Goal: Task Accomplishment & Management: Complete application form

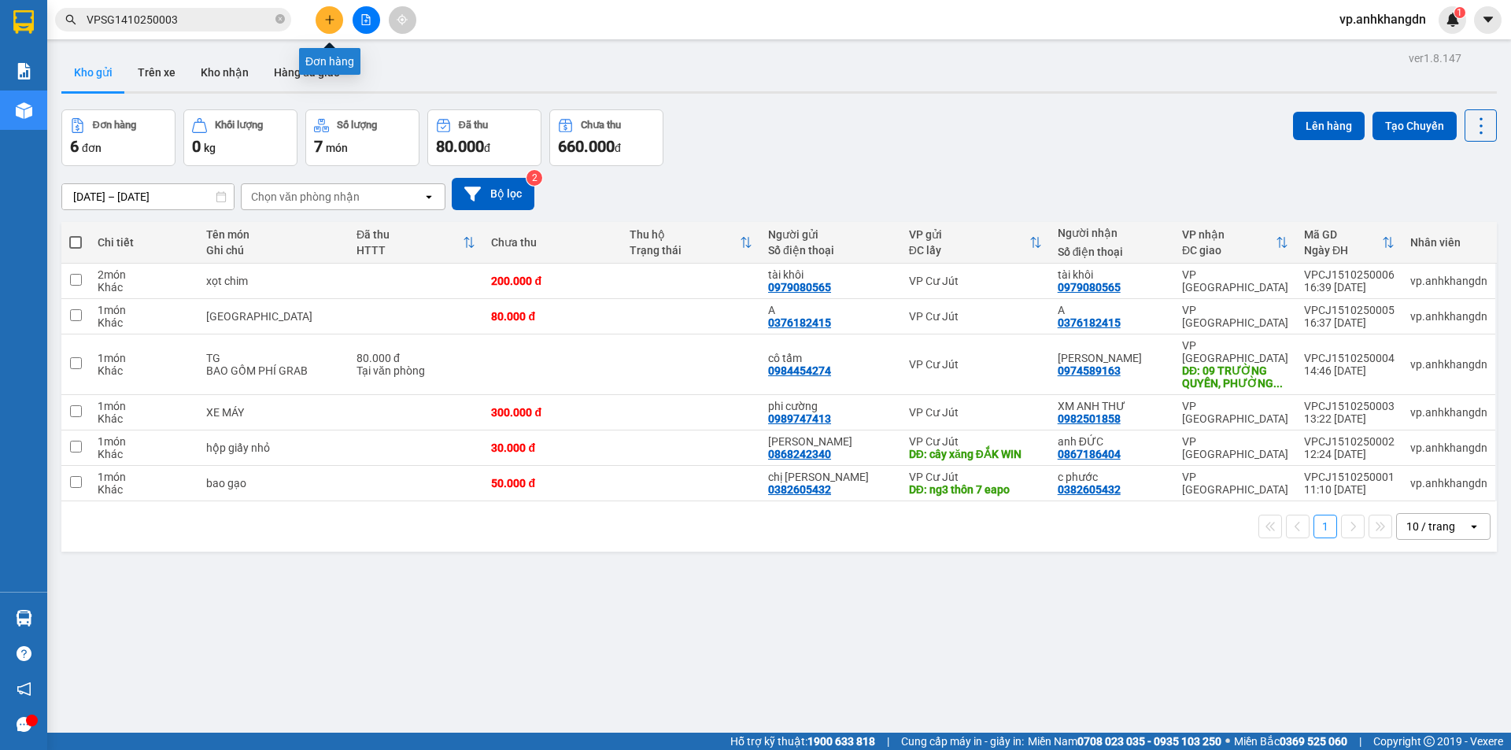
click at [338, 20] on button at bounding box center [330, 20] width 28 height 28
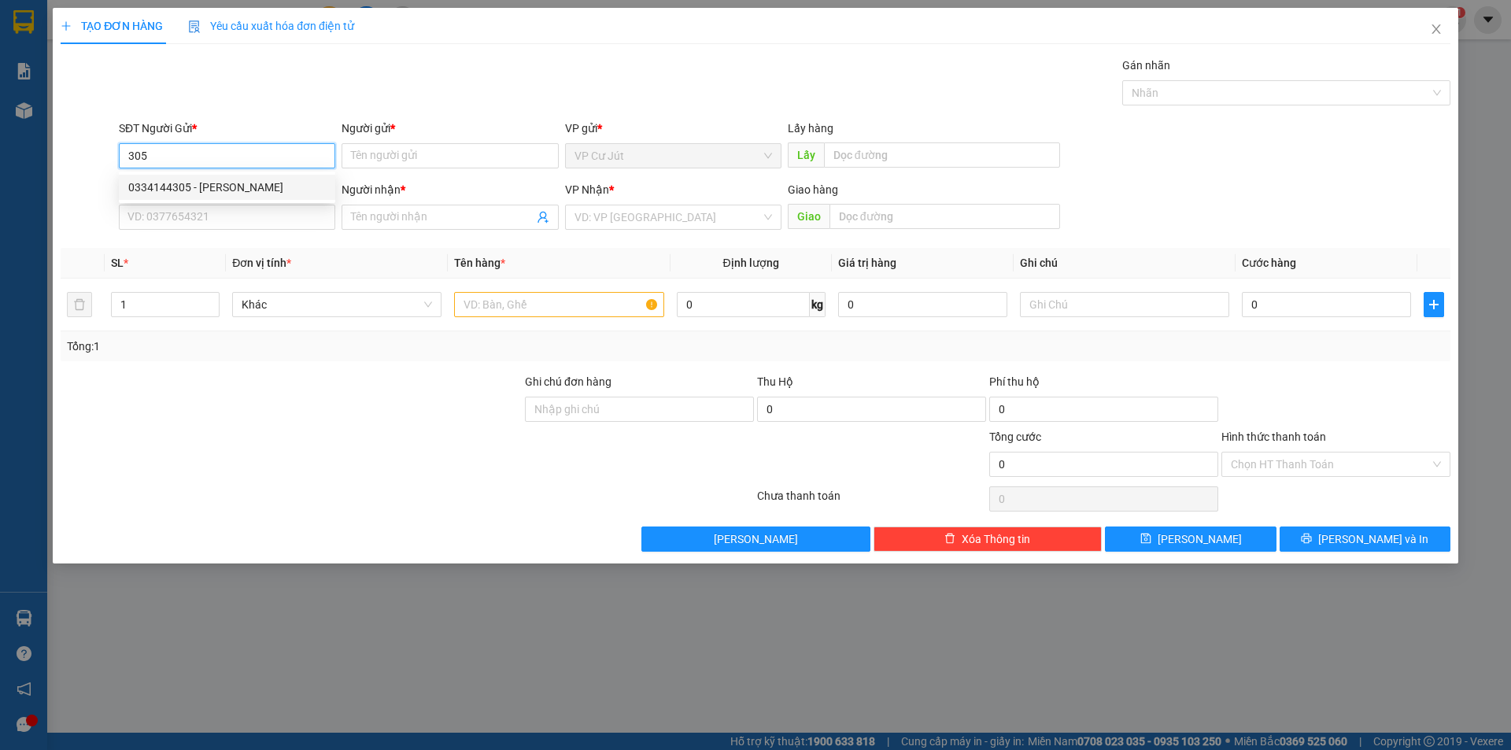
drag, startPoint x: 258, startPoint y: 188, endPoint x: 258, endPoint y: 198, distance: 10.2
click at [257, 189] on div "0334144305 - [PERSON_NAME]" at bounding box center [227, 187] width 198 height 17
type input "0334144305"
type input "Cô Phượng"
type input "0903963239"
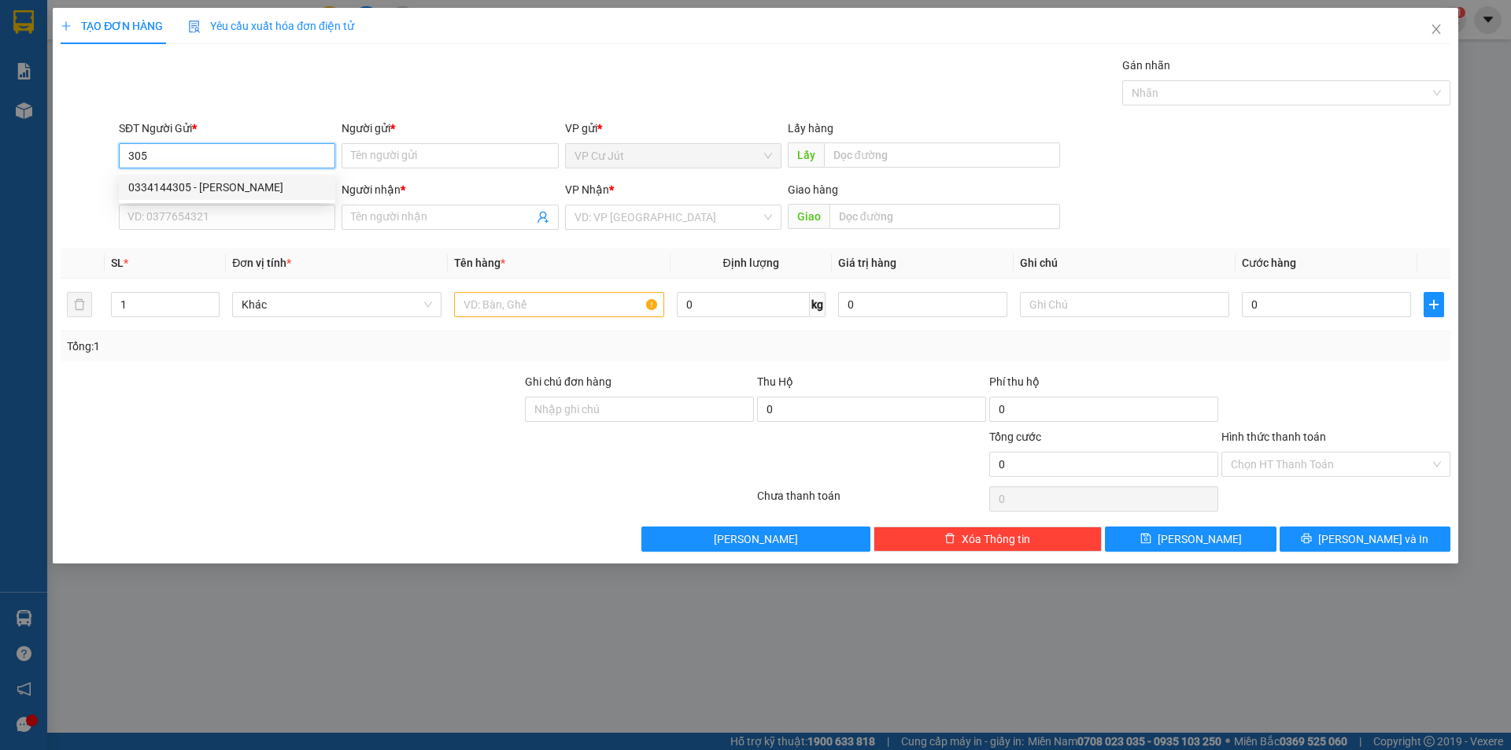
type input "Hiếu"
type input "CCBD"
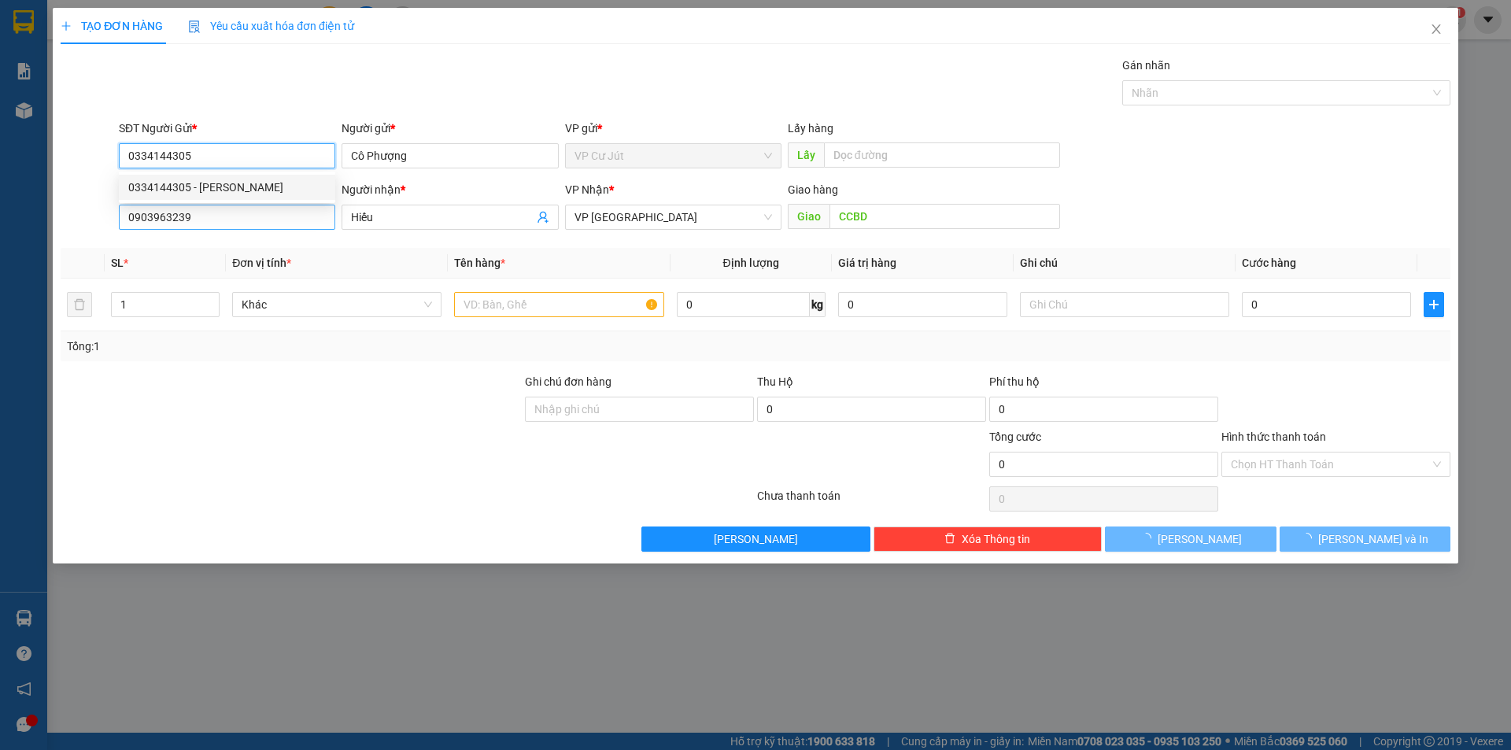
type input "85.000"
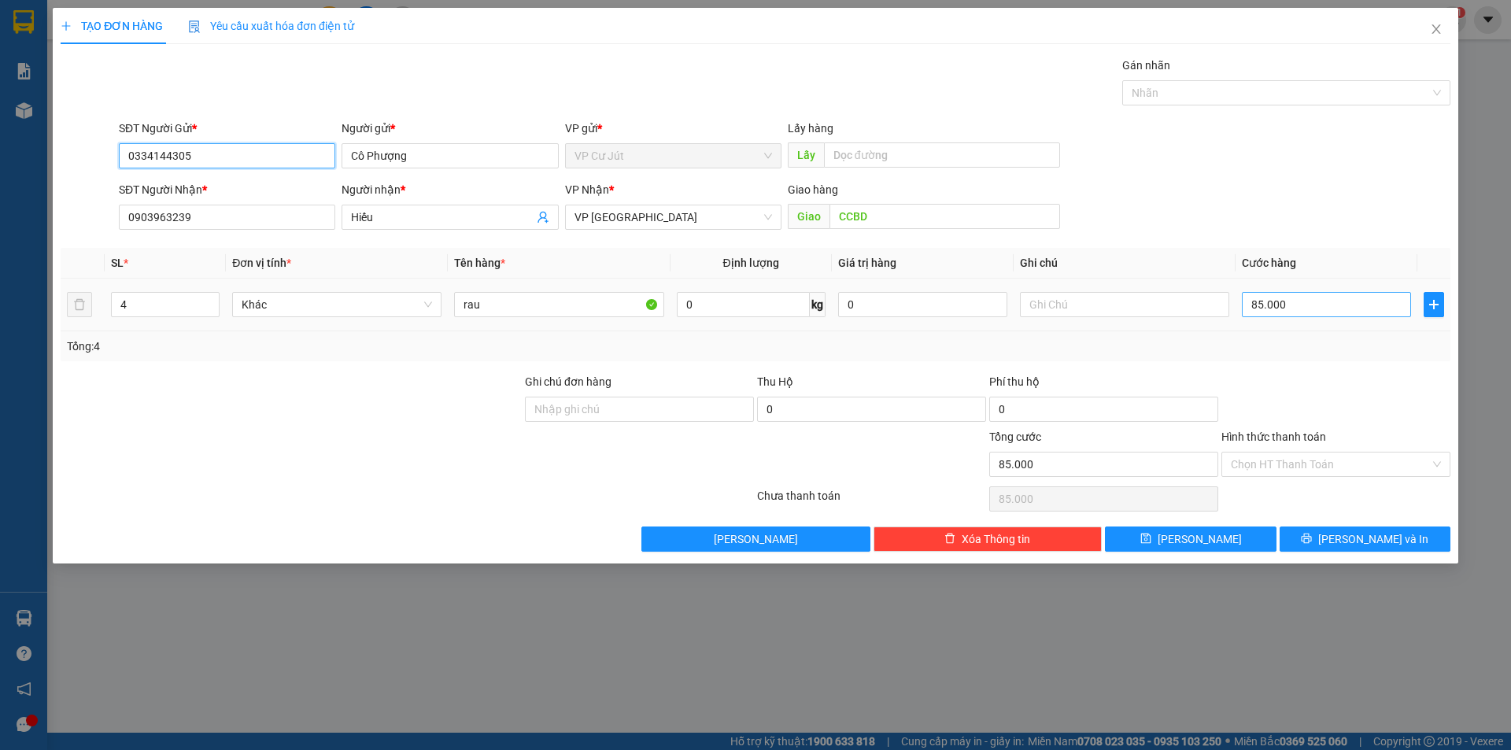
type input "0334144305"
click at [1306, 305] on input "85.000" at bounding box center [1326, 304] width 169 height 25
type input "985.000"
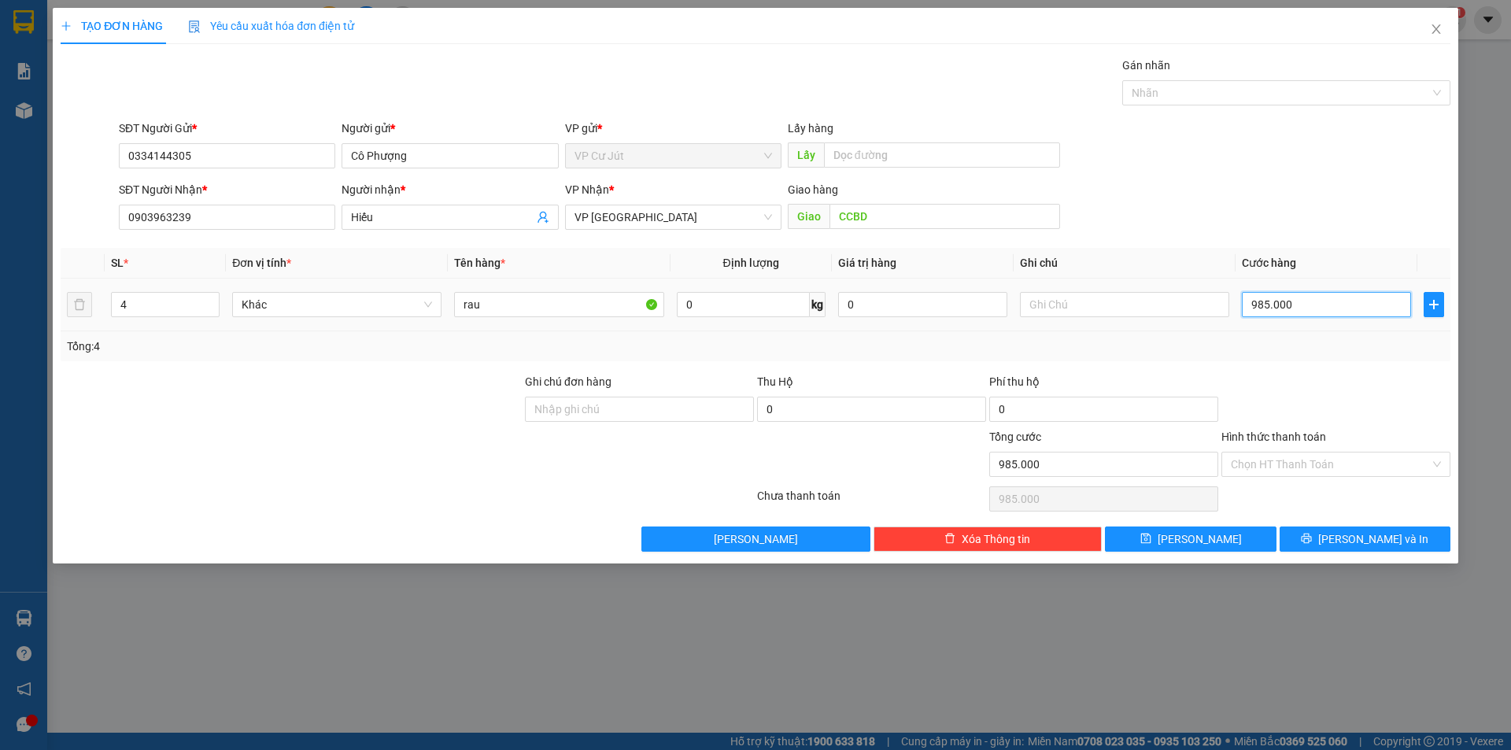
type input "9.085.000"
type input "90.850.000"
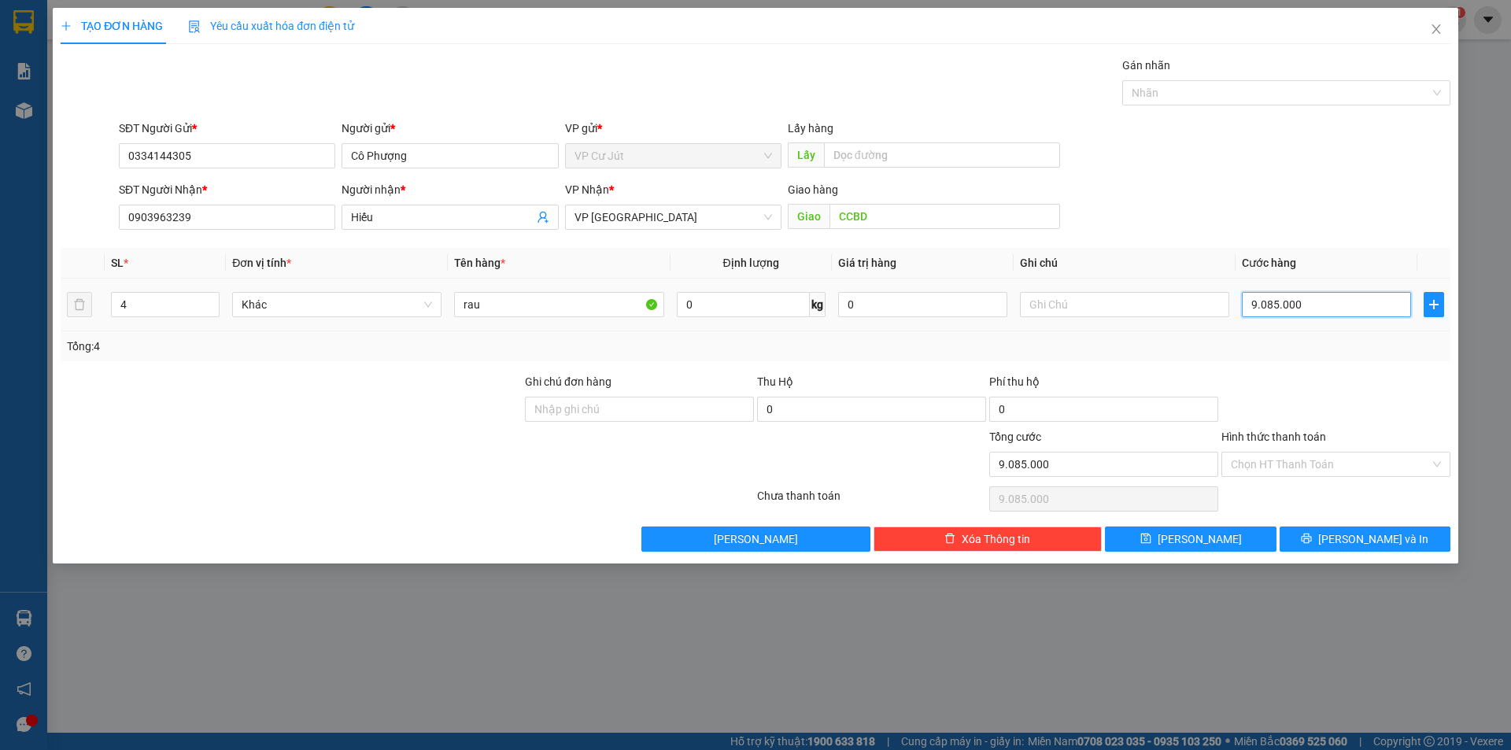
type input "90.850.000"
type input "9.085.000"
type input "90"
type input "9"
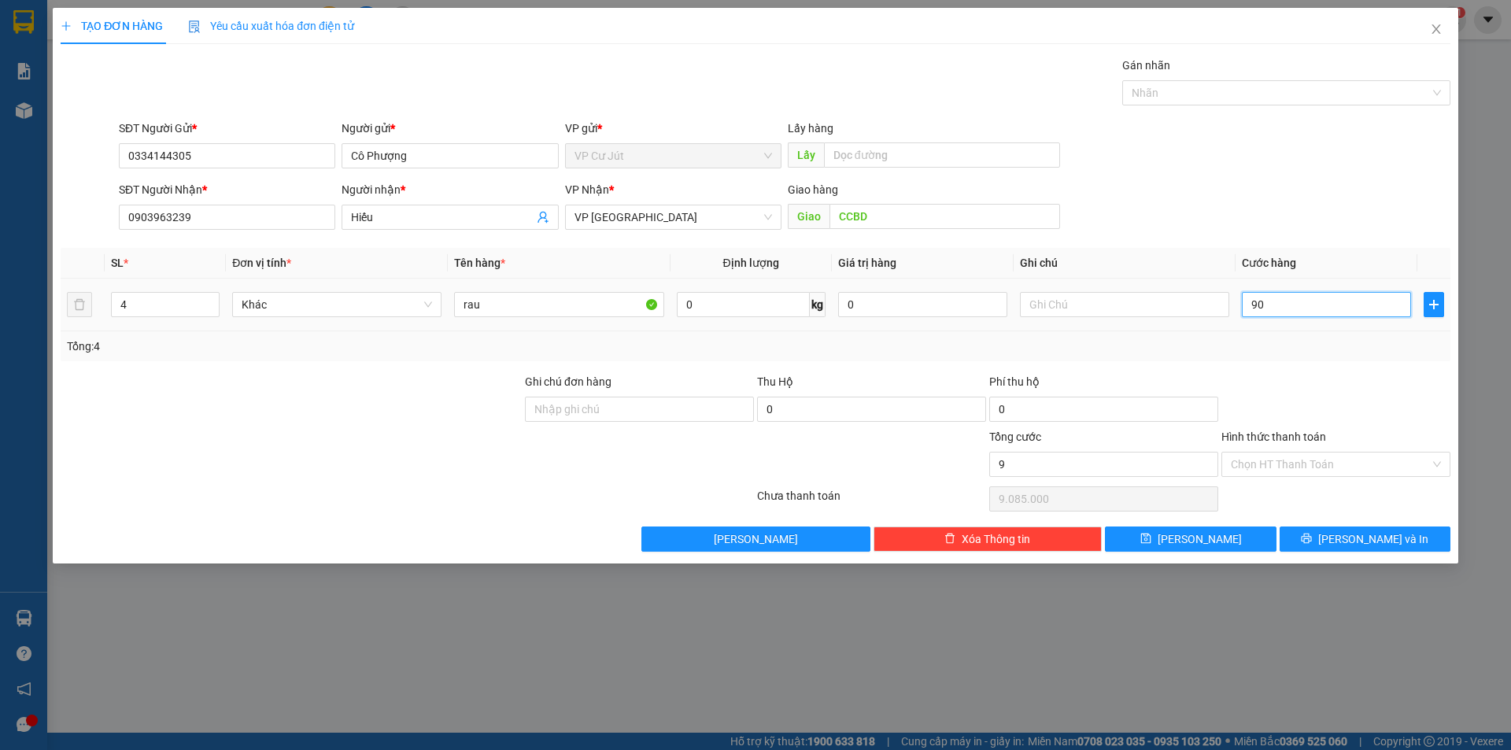
type input "9"
type input "0"
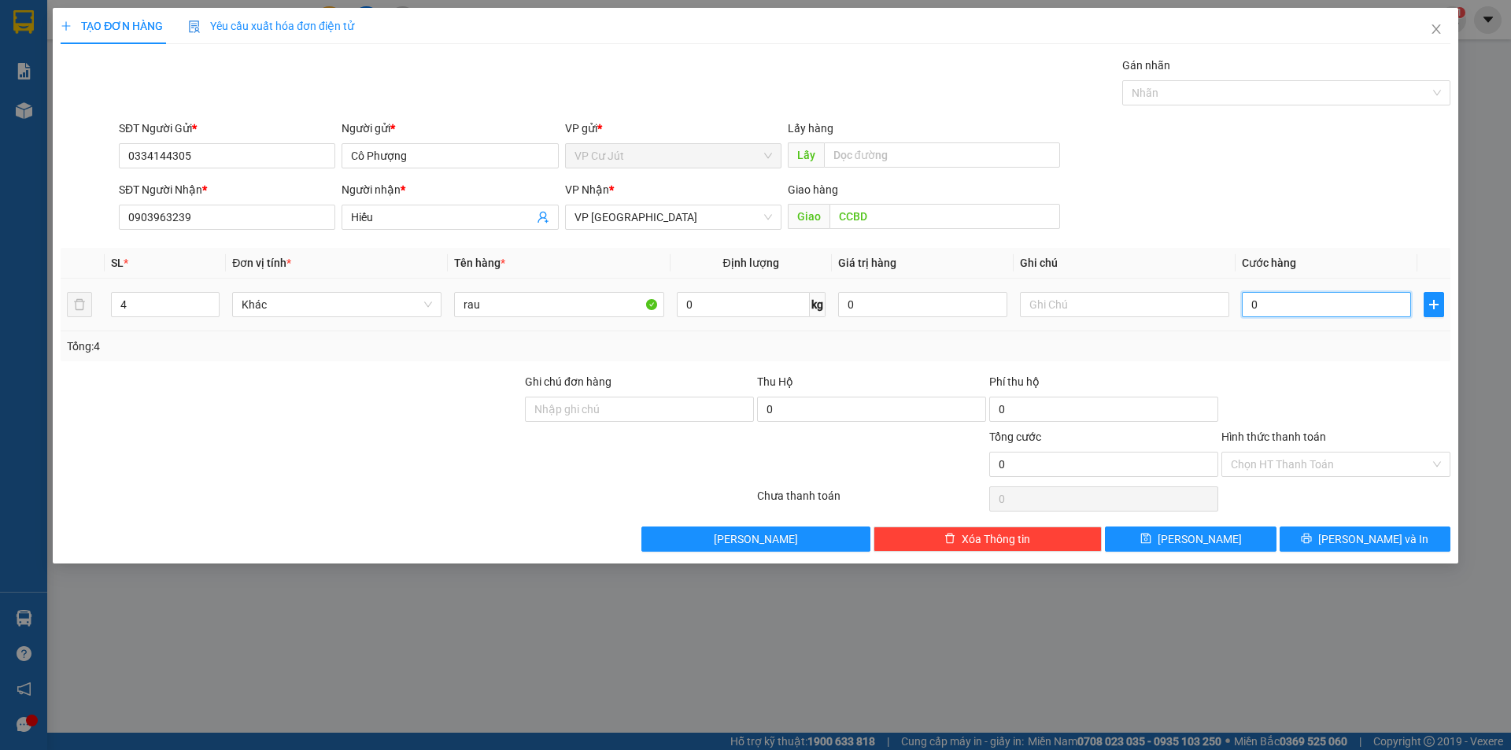
type input "90"
type input "900"
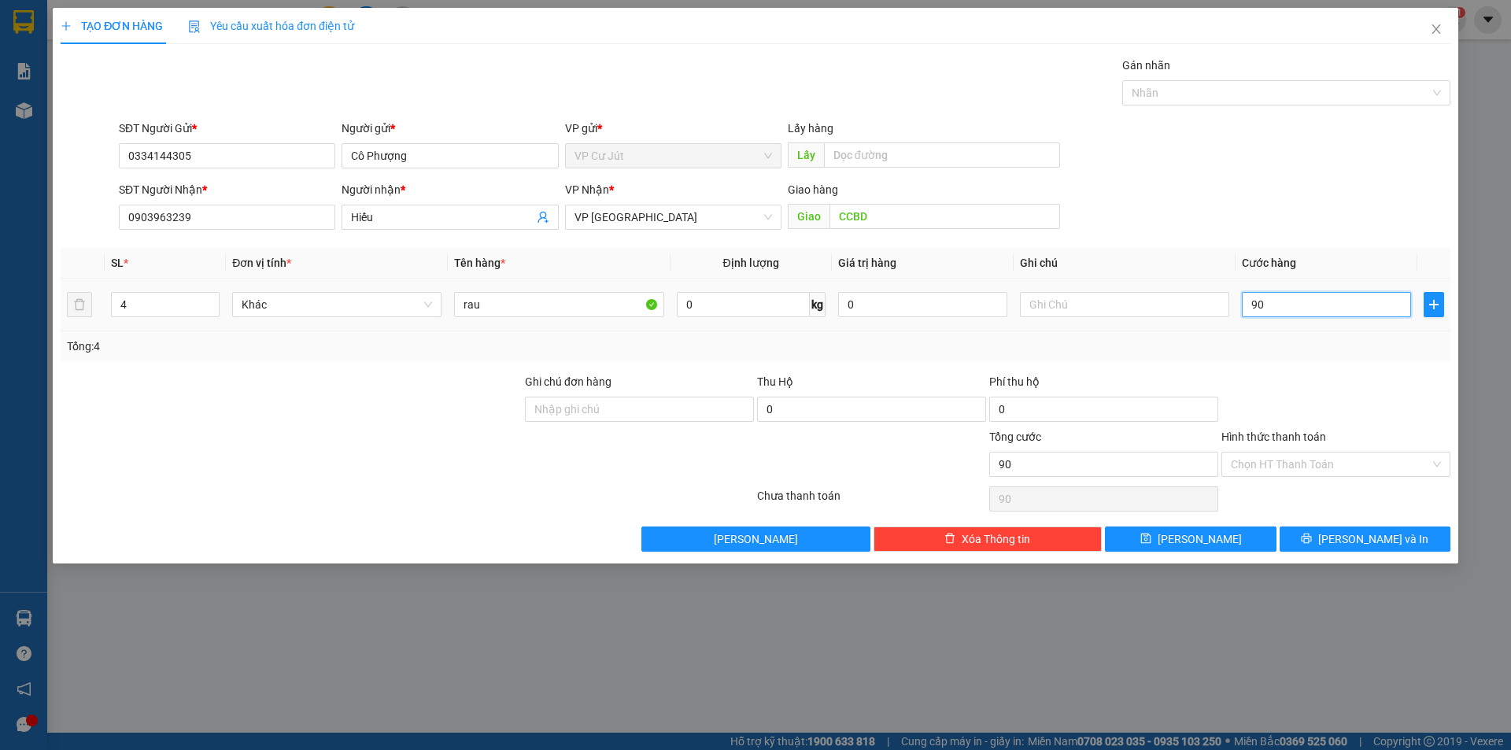
type input "900"
type input "9.000"
type input "90.000"
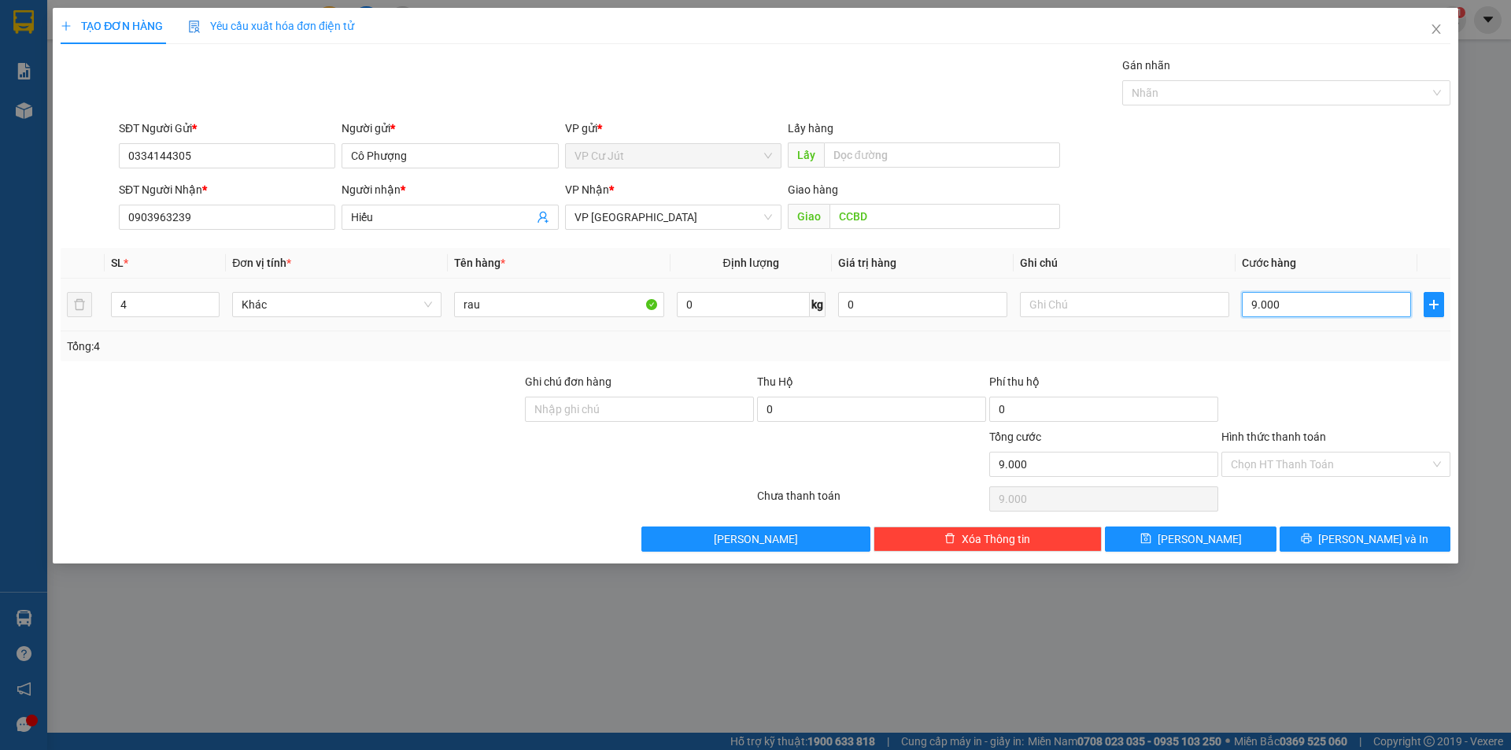
type input "90.000"
click at [1312, 545] on span "printer" at bounding box center [1306, 539] width 11 height 13
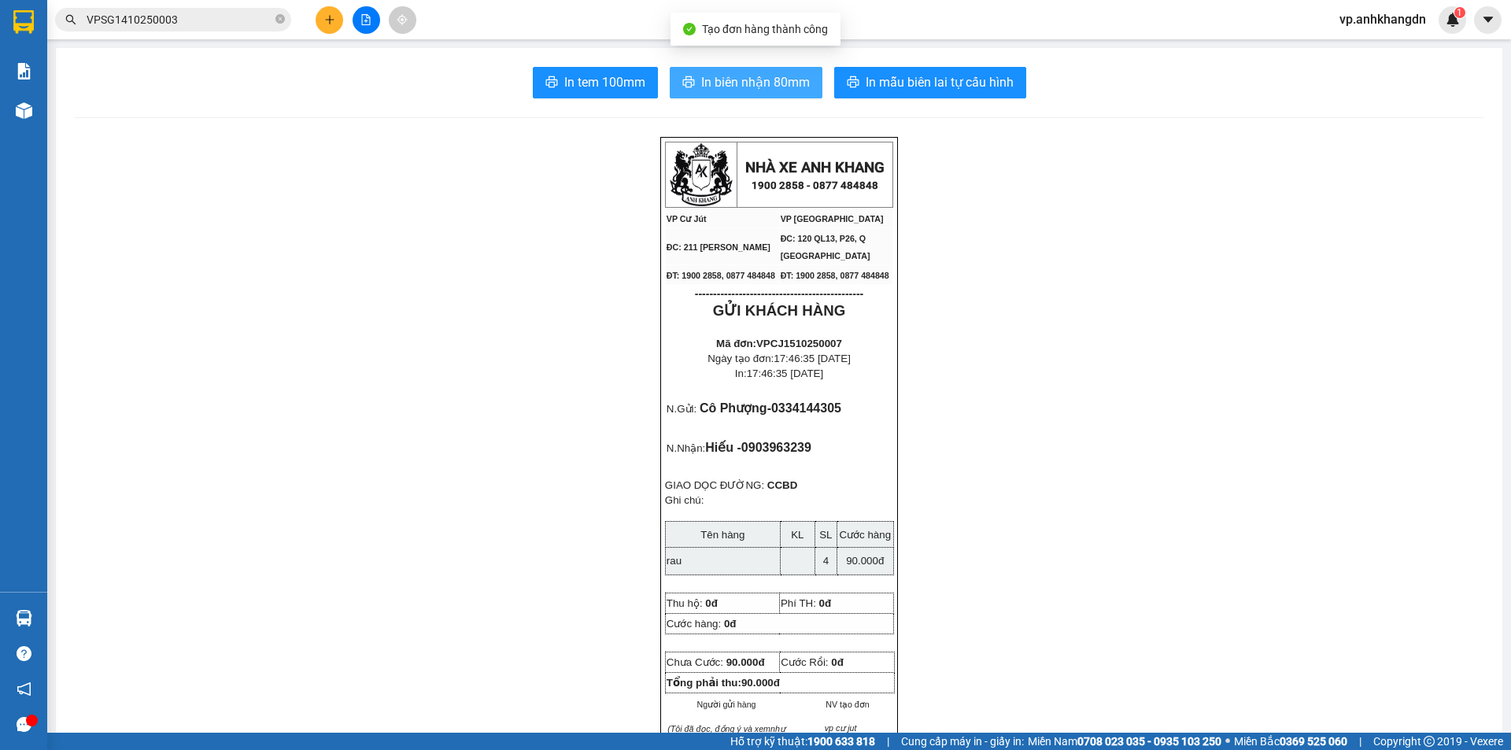
click at [766, 90] on span "In biên nhận 80mm" at bounding box center [755, 82] width 109 height 20
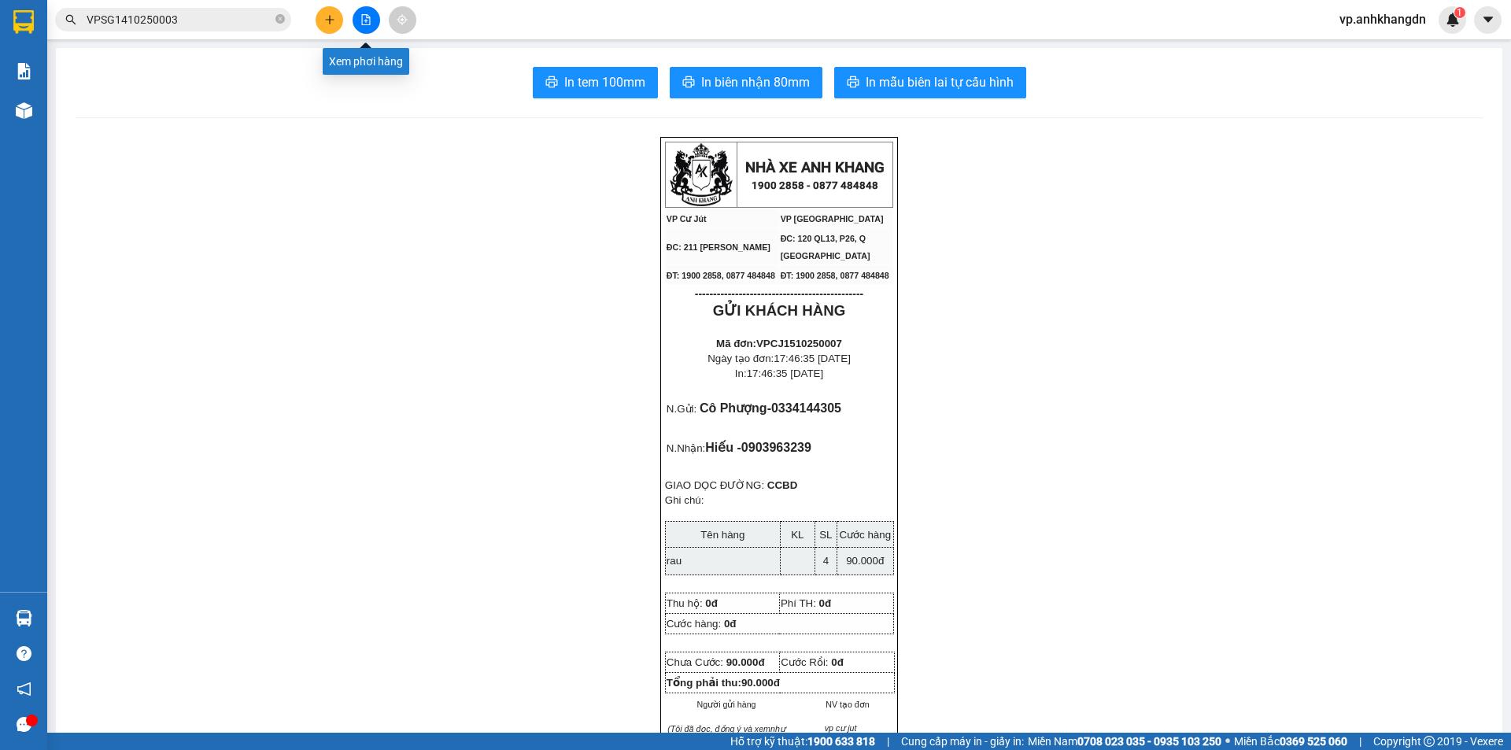
click at [362, 28] on button at bounding box center [367, 20] width 28 height 28
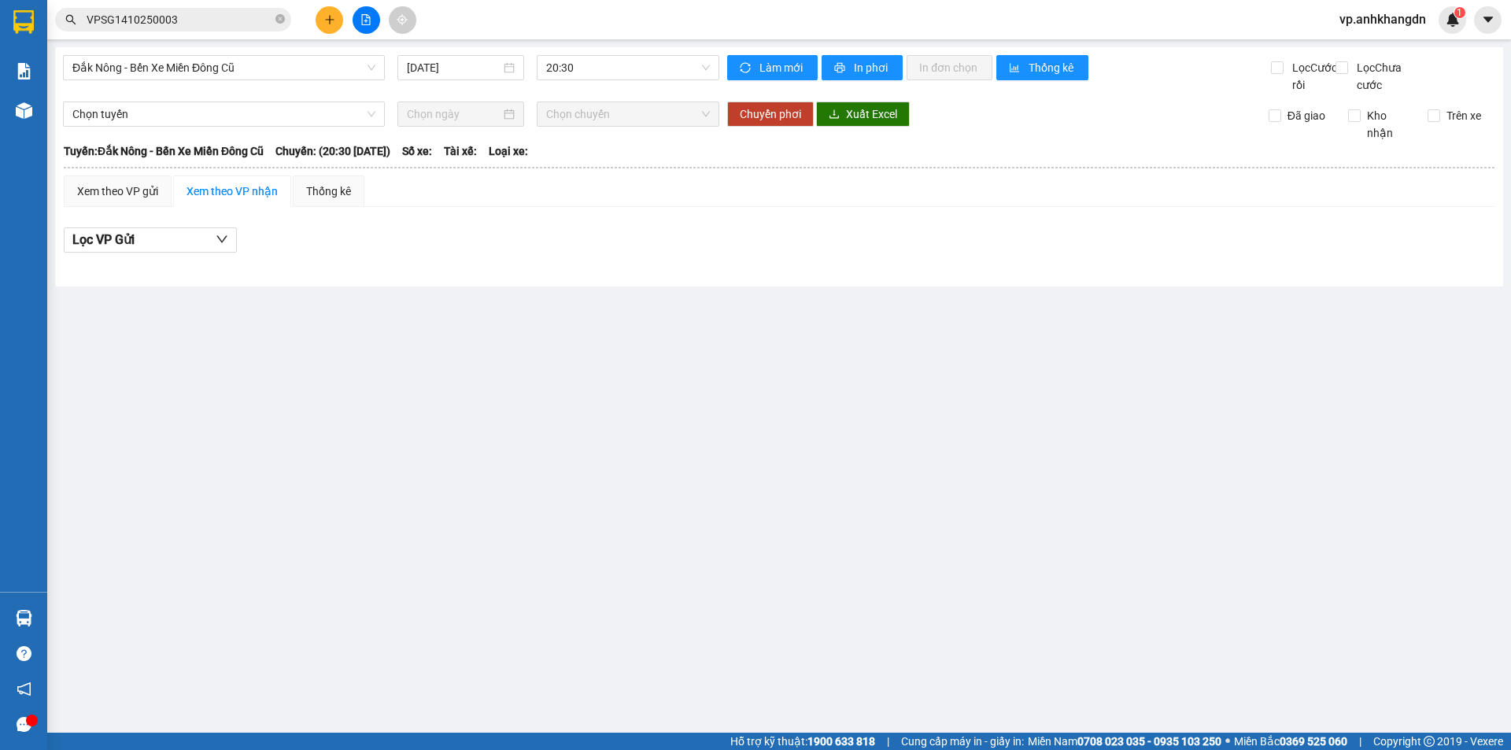
click at [510, 28] on div "Kết quả tìm kiếm ( 1 ) Bộ lọc Mã ĐH Trạng thái Món hàng Thu hộ Tổng cước Chưa c…" at bounding box center [755, 19] width 1511 height 39
click at [332, 19] on icon "plus" at bounding box center [329, 19] width 11 height 11
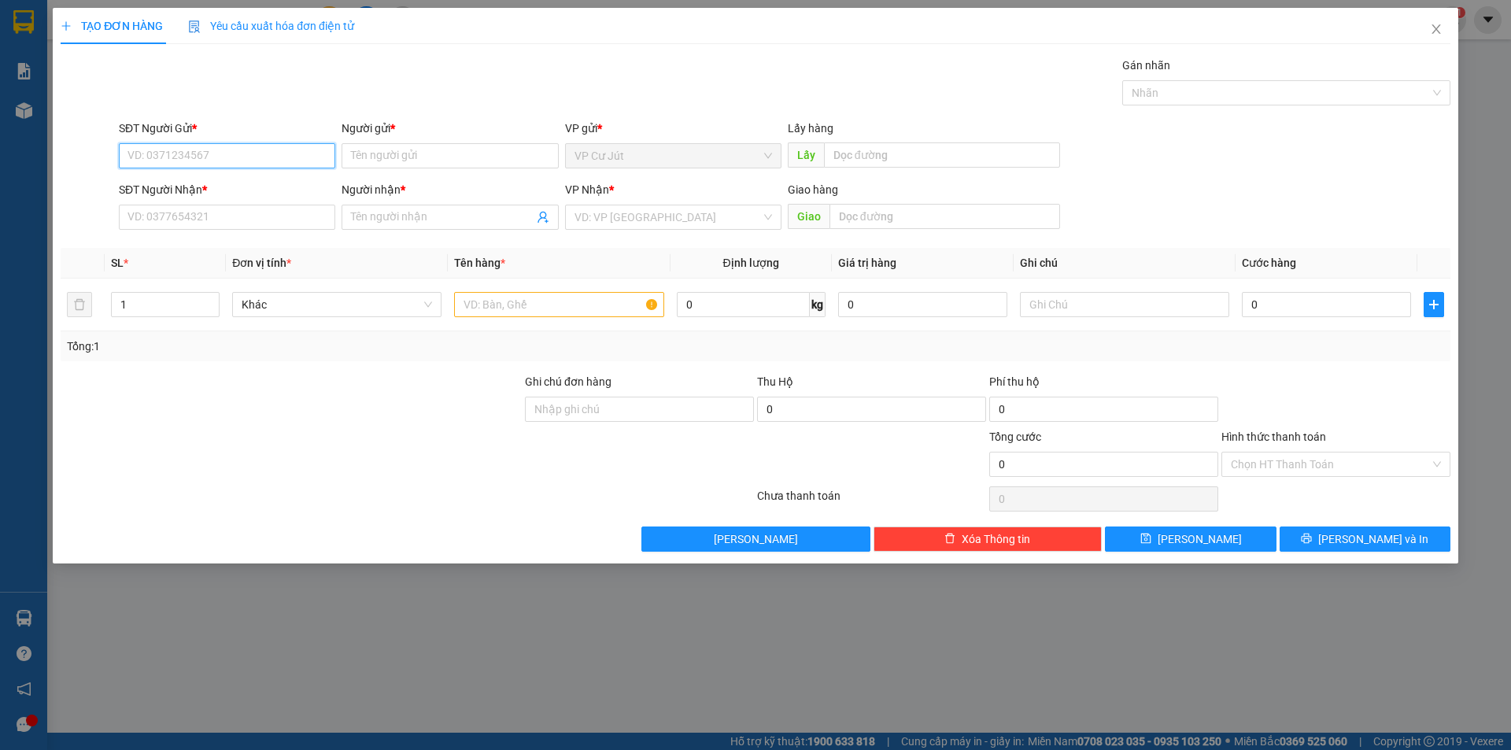
click at [249, 147] on input "SĐT Người Gửi *" at bounding box center [227, 155] width 216 height 25
type input "0"
type input "0984998229"
click at [428, 109] on div "Gán nhãn Nhãn" at bounding box center [785, 84] width 1338 height 55
click at [524, 300] on input "text" at bounding box center [558, 304] width 209 height 25
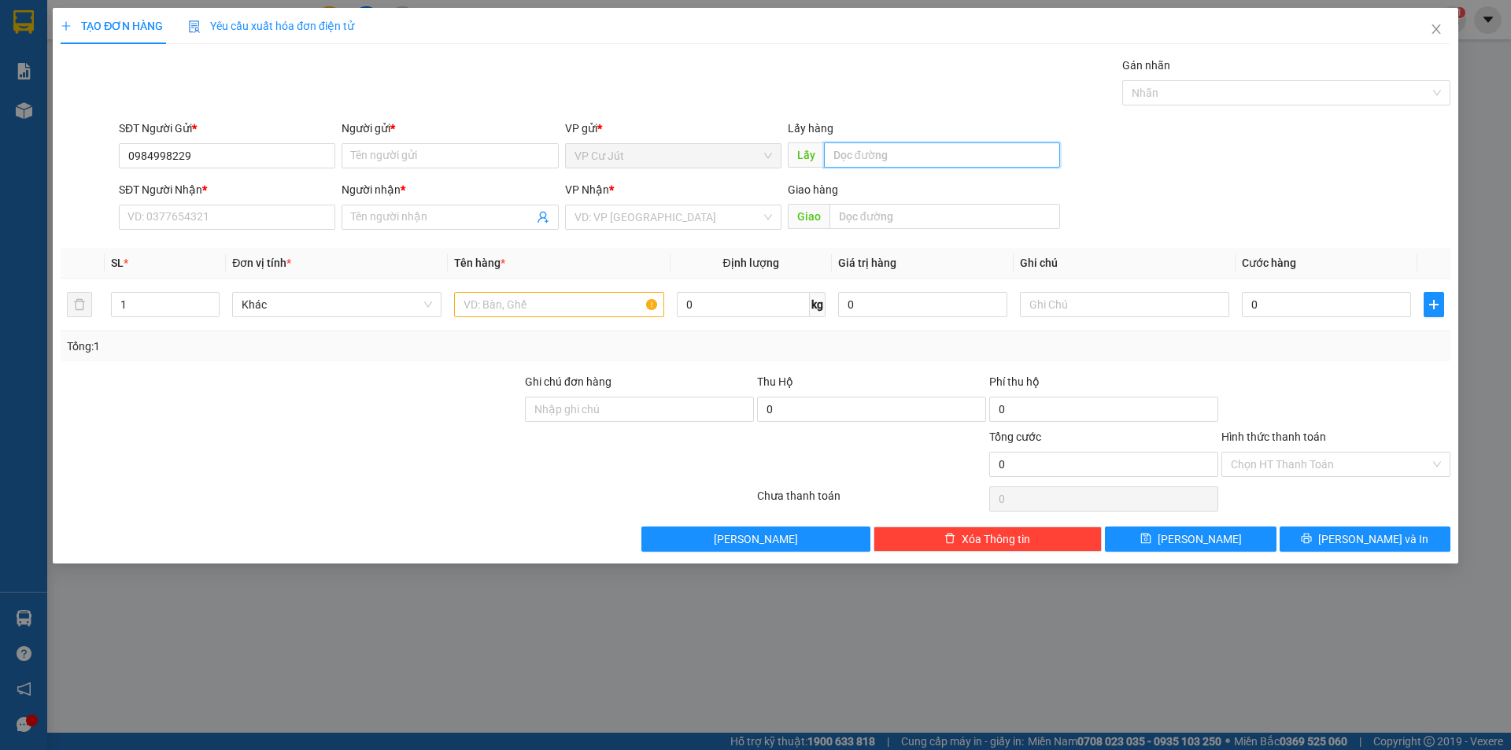
click at [863, 153] on input "text" at bounding box center [942, 154] width 236 height 25
type input "[DEMOGRAPHIC_DATA] HUỆ ĐỨC"
click at [563, 304] on input "text" at bounding box center [558, 304] width 209 height 25
type input "A"
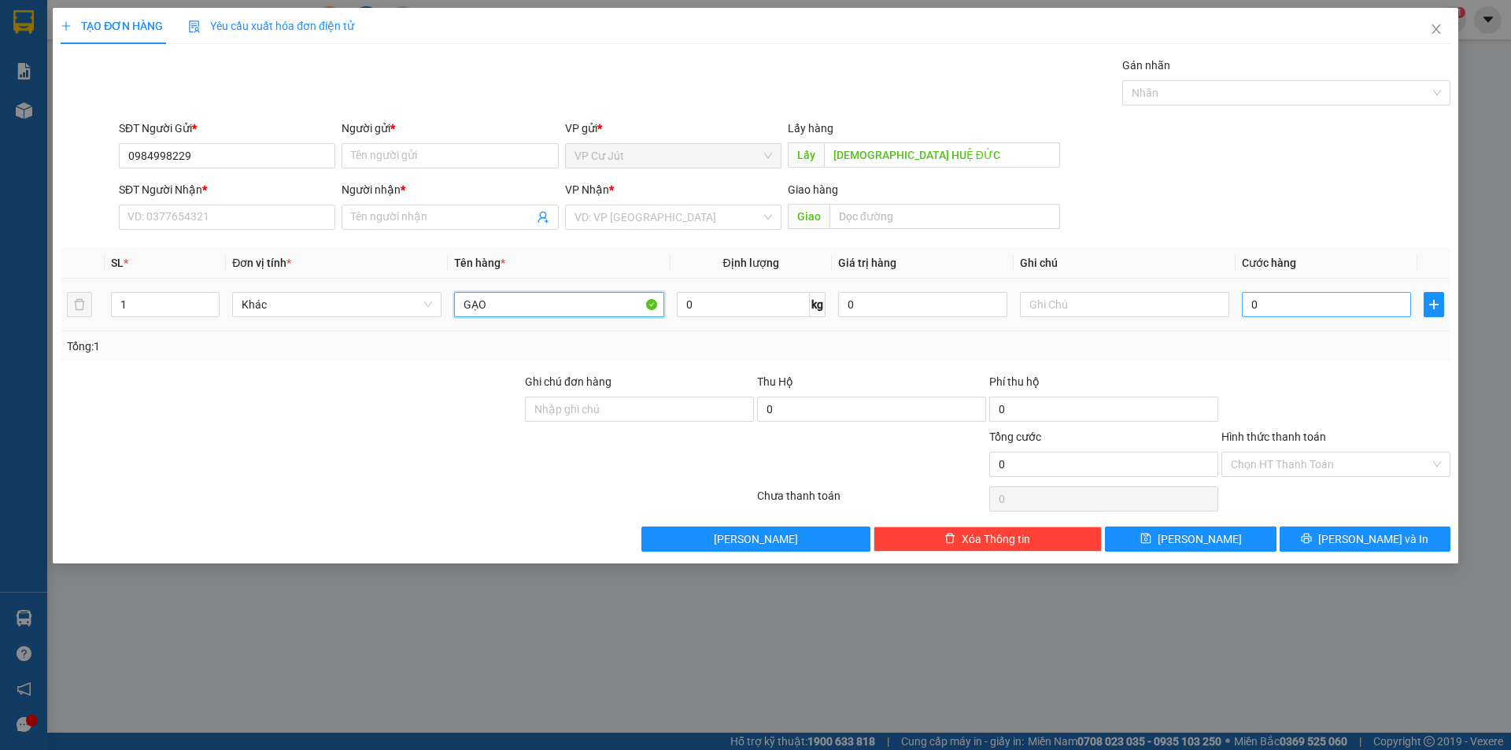
type input "GẠO"
click at [1276, 312] on input "0" at bounding box center [1326, 304] width 169 height 25
type input "50"
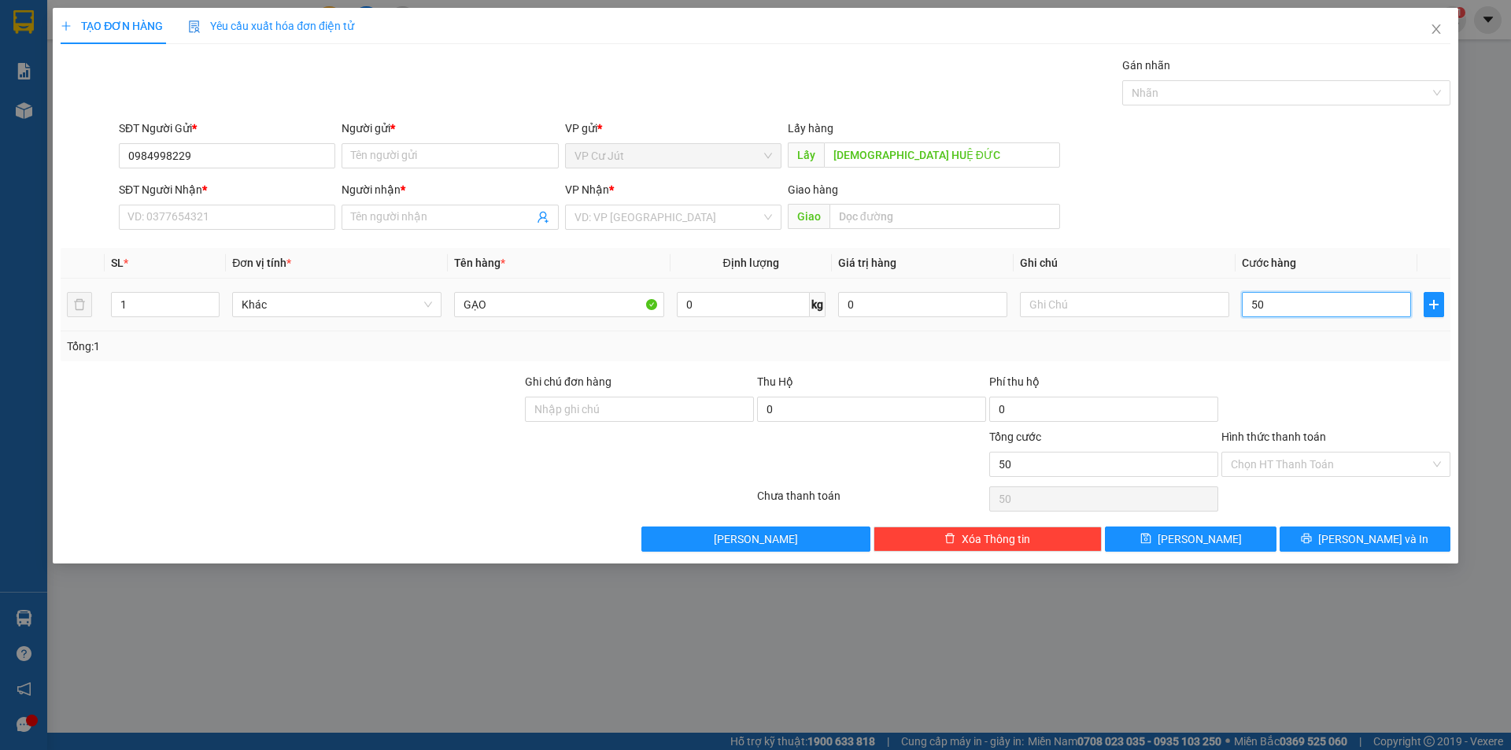
type input "500"
type input "5.000"
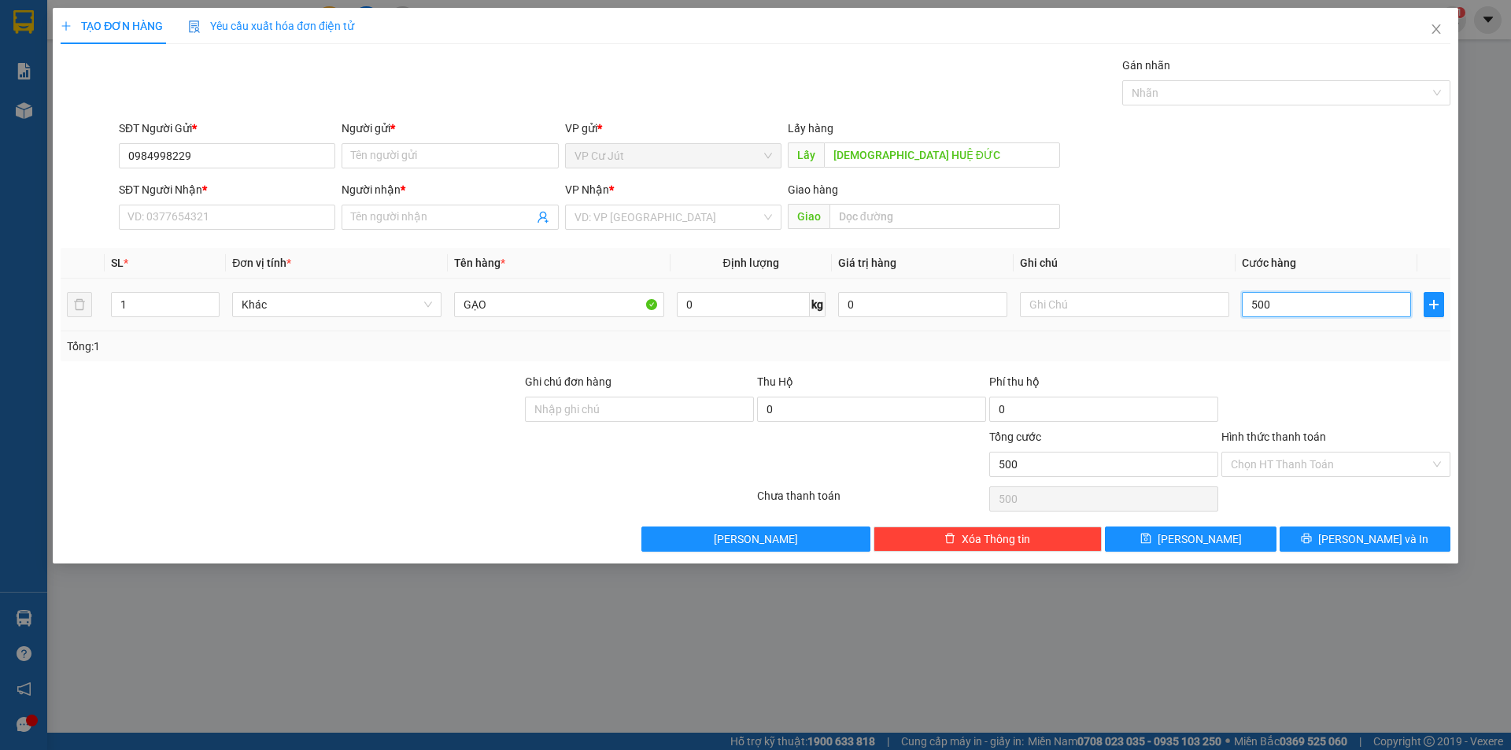
type input "5.000"
type input "50.000"
type input "5.000"
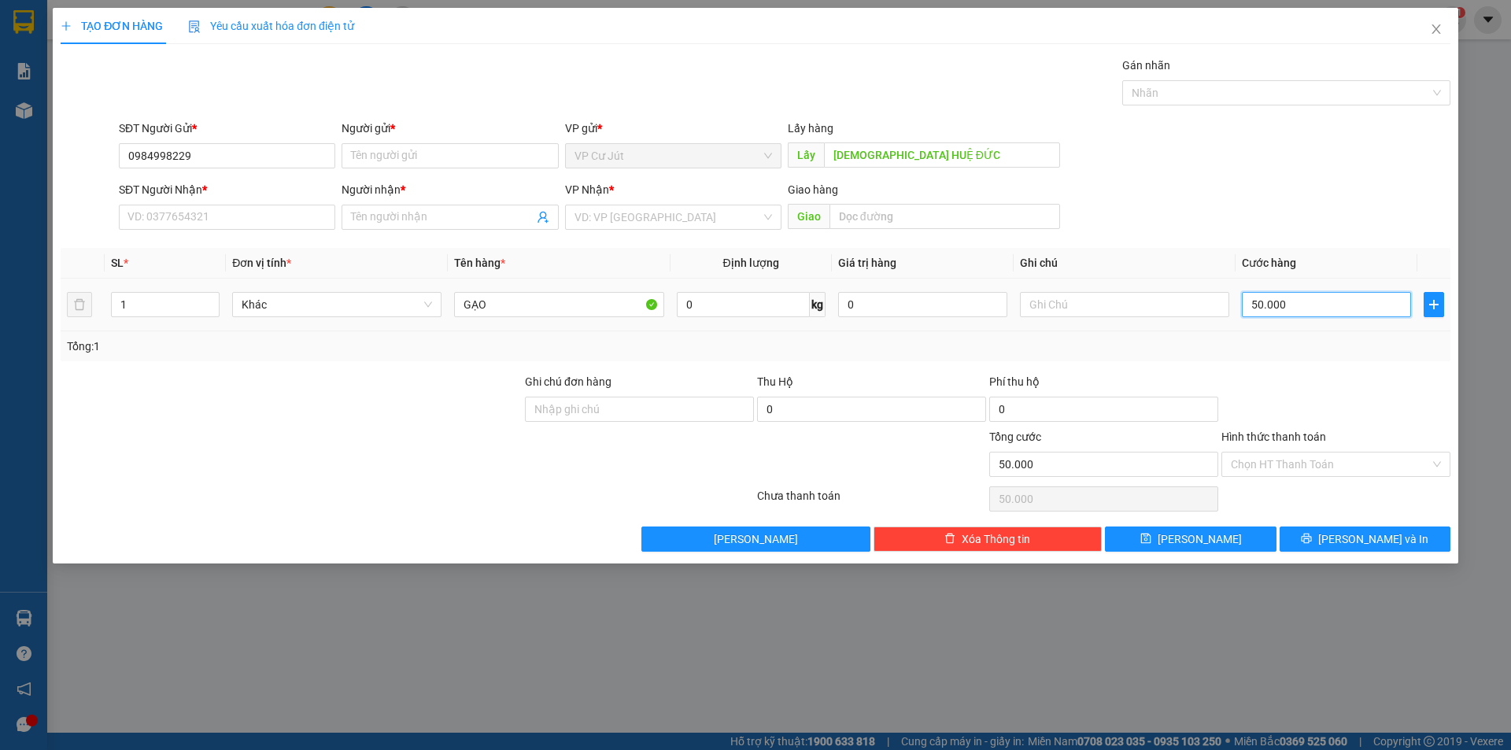
type input "5.000"
type input "500"
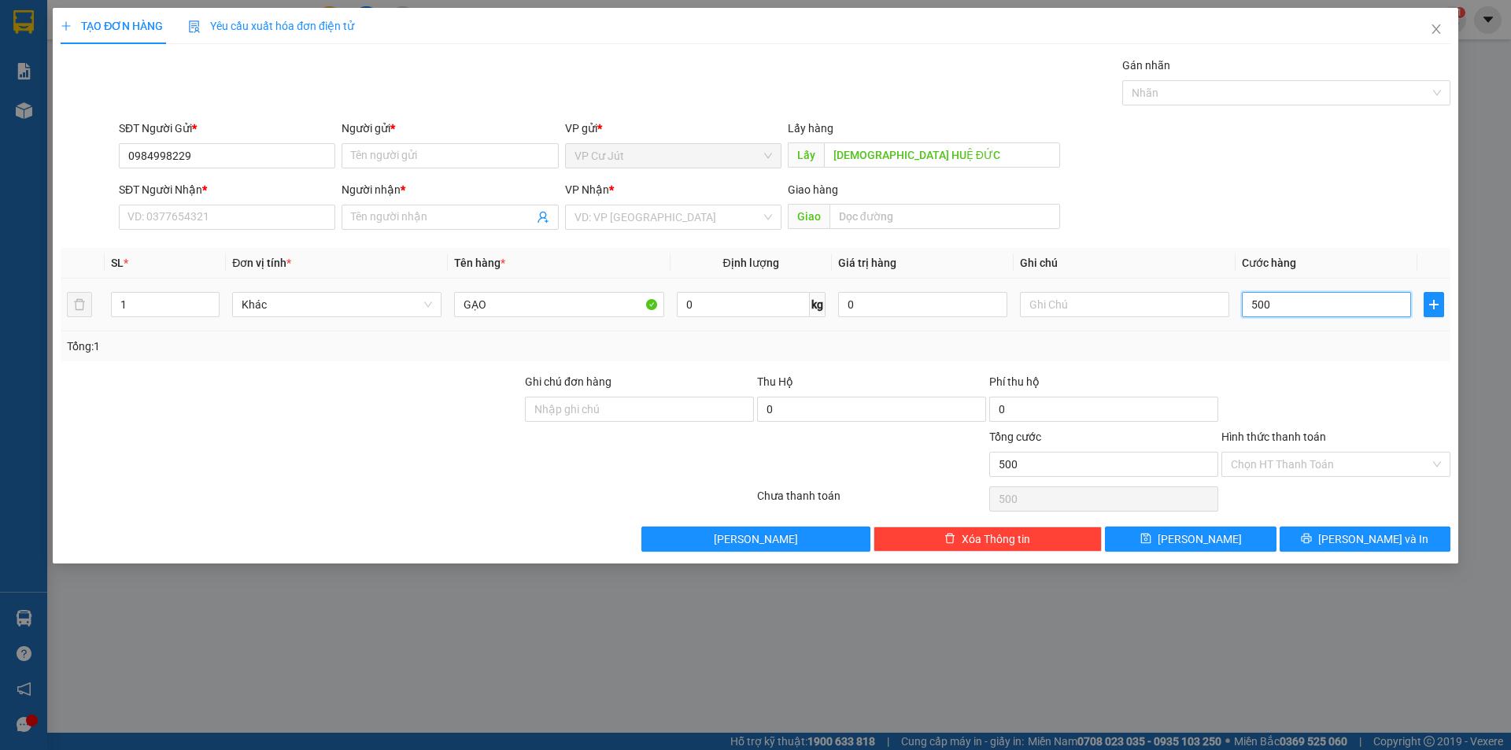
type input "50"
type input "5"
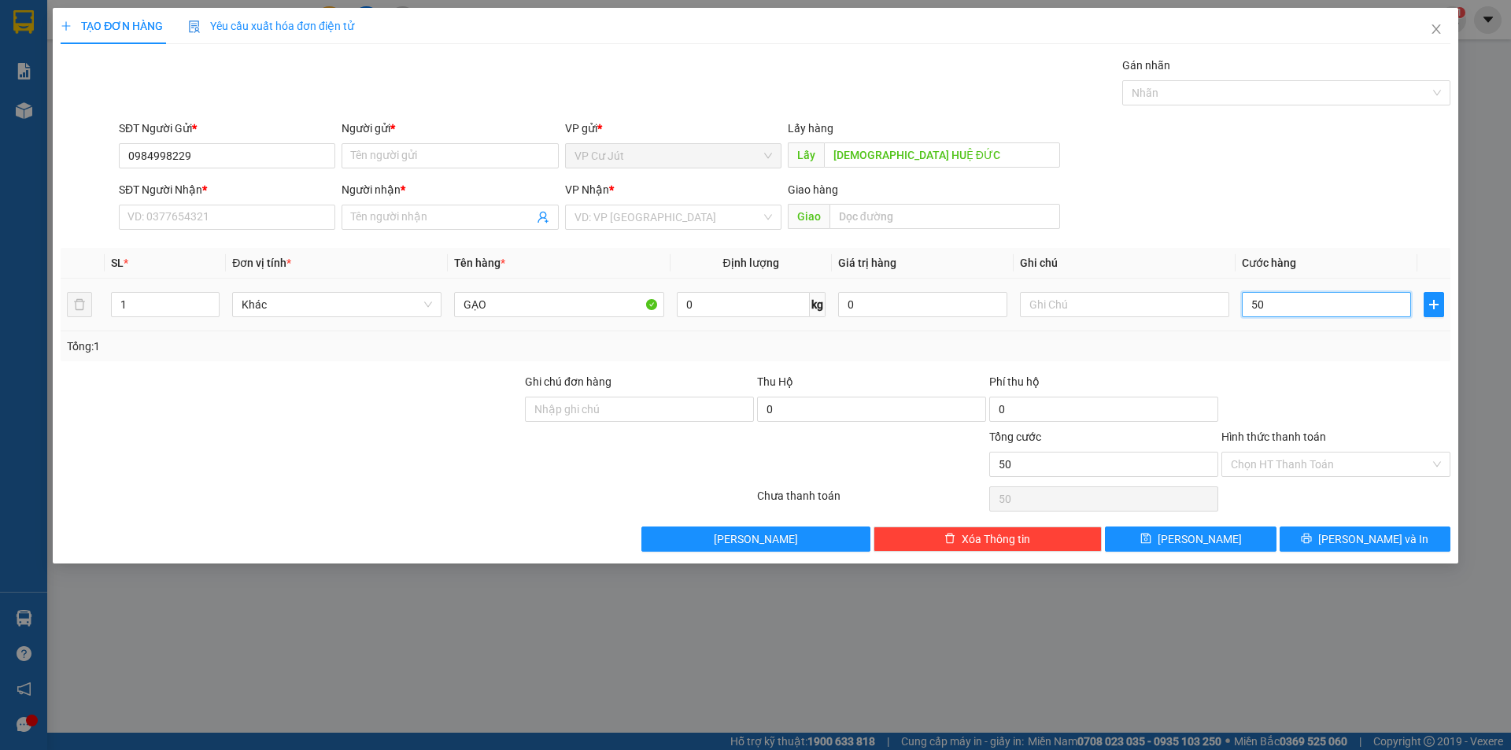
type input "5"
type input "0"
type input "70"
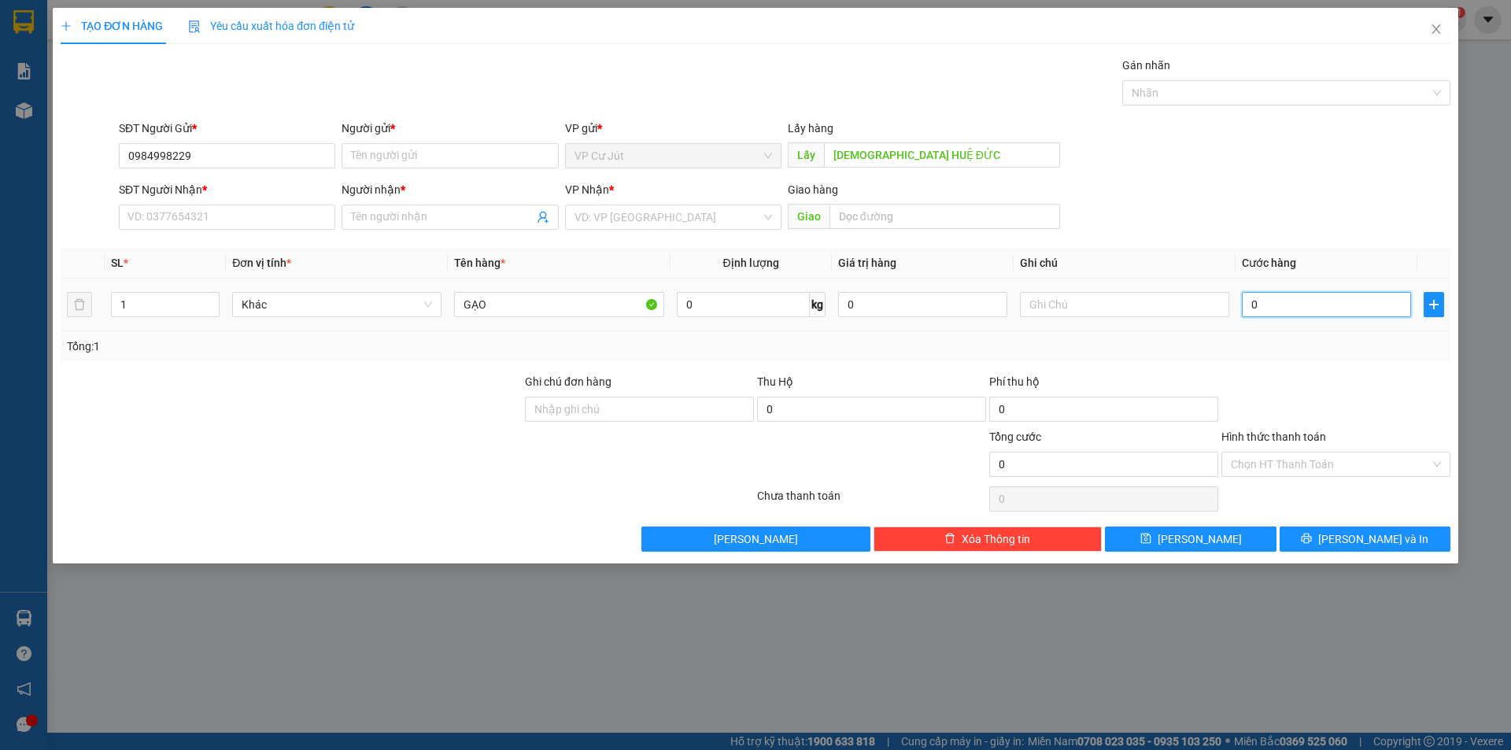
type input "70"
type input "700"
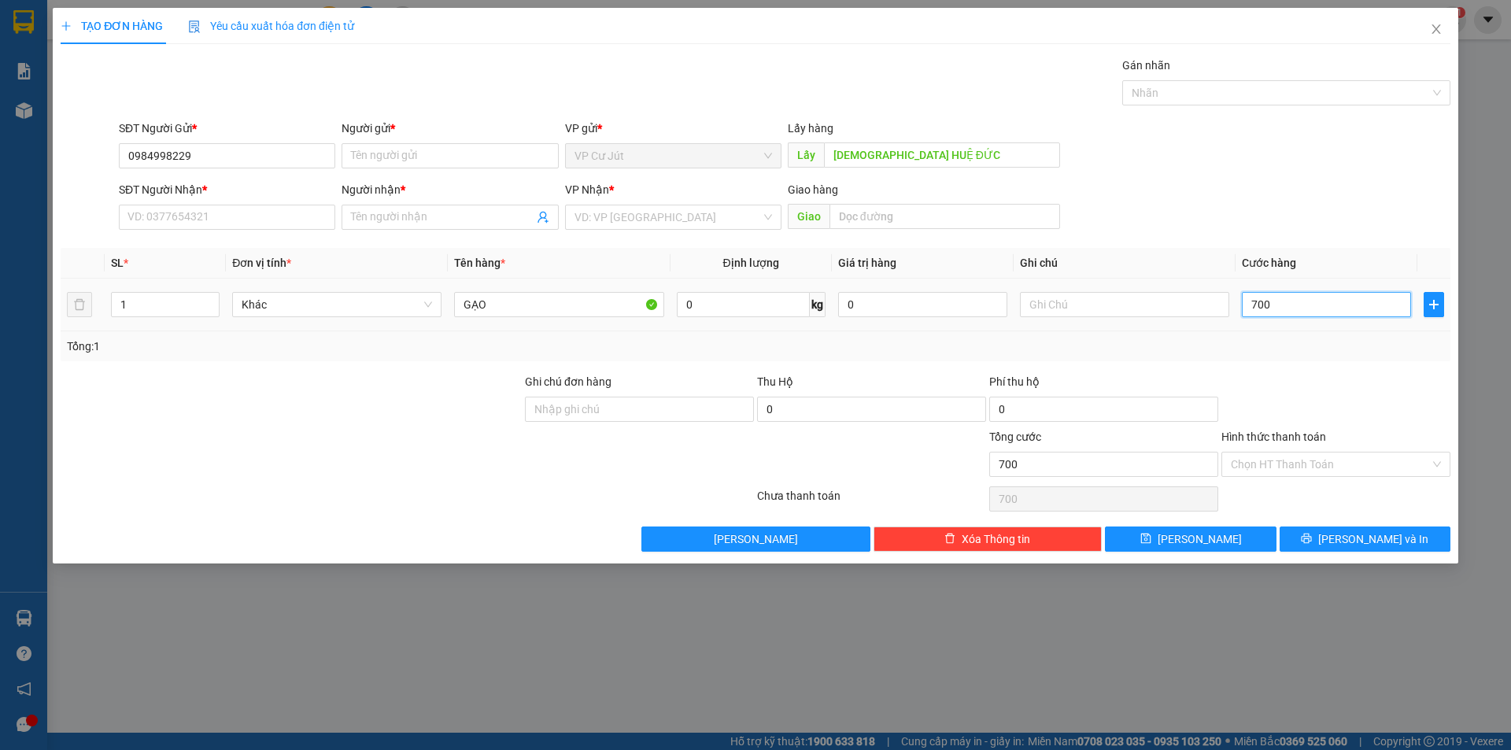
type input "7.000"
type input "70.000"
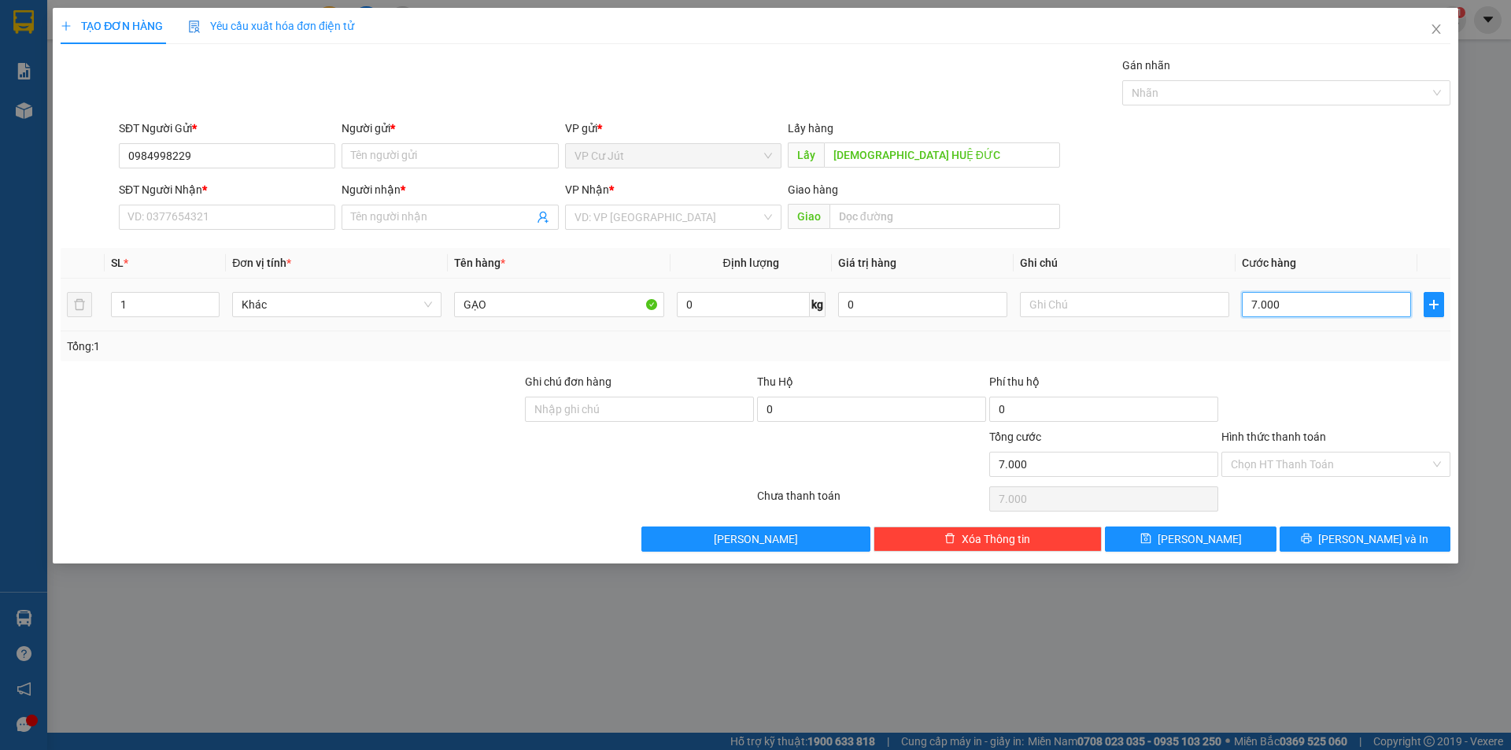
type input "70.000"
type input "7.000"
type input "700"
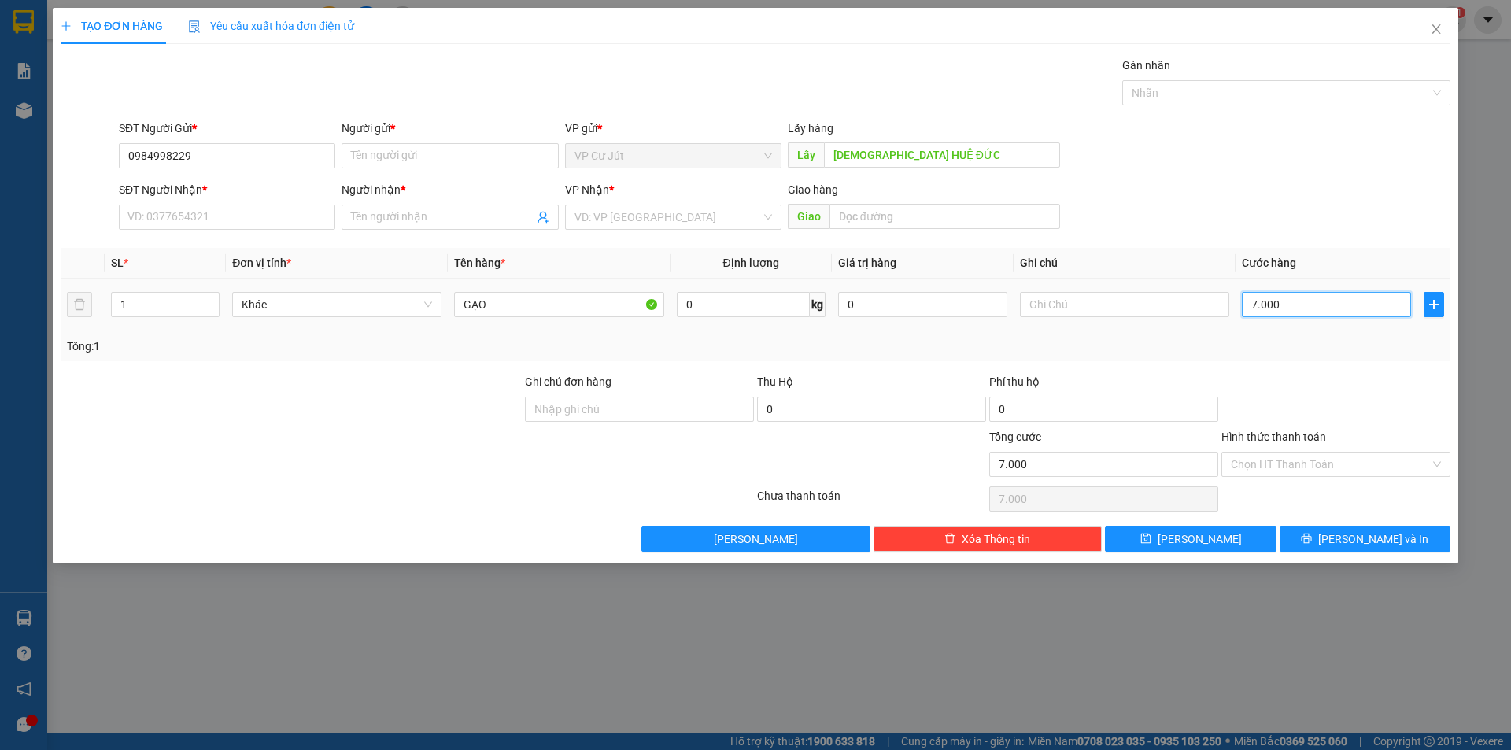
type input "700"
type input "70"
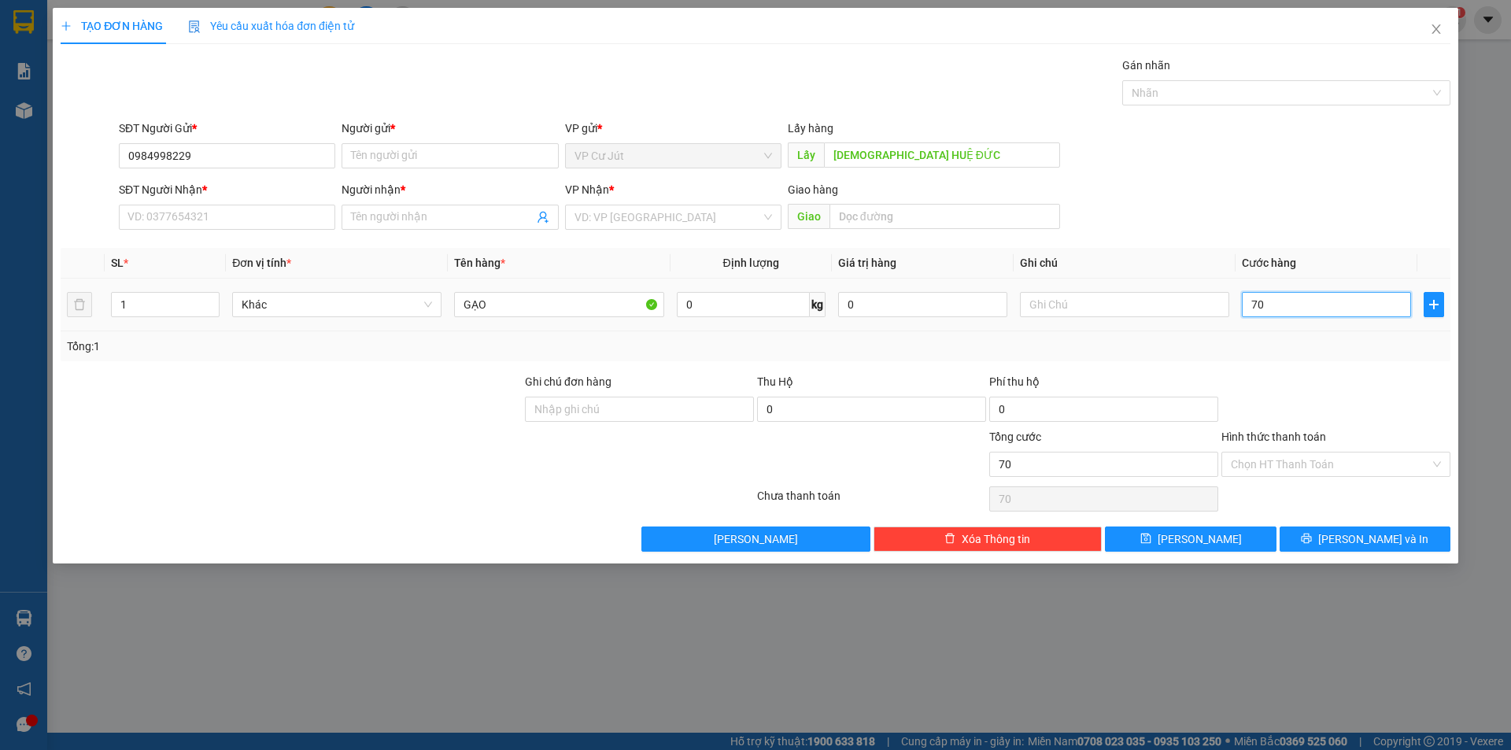
type input "7"
type input "0"
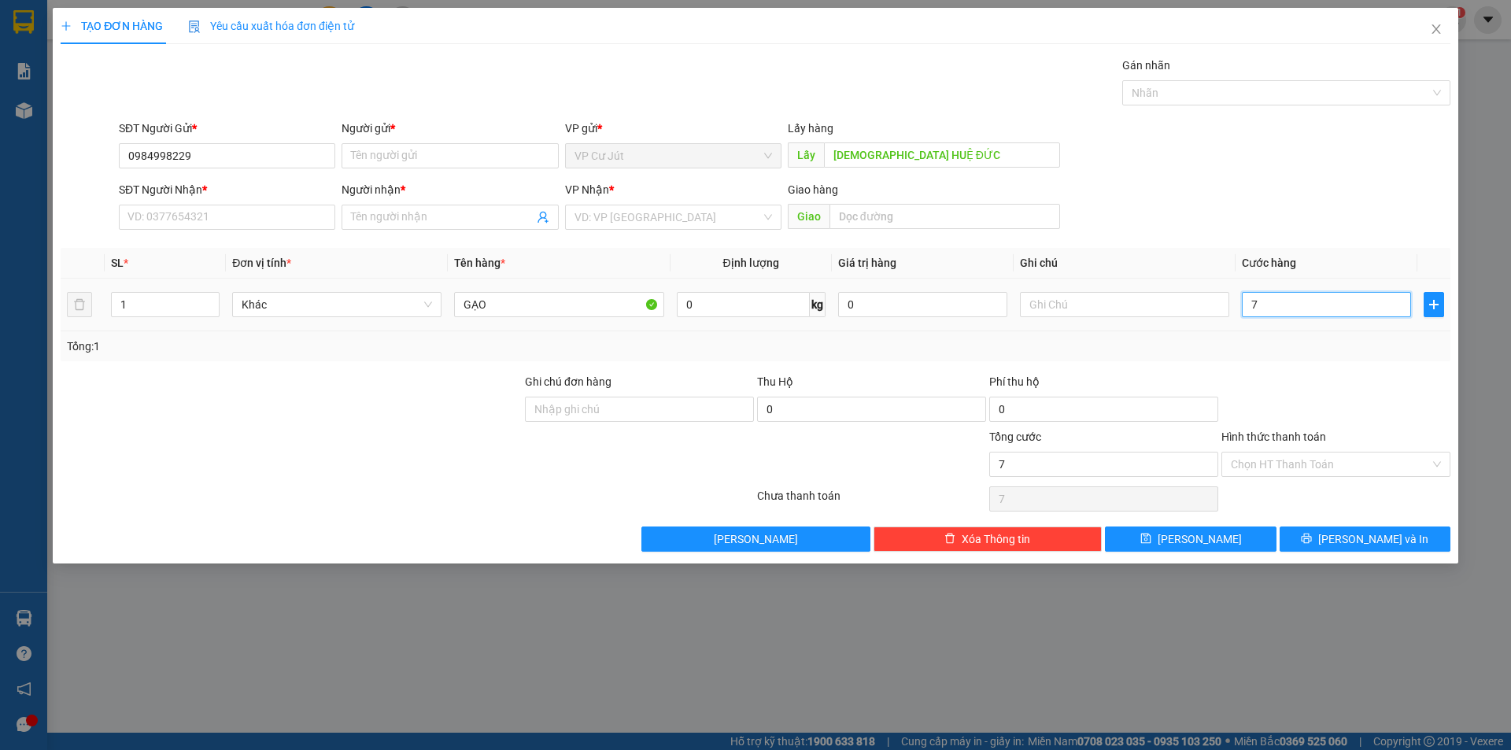
type input "0"
type input "60"
type input "600"
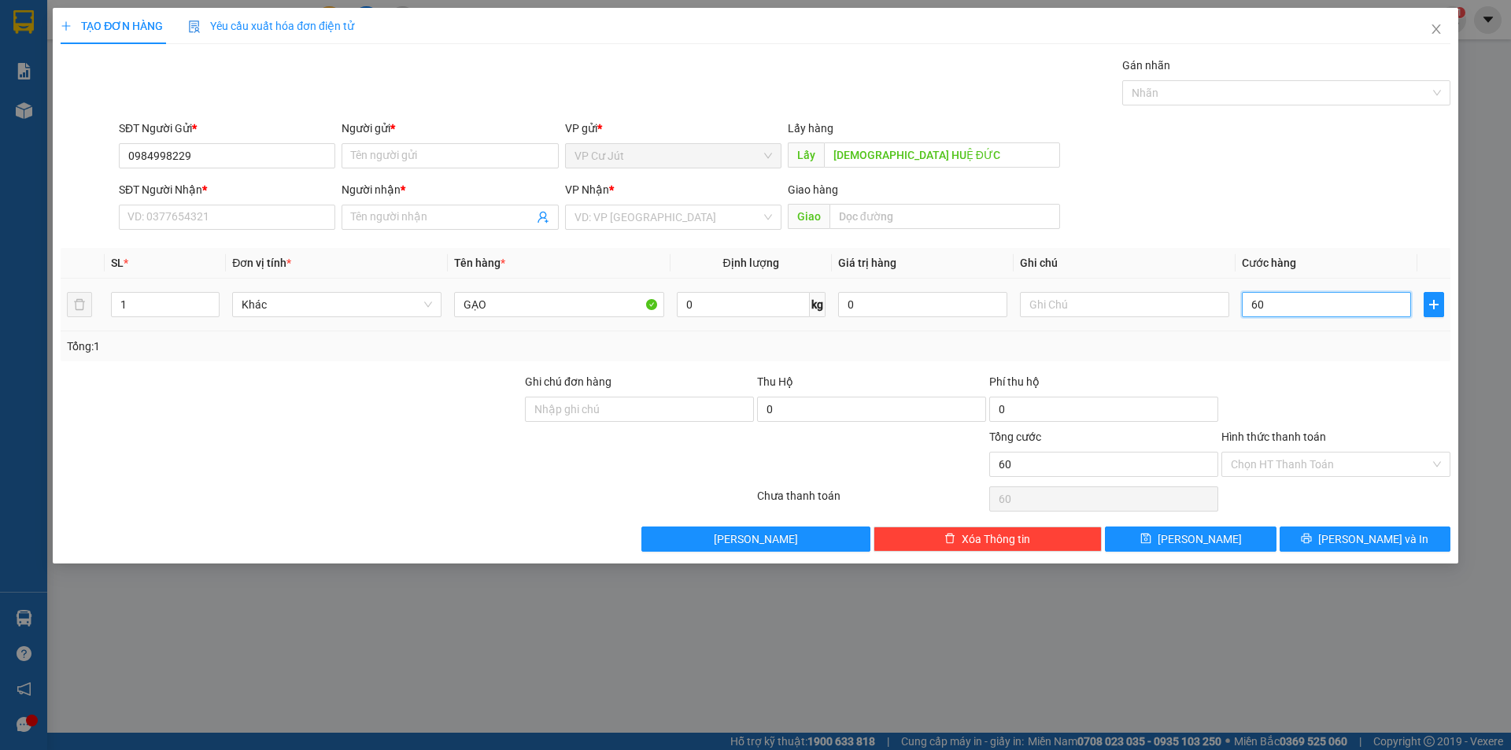
type input "600"
type input "6.000"
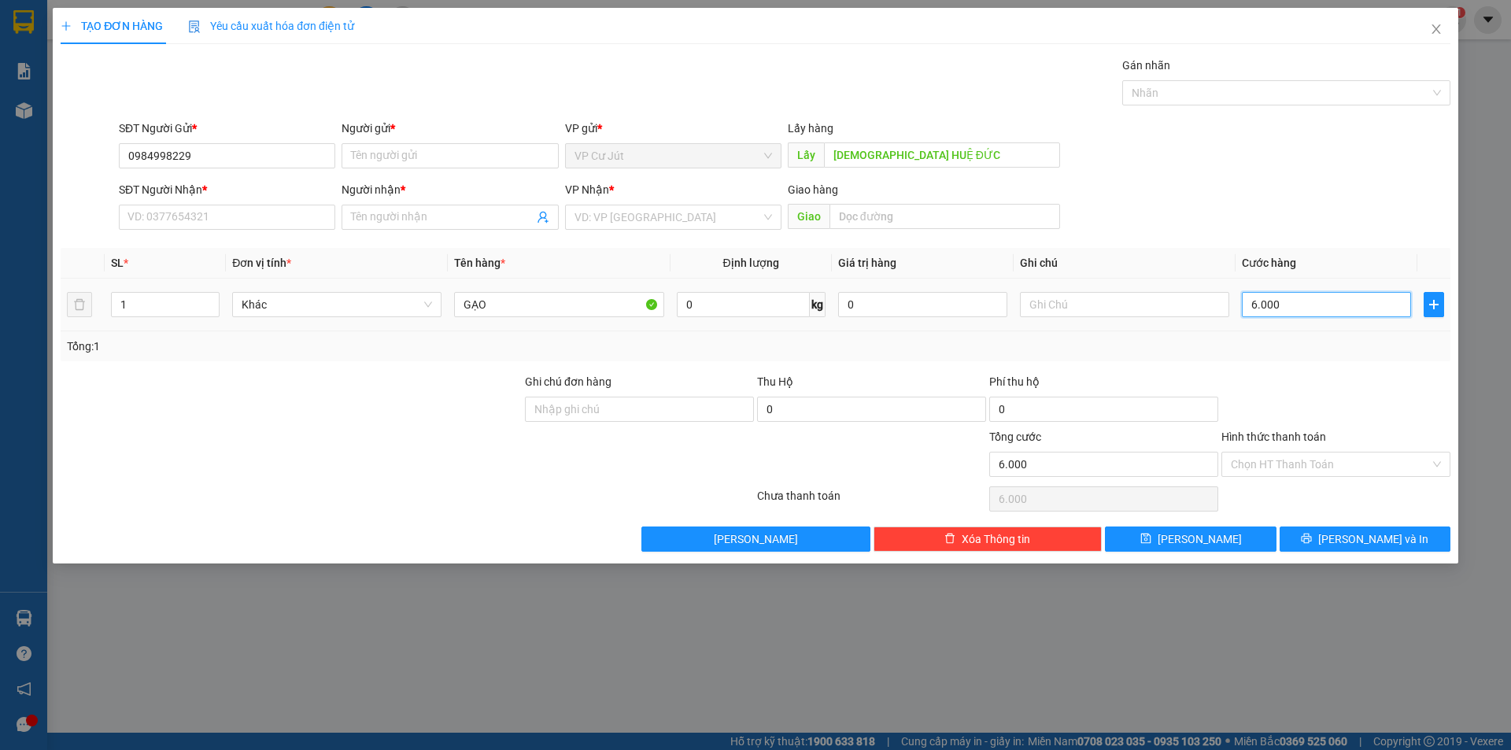
type input "60.000"
click at [958, 225] on input "text" at bounding box center [944, 216] width 231 height 25
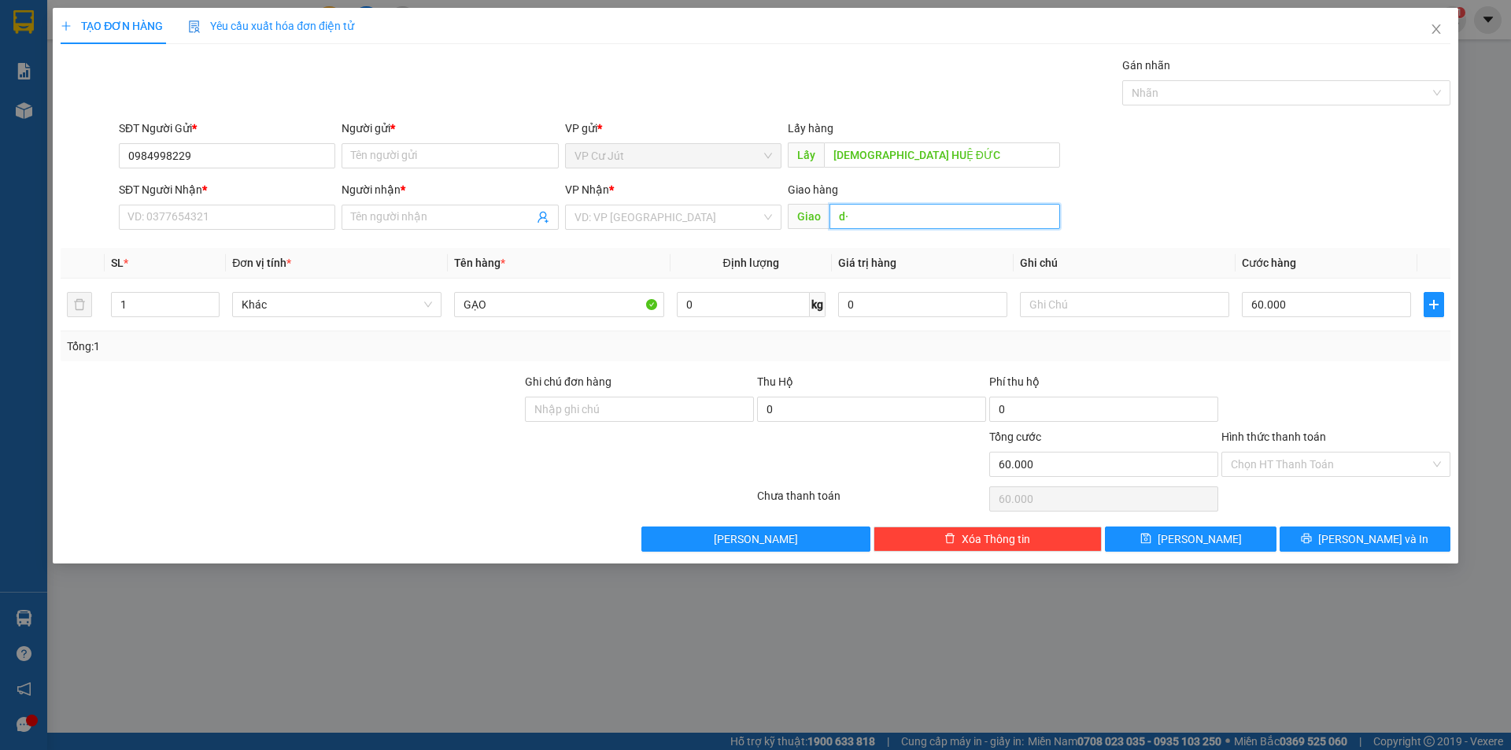
type input "d"
type input "đ"
type input "N4 ĐỒNG XOÀI"
click at [1302, 203] on div "SĐT Người Nhận * VD: 0377654321 Người nhận * Tên người nhận VP Nhận * VD: VP [G…" at bounding box center [785, 208] width 1338 height 55
click at [1431, 21] on span "Close" at bounding box center [1436, 30] width 44 height 44
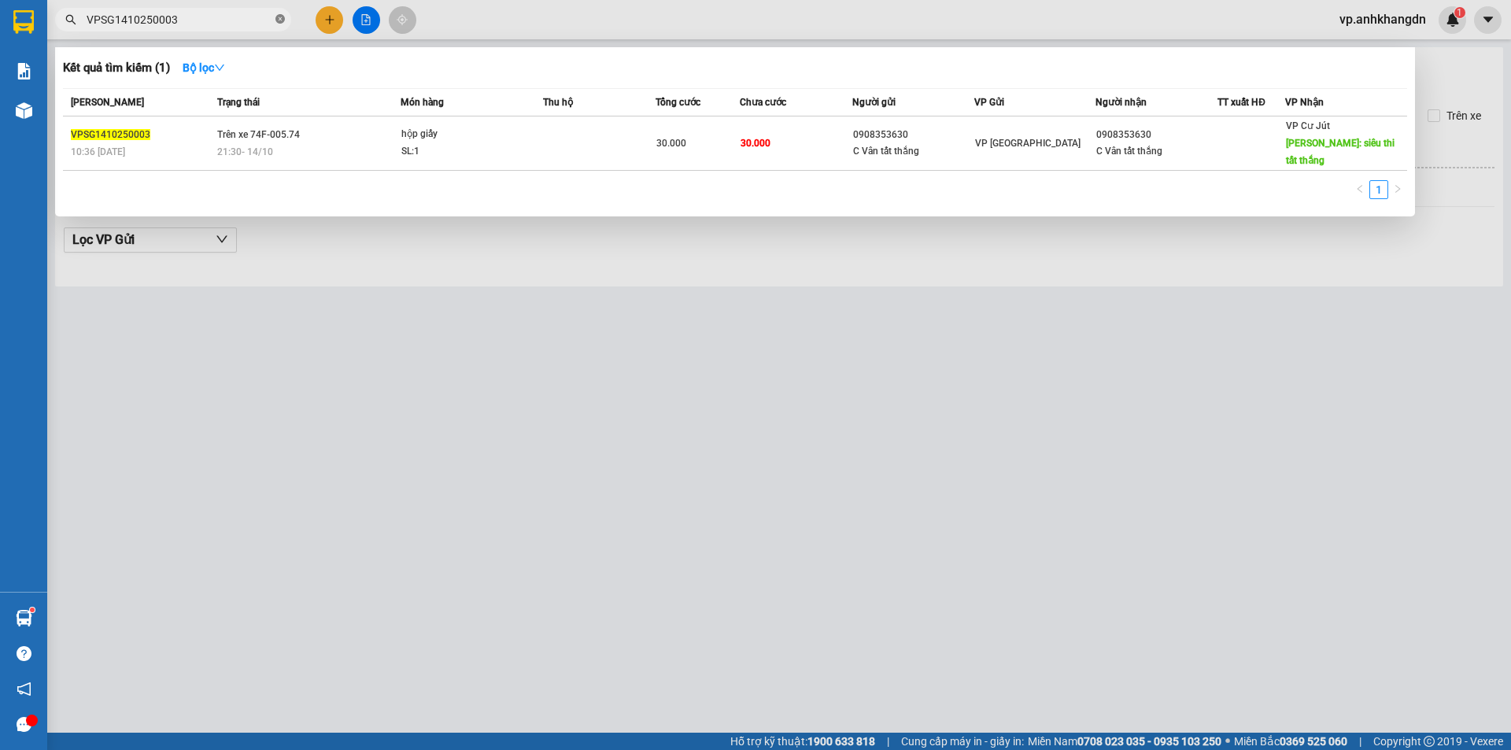
click at [276, 24] on icon "close-circle" at bounding box center [279, 18] width 9 height 9
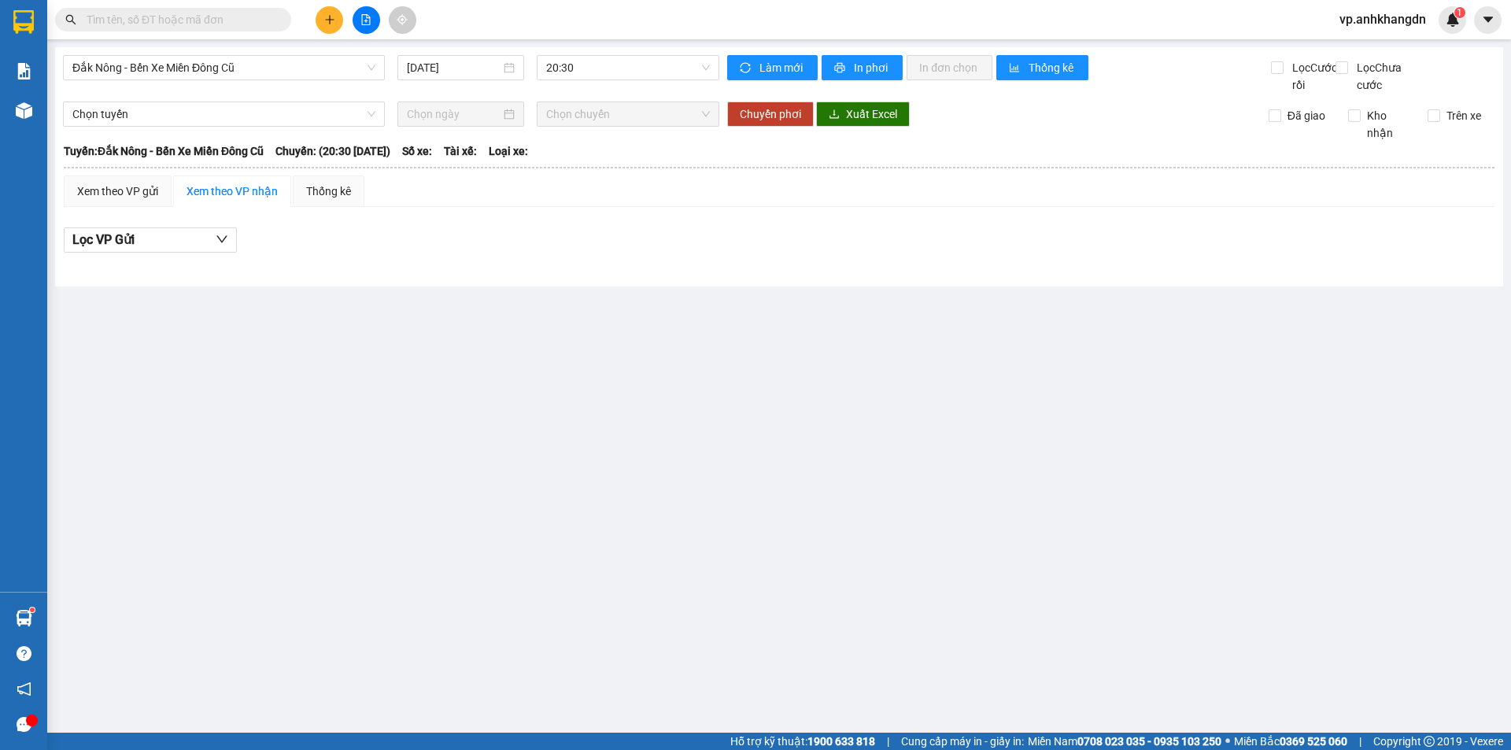
click at [565, 20] on div "Kết quả tìm kiếm ( 1 ) Bộ lọc Mã ĐH Trạng thái Món hàng Thu hộ Tổng cước Chưa c…" at bounding box center [755, 19] width 1511 height 39
click at [575, 68] on span "20:30" at bounding box center [628, 68] width 164 height 24
click at [568, 28] on div "Kết quả tìm kiếm ( 1 ) Bộ lọc Mã ĐH Trạng thái Món hàng Thu hộ Tổng cước Chưa c…" at bounding box center [755, 19] width 1511 height 39
click at [365, 21] on icon "file-add" at bounding box center [366, 19] width 9 height 11
click at [347, 64] on span "Đắk Nông - Bến Xe Miền Đông Cũ" at bounding box center [223, 68] width 303 height 24
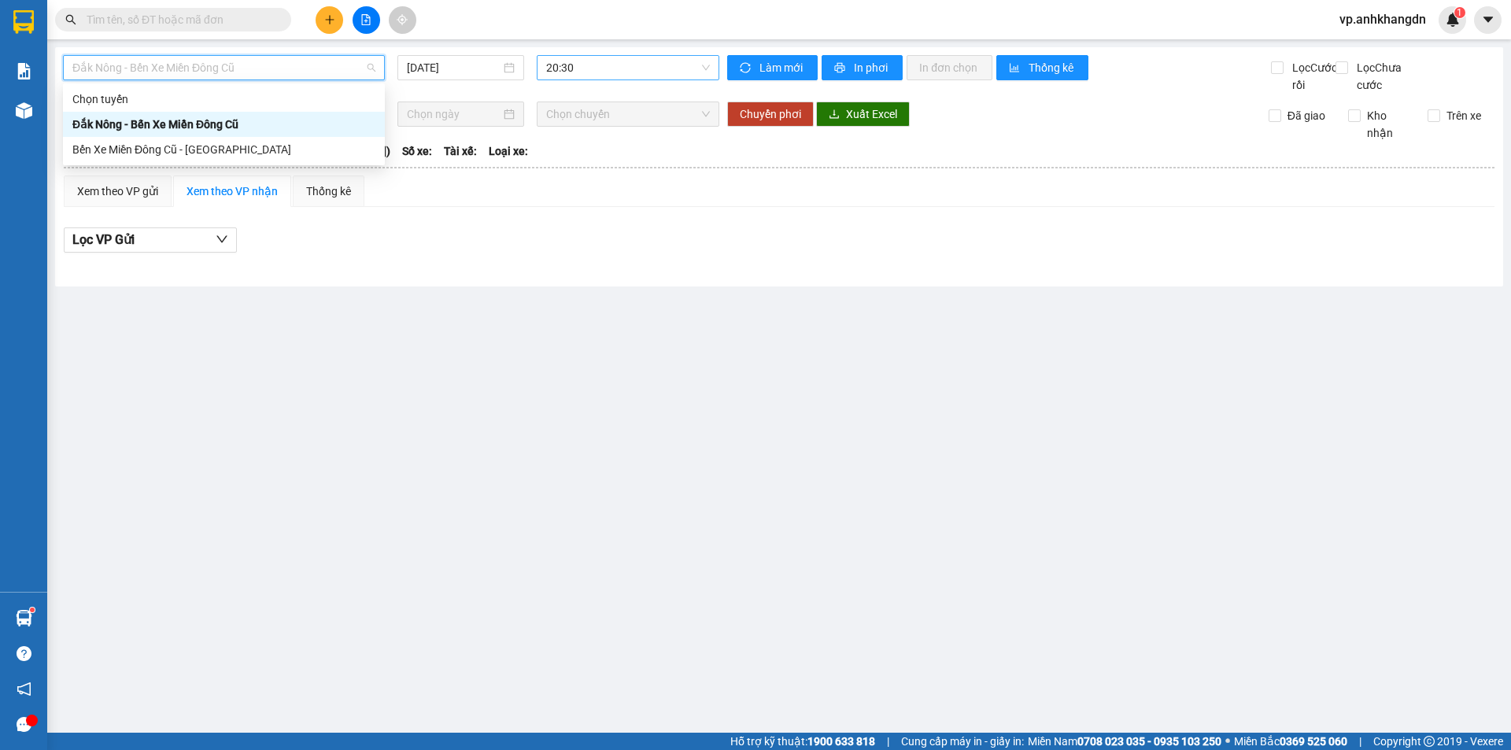
click at [578, 76] on span "20:30" at bounding box center [628, 68] width 164 height 24
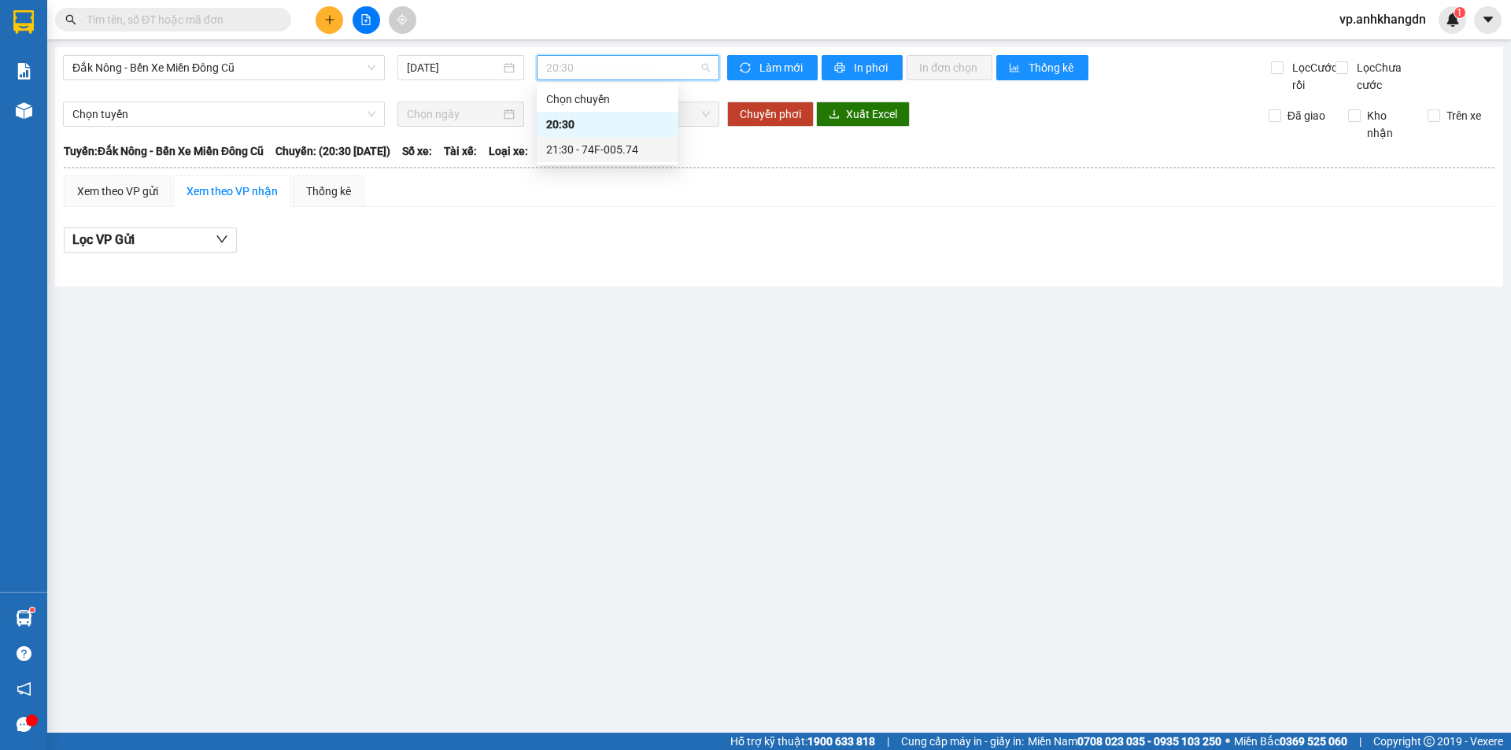
click at [595, 144] on div "21:30 - 74F-005.74" at bounding box center [607, 149] width 123 height 17
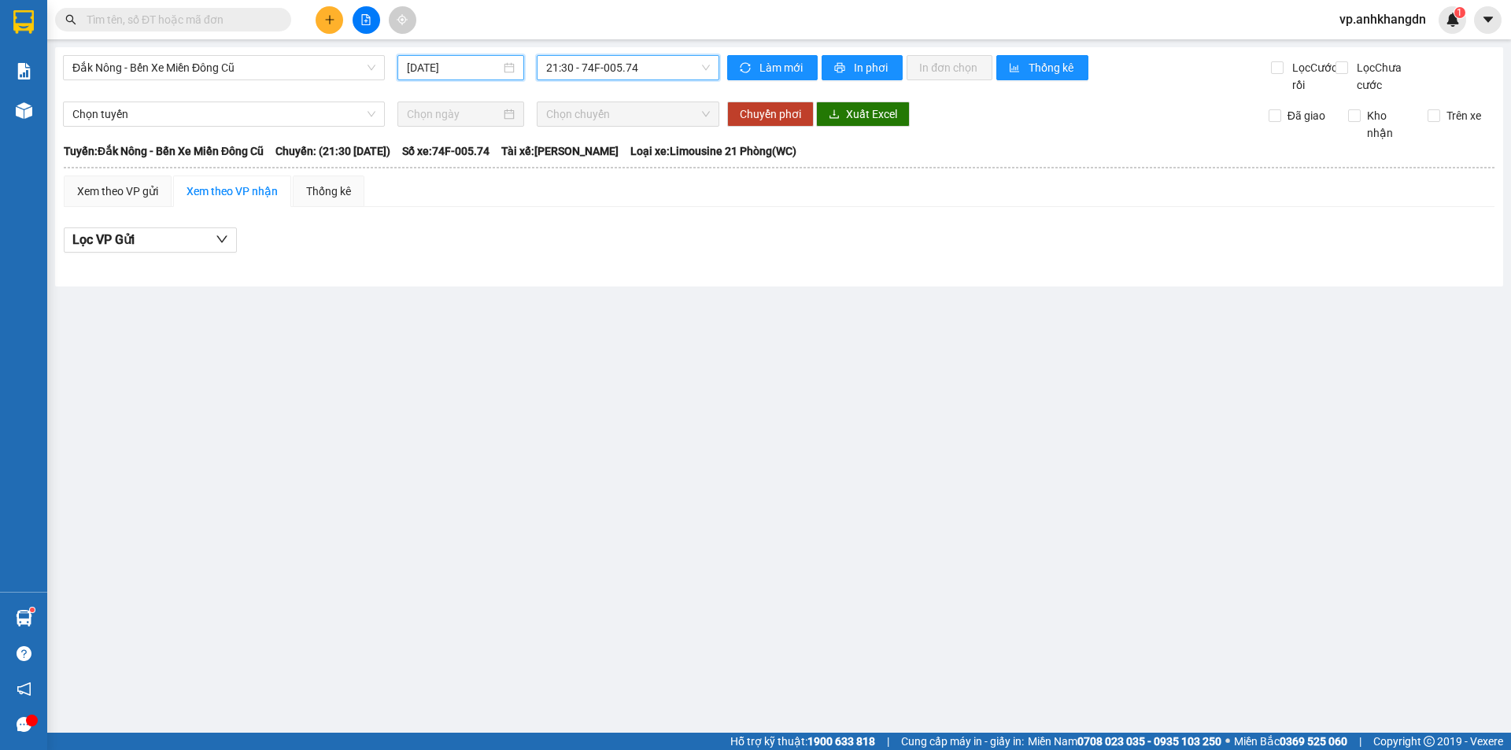
click at [448, 73] on input "[DATE]" at bounding box center [454, 67] width 94 height 17
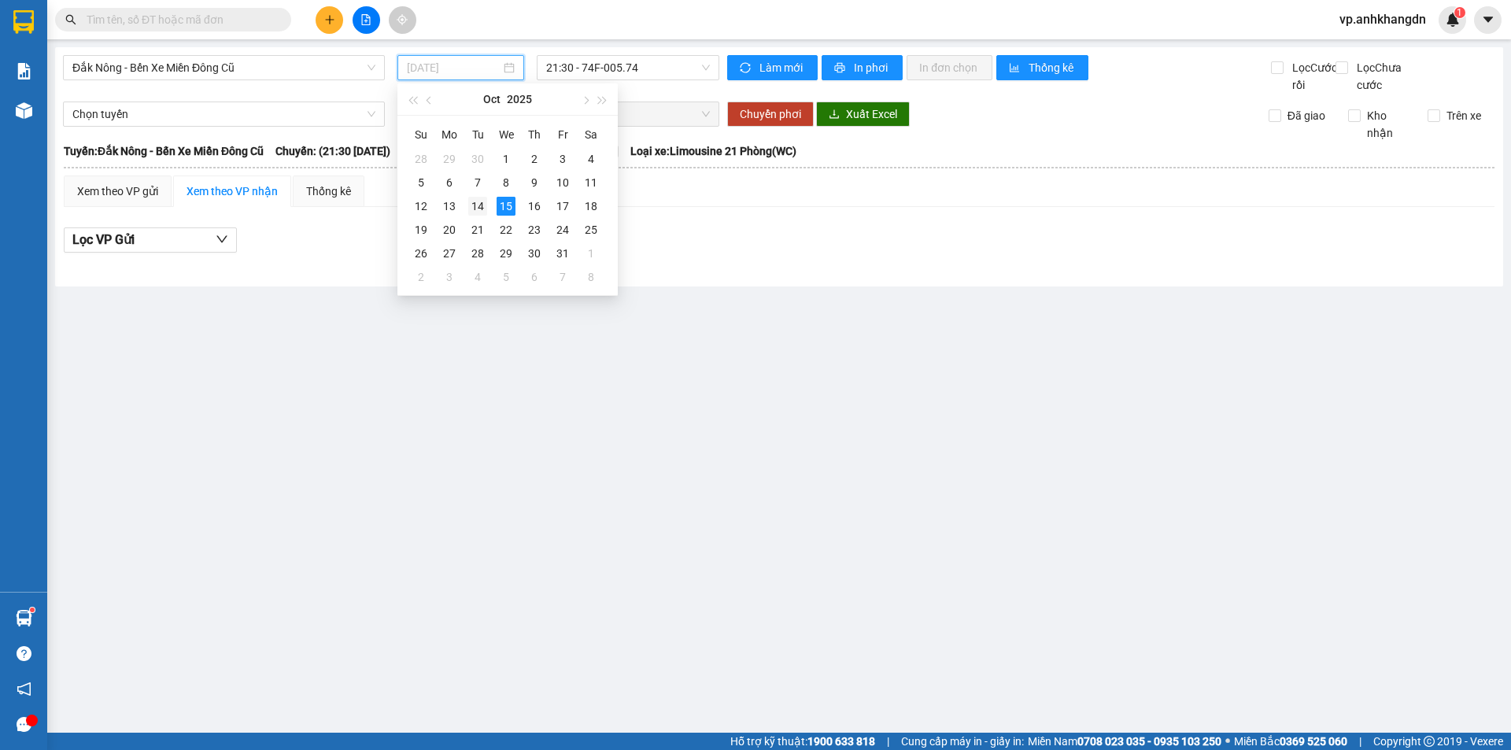
click at [471, 205] on div "14" at bounding box center [477, 206] width 19 height 19
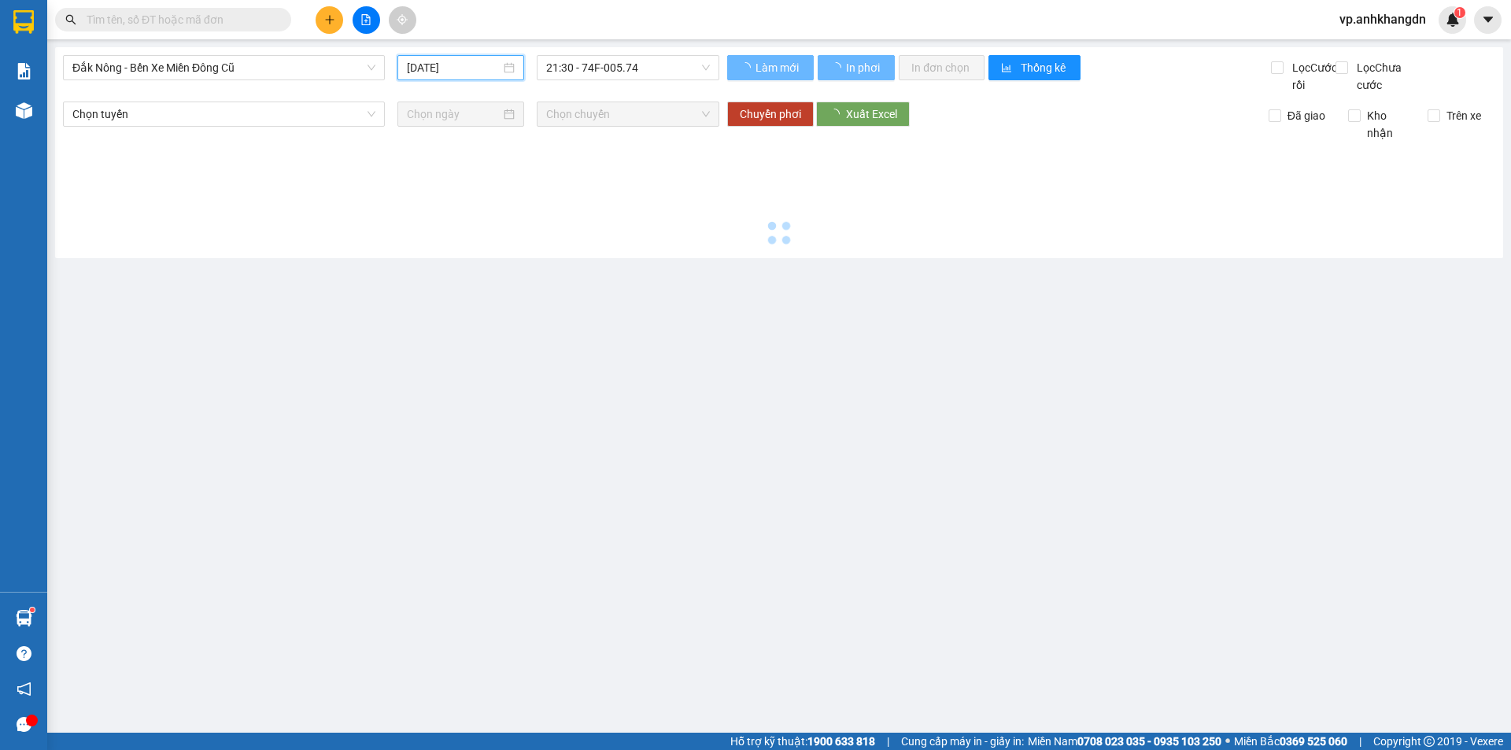
type input "[DATE]"
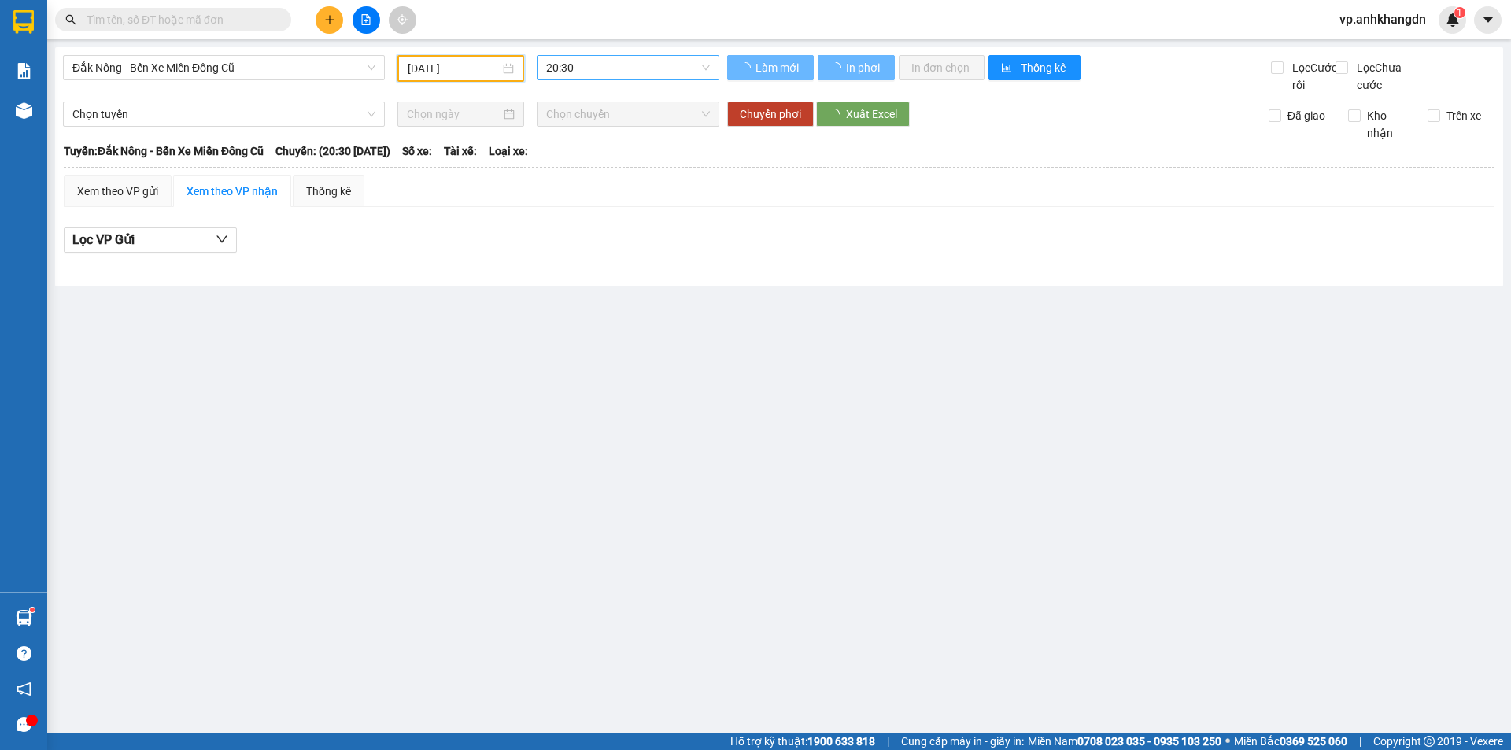
click at [598, 76] on span "20:30" at bounding box center [628, 68] width 164 height 24
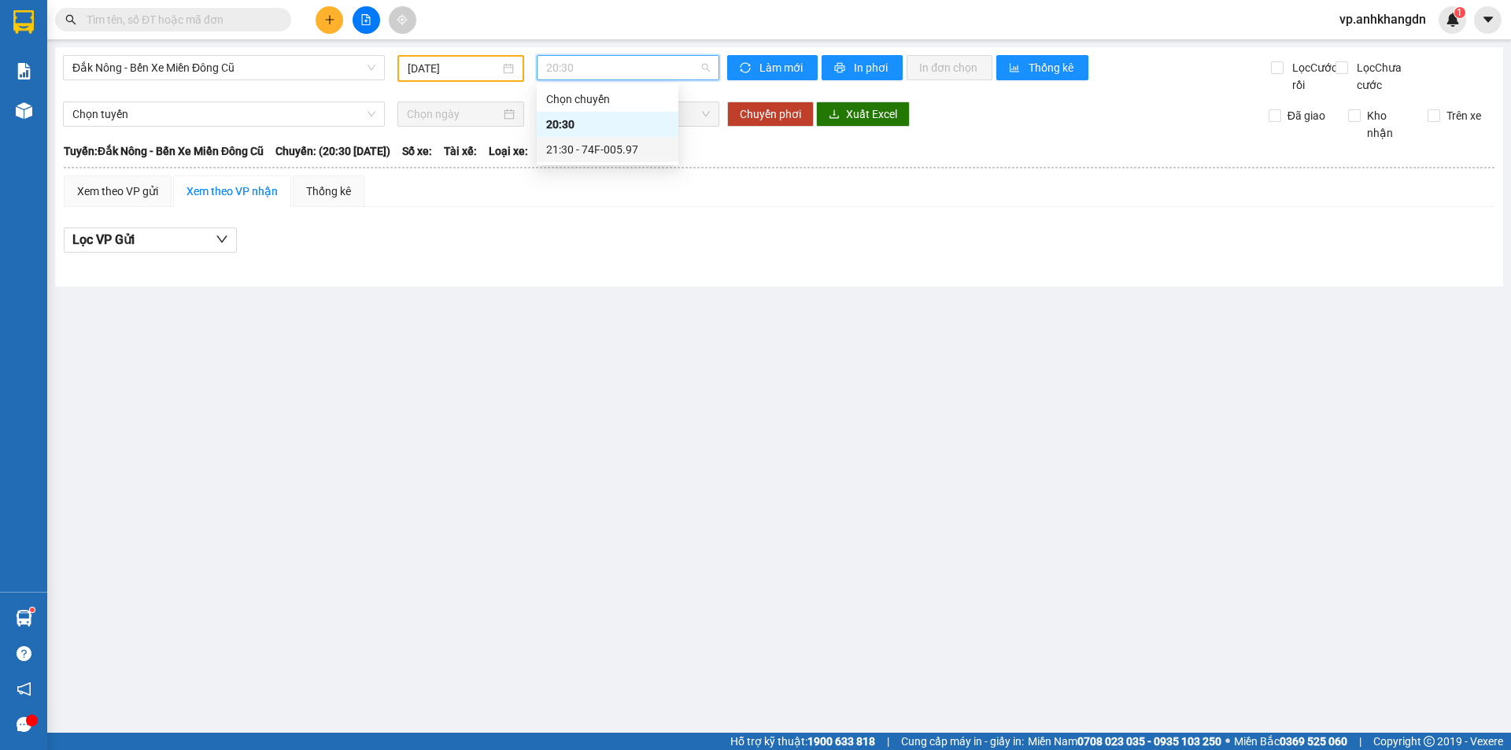
click at [607, 143] on div "21:30 - 74F-005.97" at bounding box center [607, 149] width 123 height 17
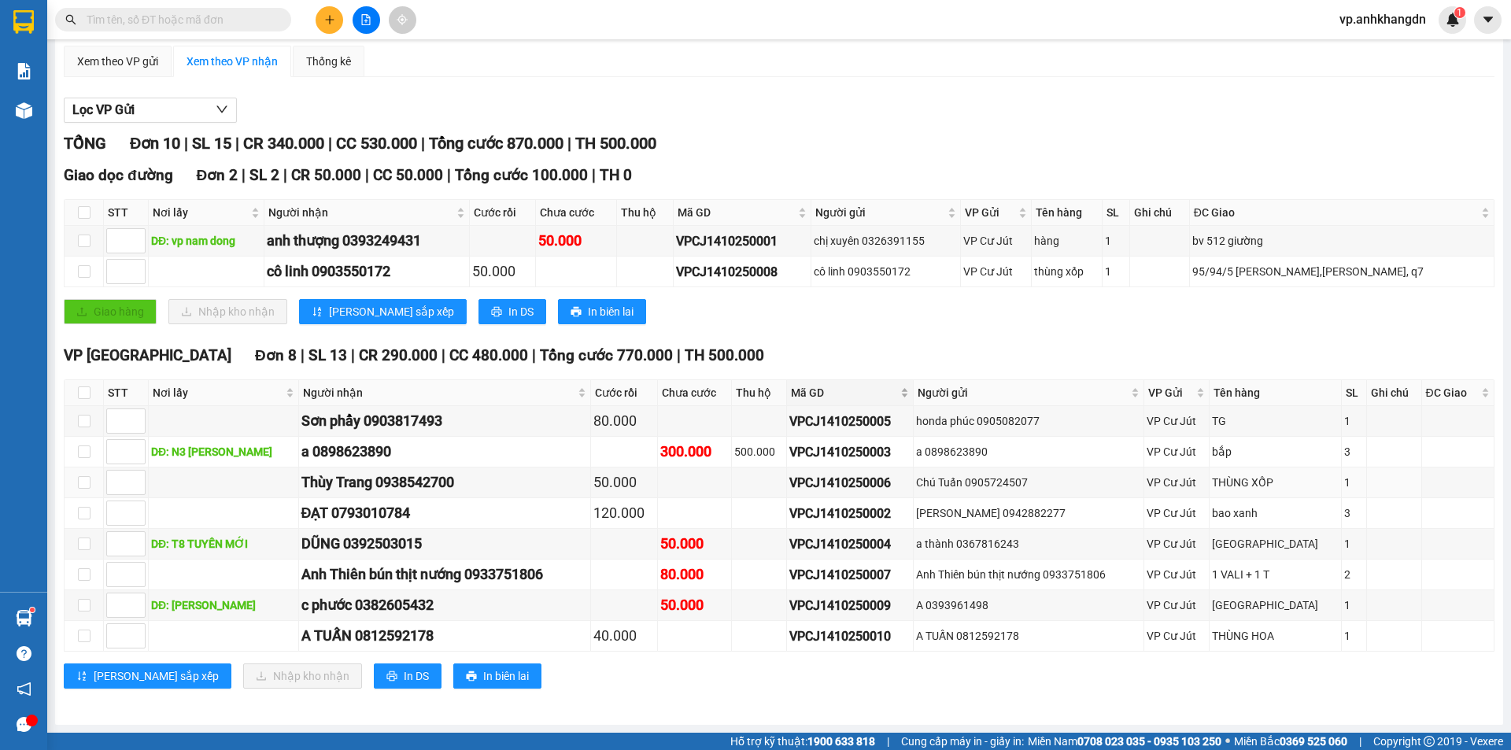
scroll to position [147, 0]
drag, startPoint x: 409, startPoint y: 638, endPoint x: 336, endPoint y: 636, distance: 73.2
click at [336, 636] on div "A TUẤN 0812592178" at bounding box center [444, 636] width 286 height 22
copy div "0812592178"
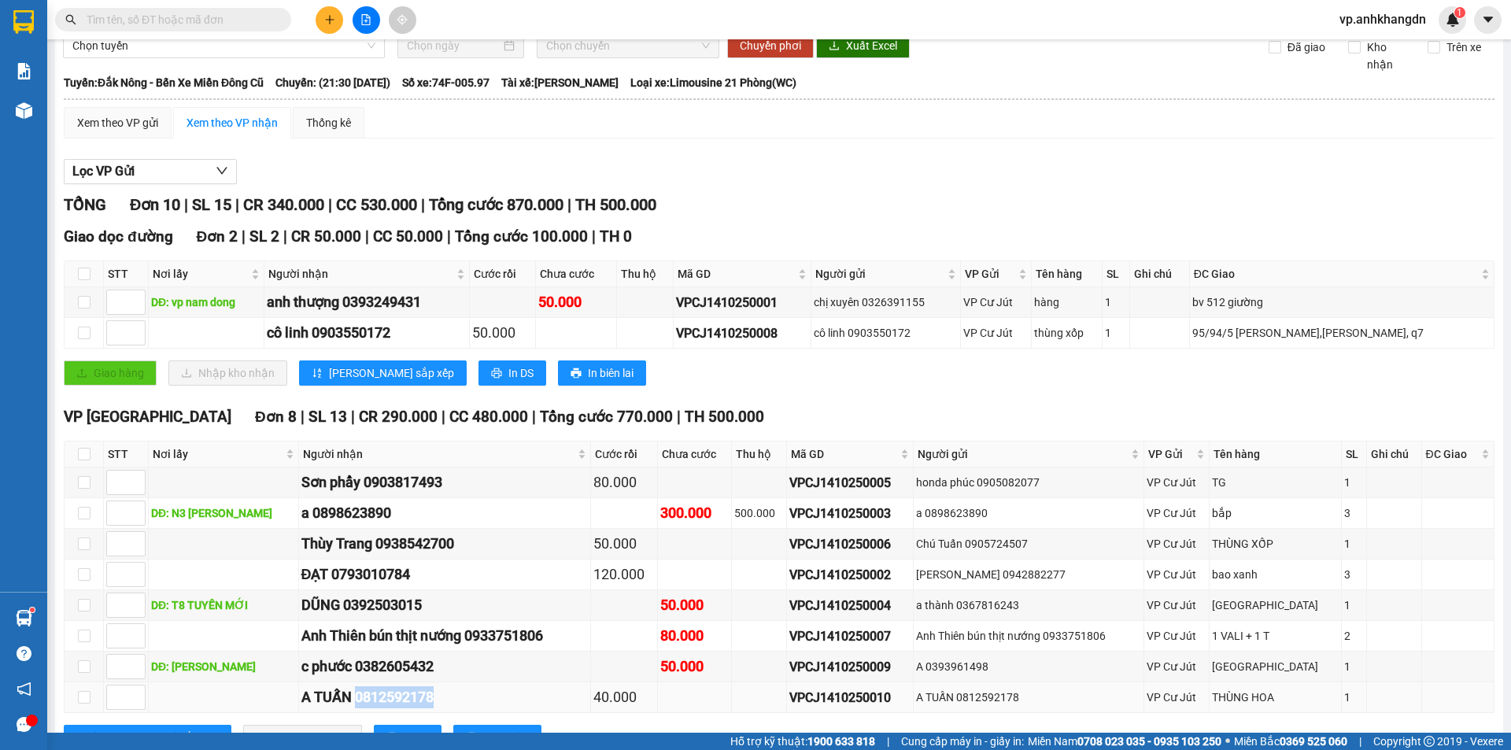
scroll to position [0, 0]
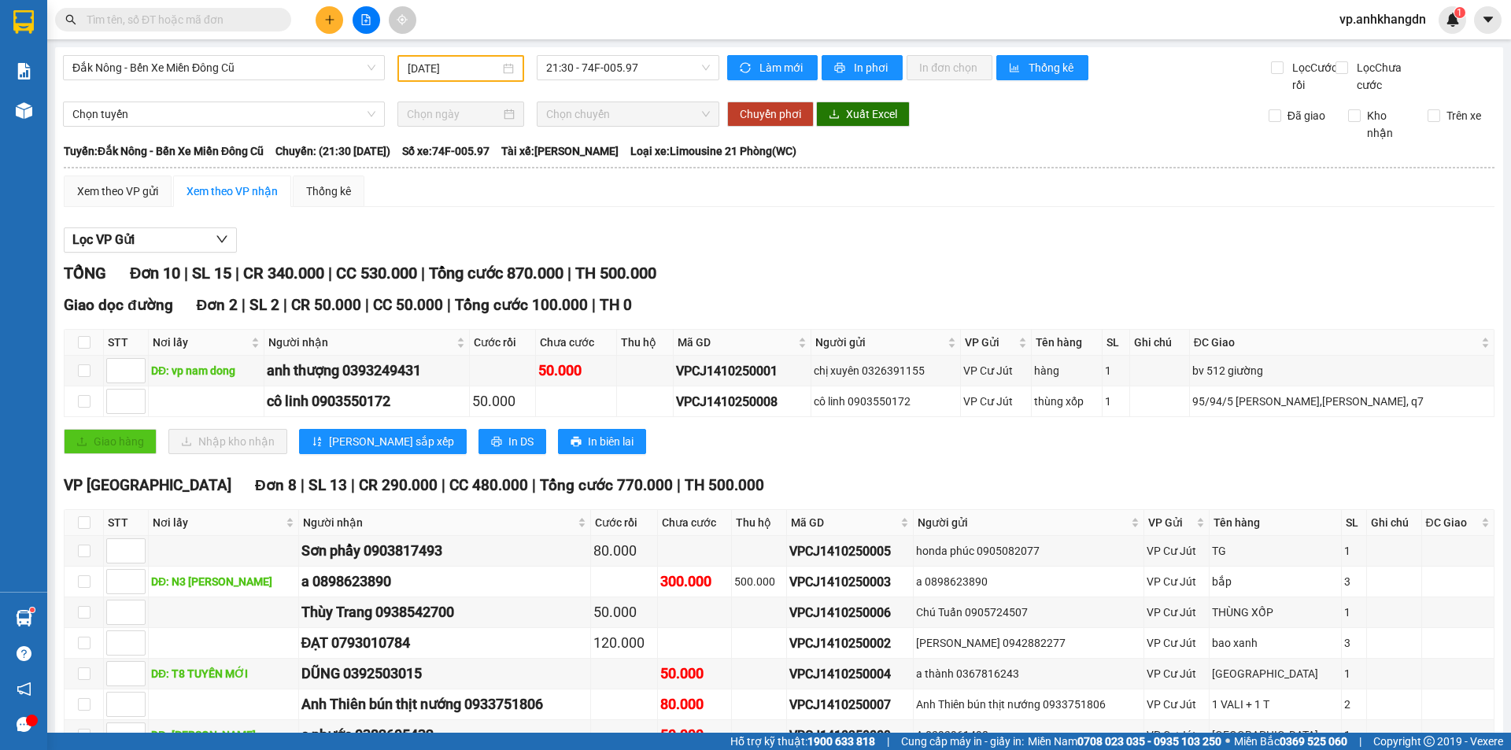
click at [330, 20] on icon "plus" at bounding box center [329, 19] width 11 height 11
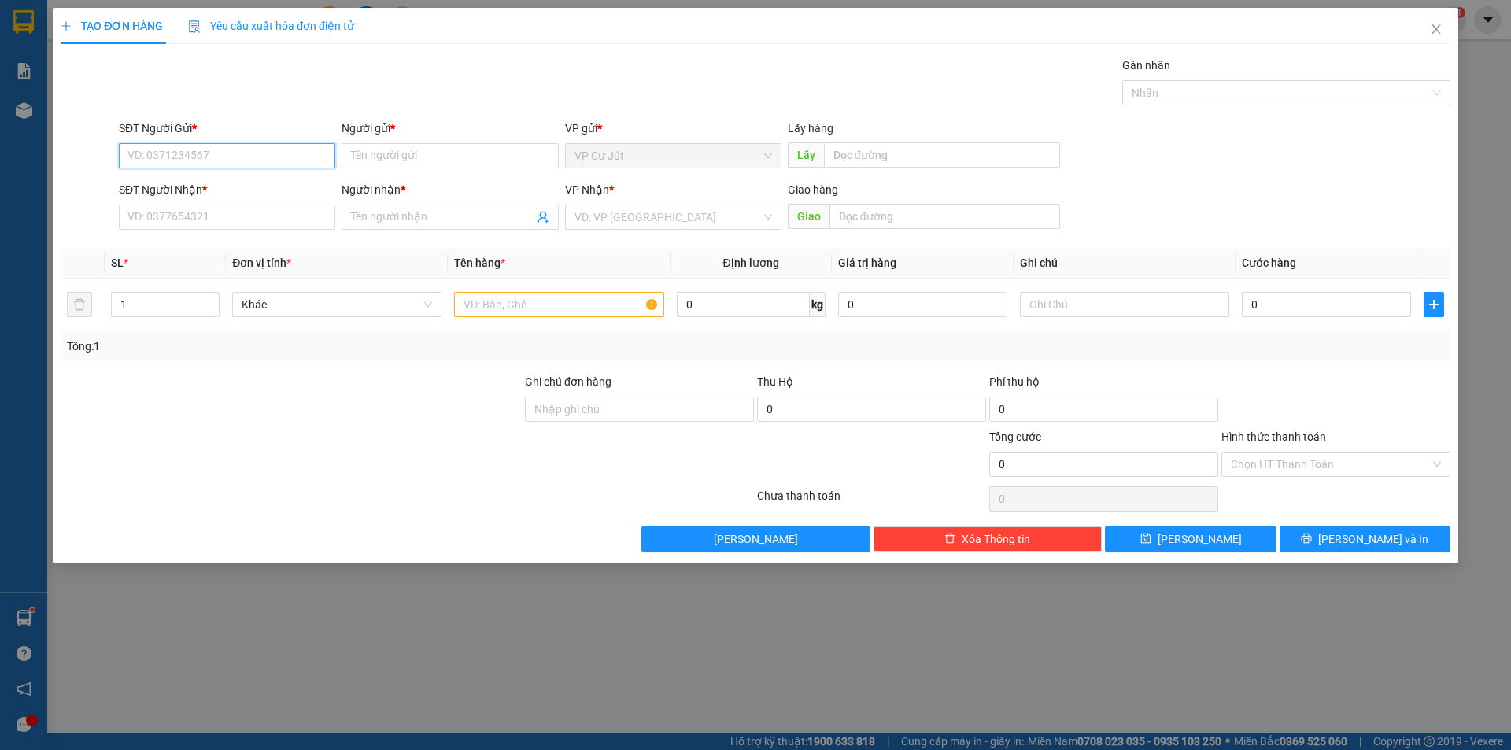
click at [242, 144] on input "SĐT Người Gửi *" at bounding box center [227, 155] width 216 height 25
paste input "0812592178"
type input "0812592178"
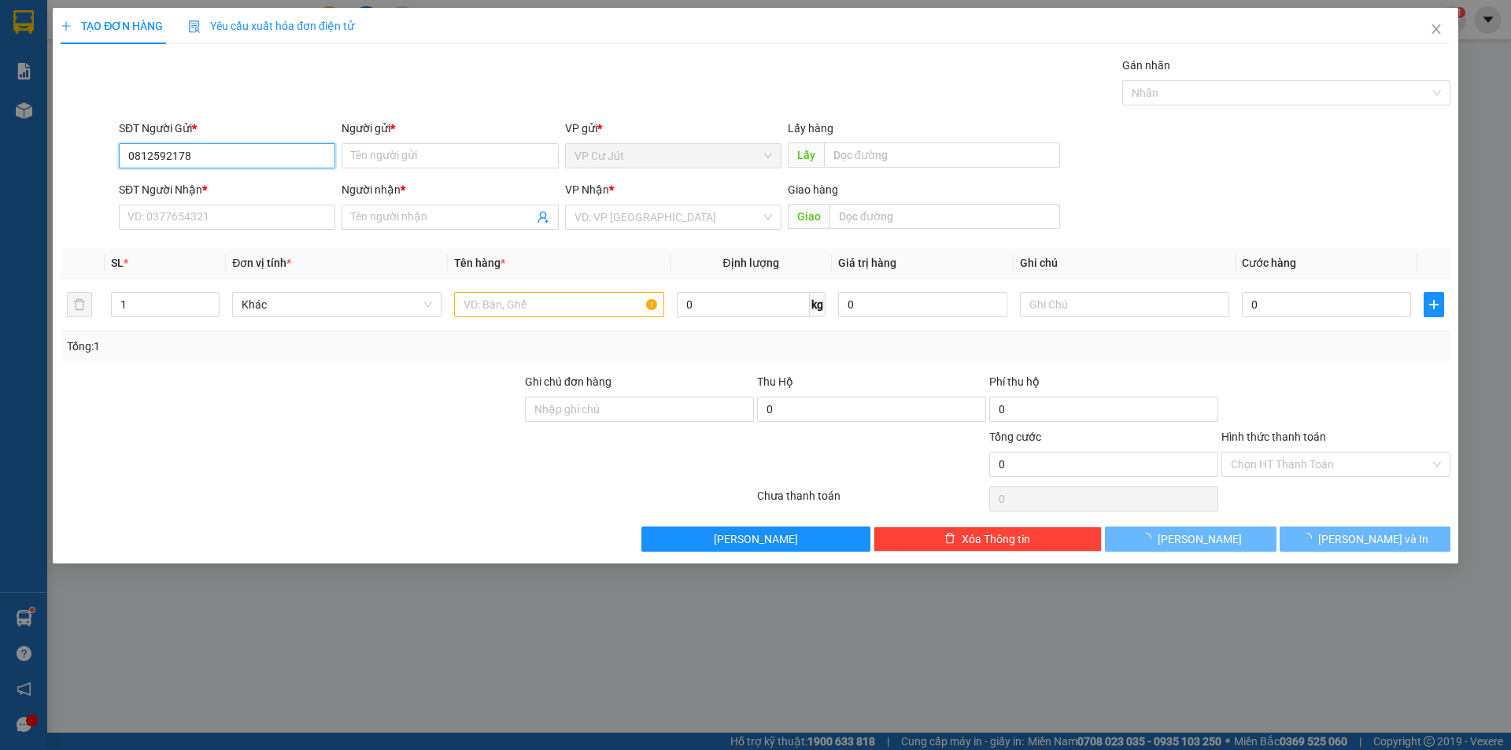
drag, startPoint x: 161, startPoint y: 154, endPoint x: 95, endPoint y: 154, distance: 66.1
click at [95, 154] on div "SĐT Người Gửi * 0812592178 0812592178 Người gửi * Tên người gửi VP gửi * VP [PE…" at bounding box center [755, 147] width 1393 height 55
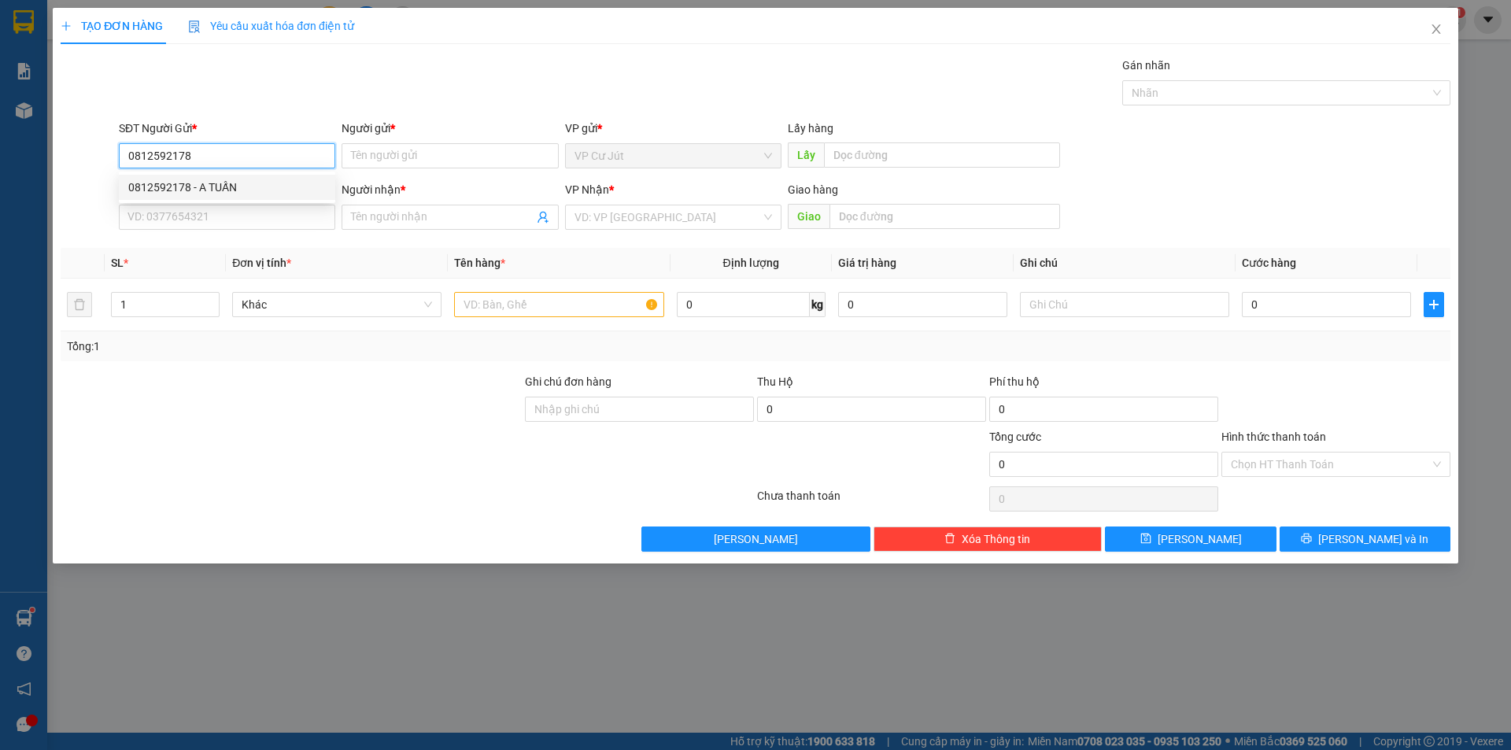
click at [178, 183] on div "0812592178 - A TUẤN" at bounding box center [227, 187] width 198 height 17
type input "A TUẤN"
type input "0812592178"
type input "A TUẤN"
type input "40.000"
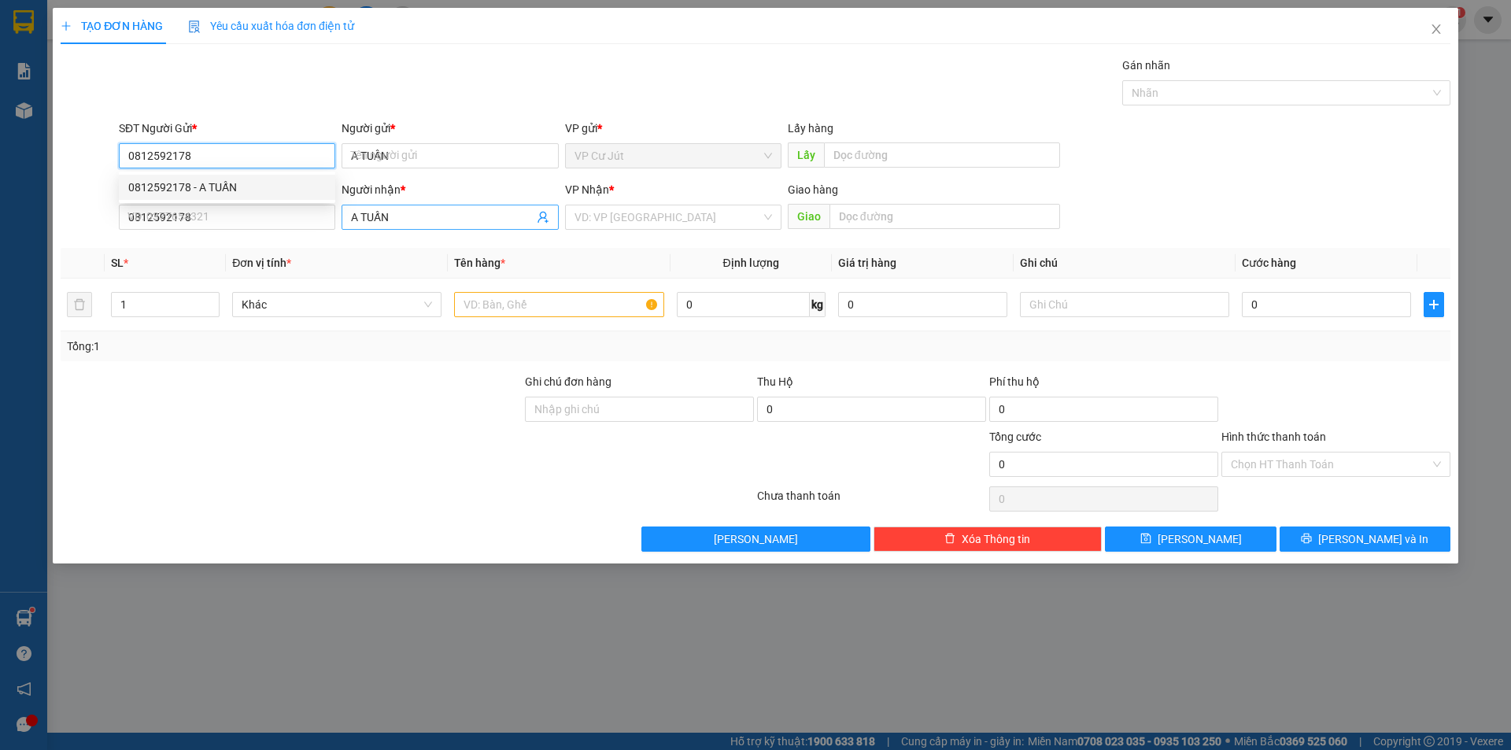
type input "40.000"
type input "0812592178"
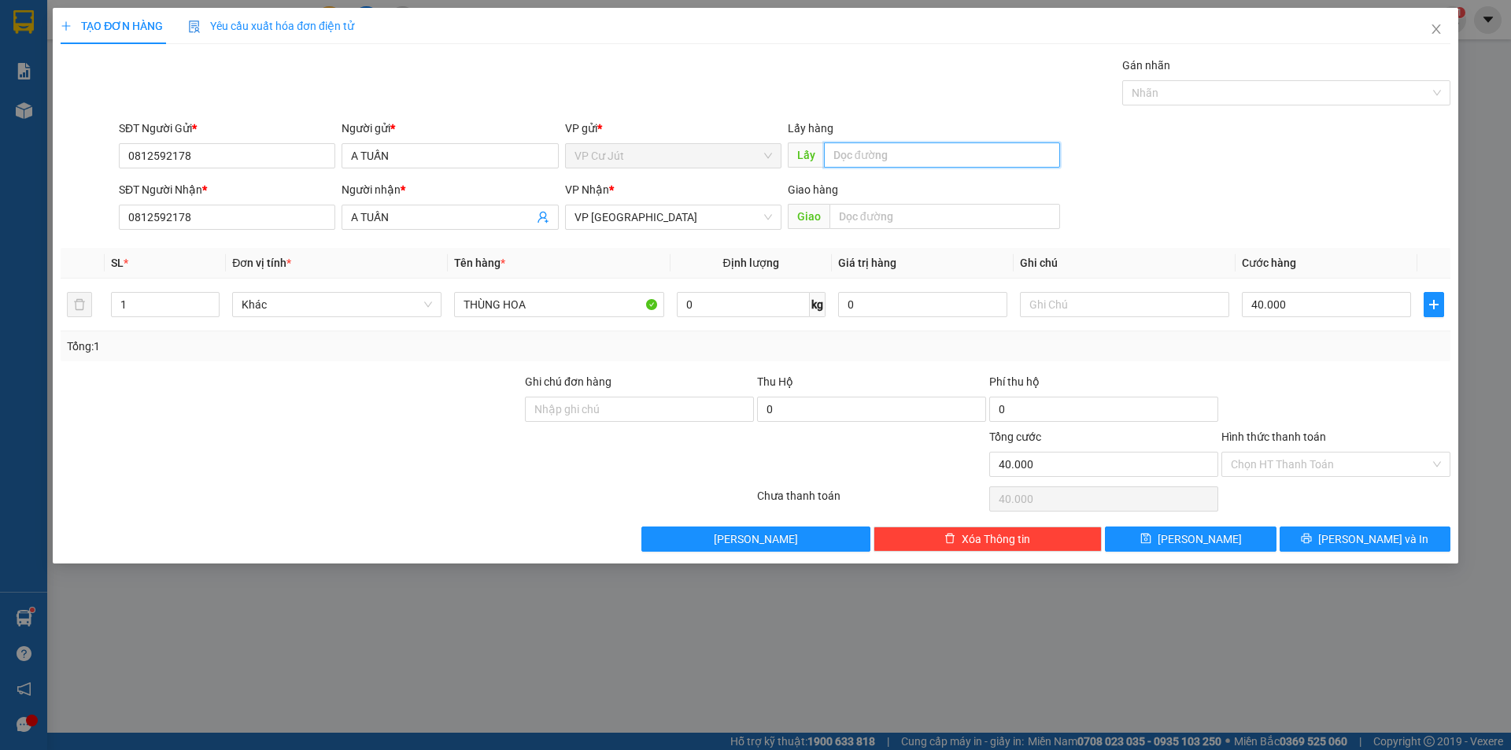
click at [855, 161] on input "text" at bounding box center [942, 154] width 236 height 25
type input "v"
type input "A"
type input "[PERSON_NAME]"
click at [1361, 302] on input "40.000" at bounding box center [1326, 304] width 169 height 25
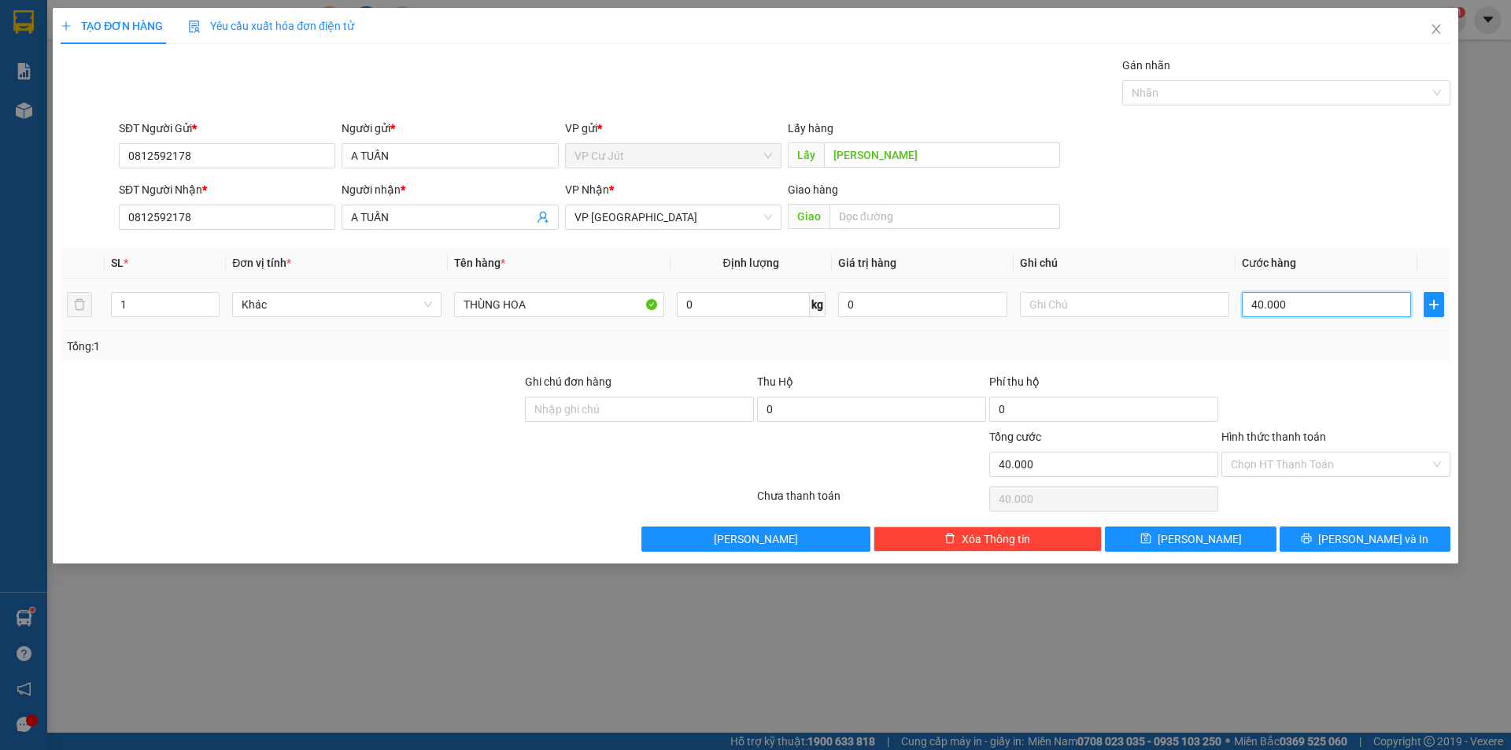
type input "0"
type input "50"
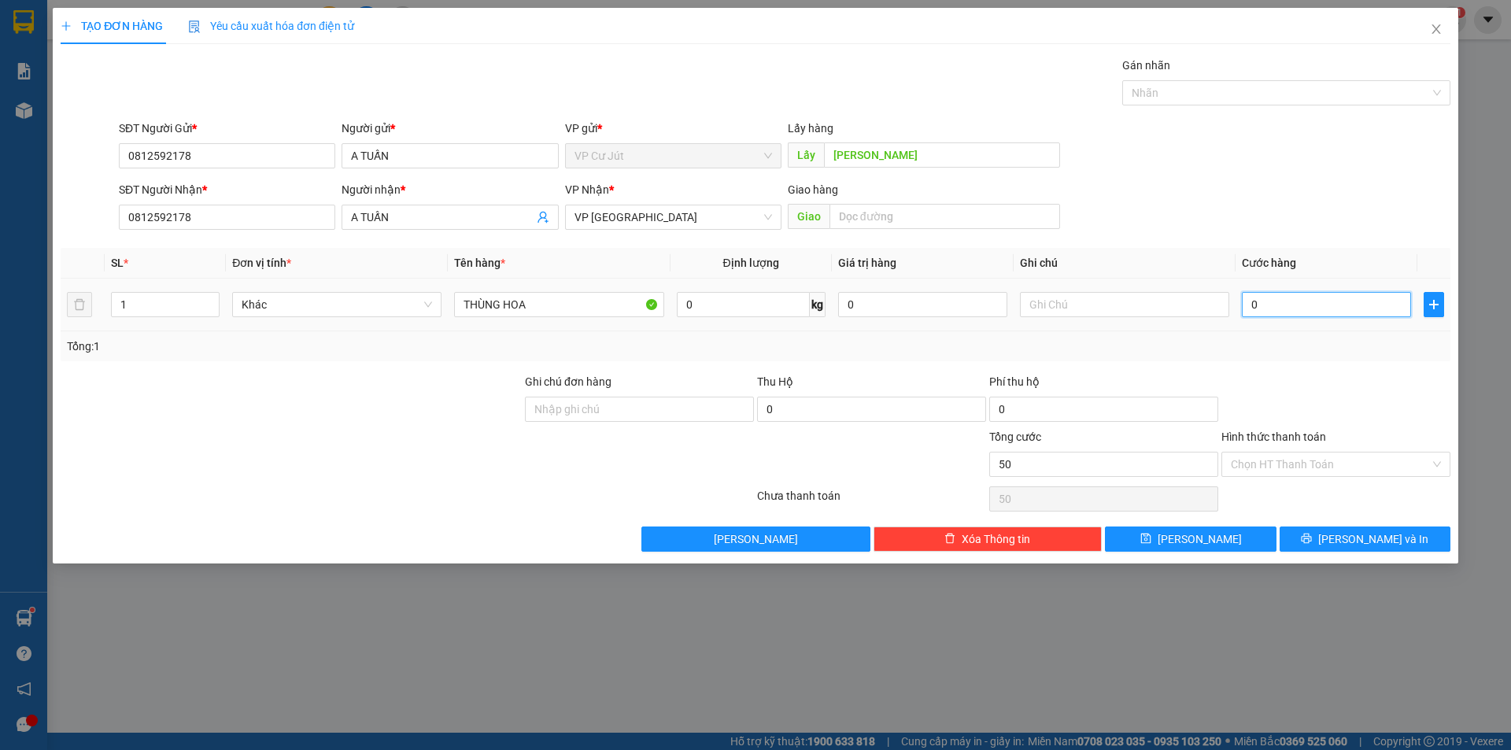
type input "50"
type input "500"
type input "5.000"
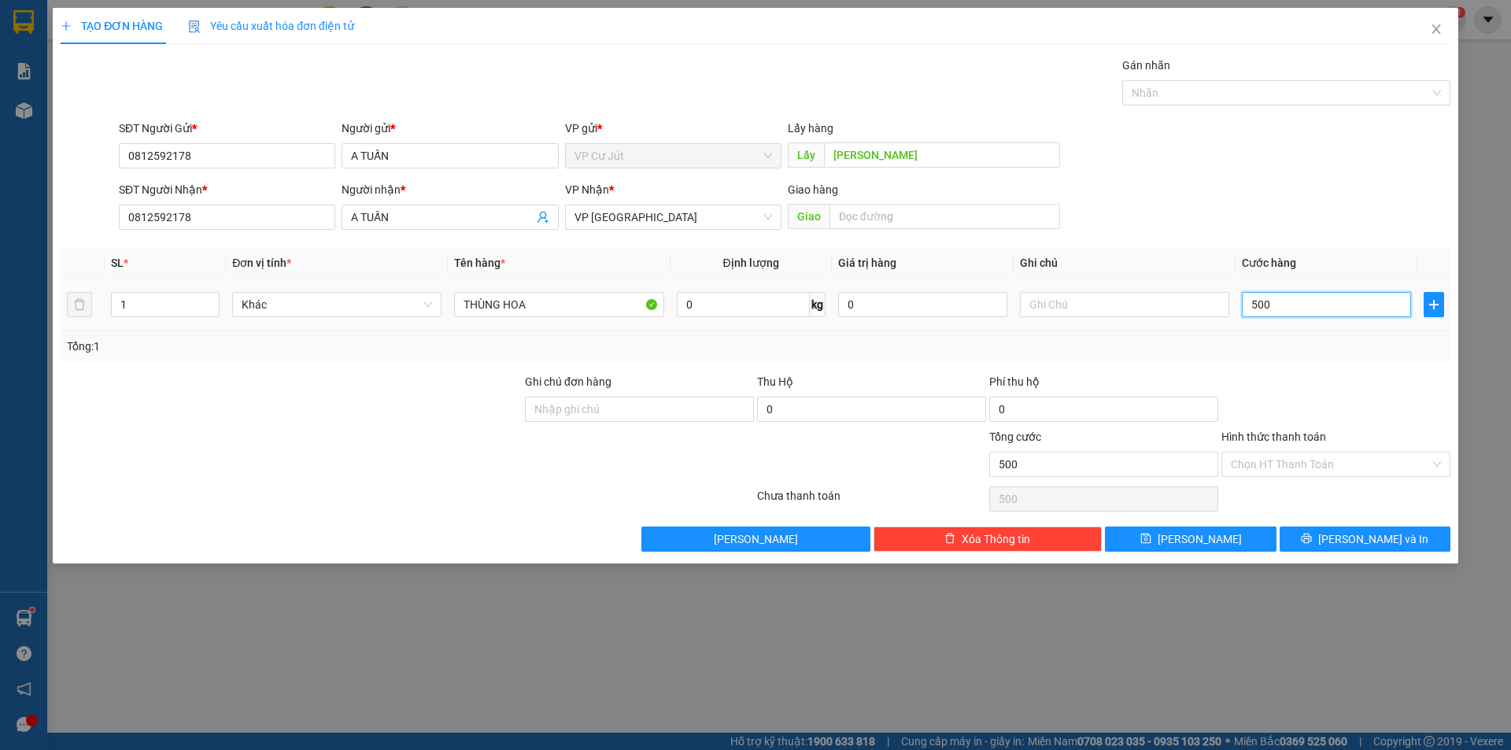
type input "5.000"
type input "50.000"
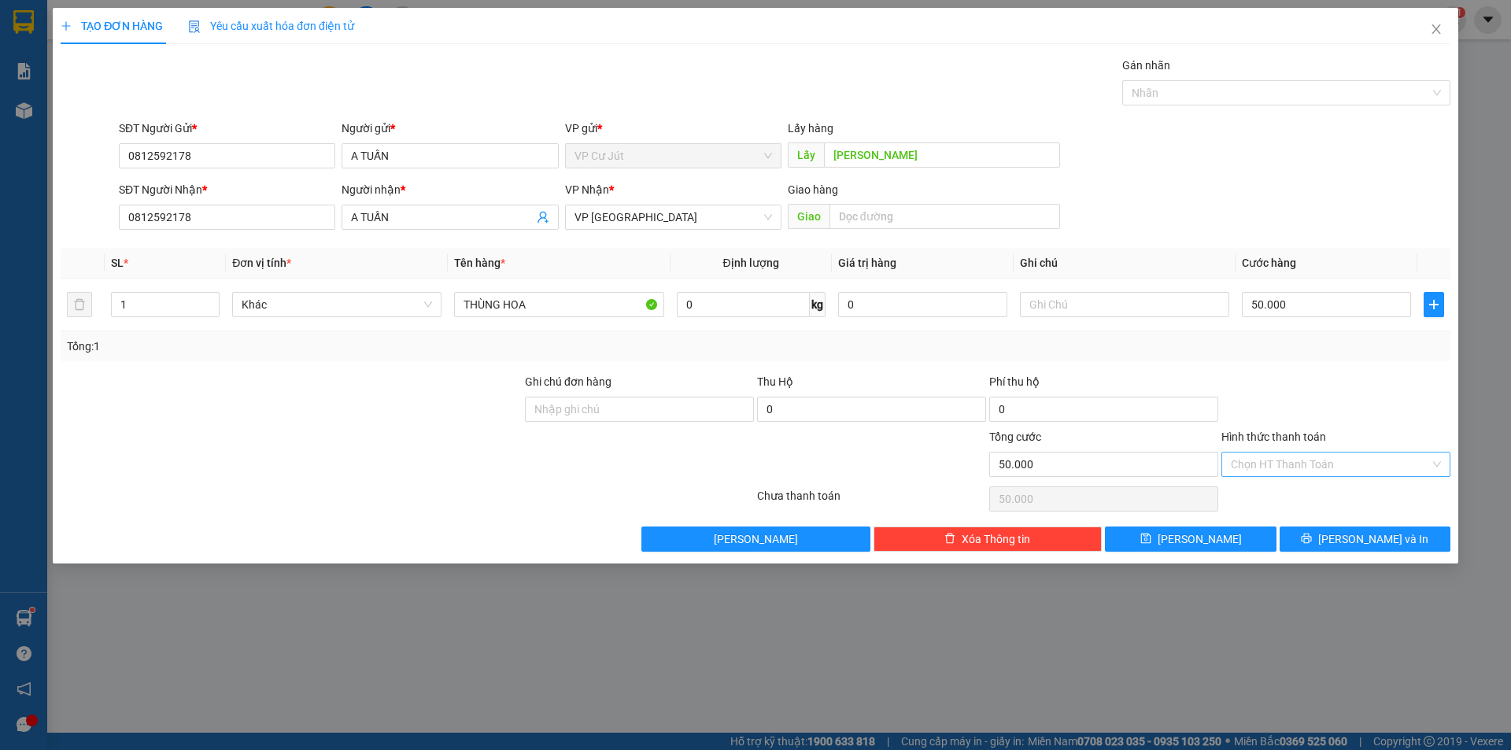
click at [1281, 474] on input "Hình thức thanh toán" at bounding box center [1330, 464] width 199 height 24
click at [1283, 503] on div "Tại văn phòng" at bounding box center [1336, 495] width 210 height 17
type input "0"
click at [1319, 414] on div at bounding box center [1336, 400] width 232 height 55
click at [1344, 531] on button "[PERSON_NAME] và In" at bounding box center [1364, 538] width 171 height 25
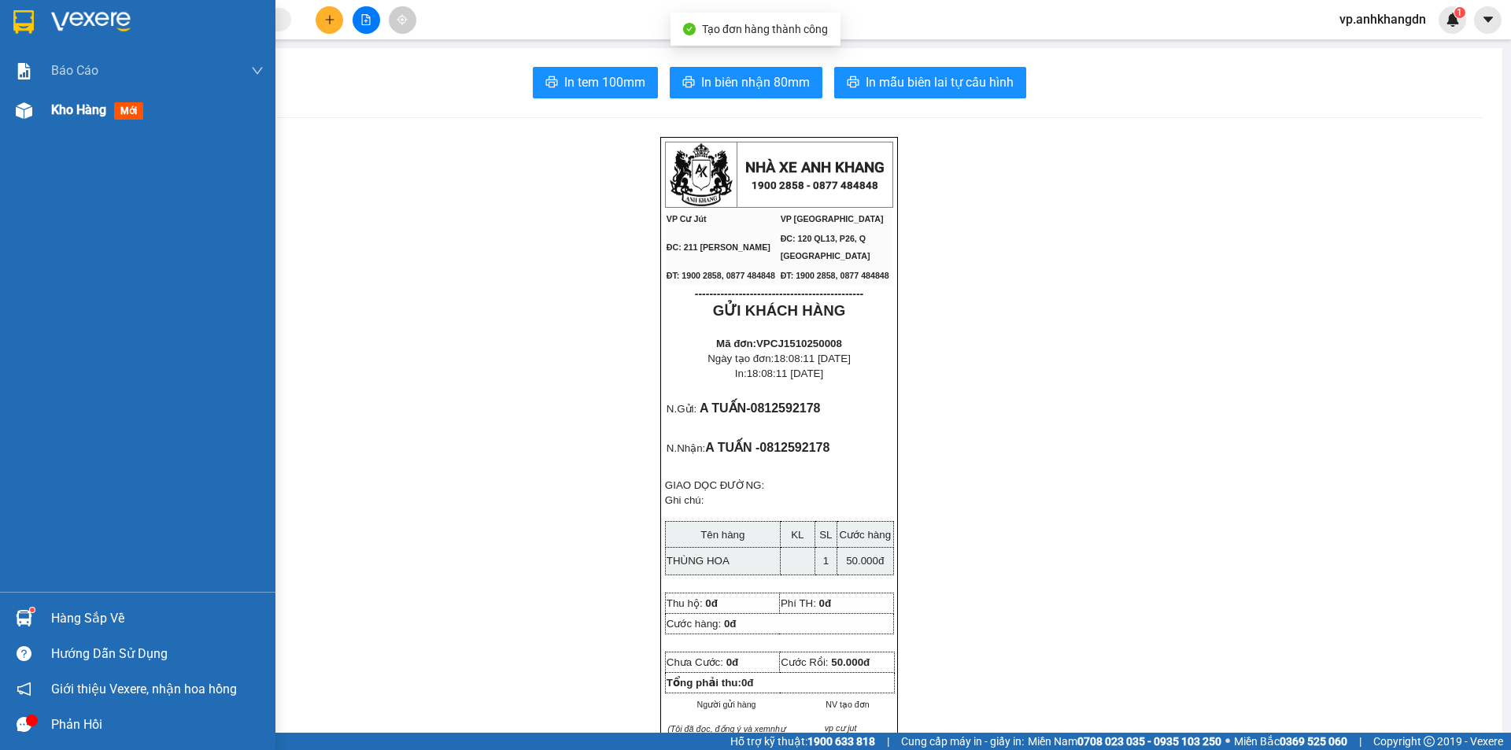
click at [42, 124] on div "Kho hàng mới" at bounding box center [137, 109] width 275 height 39
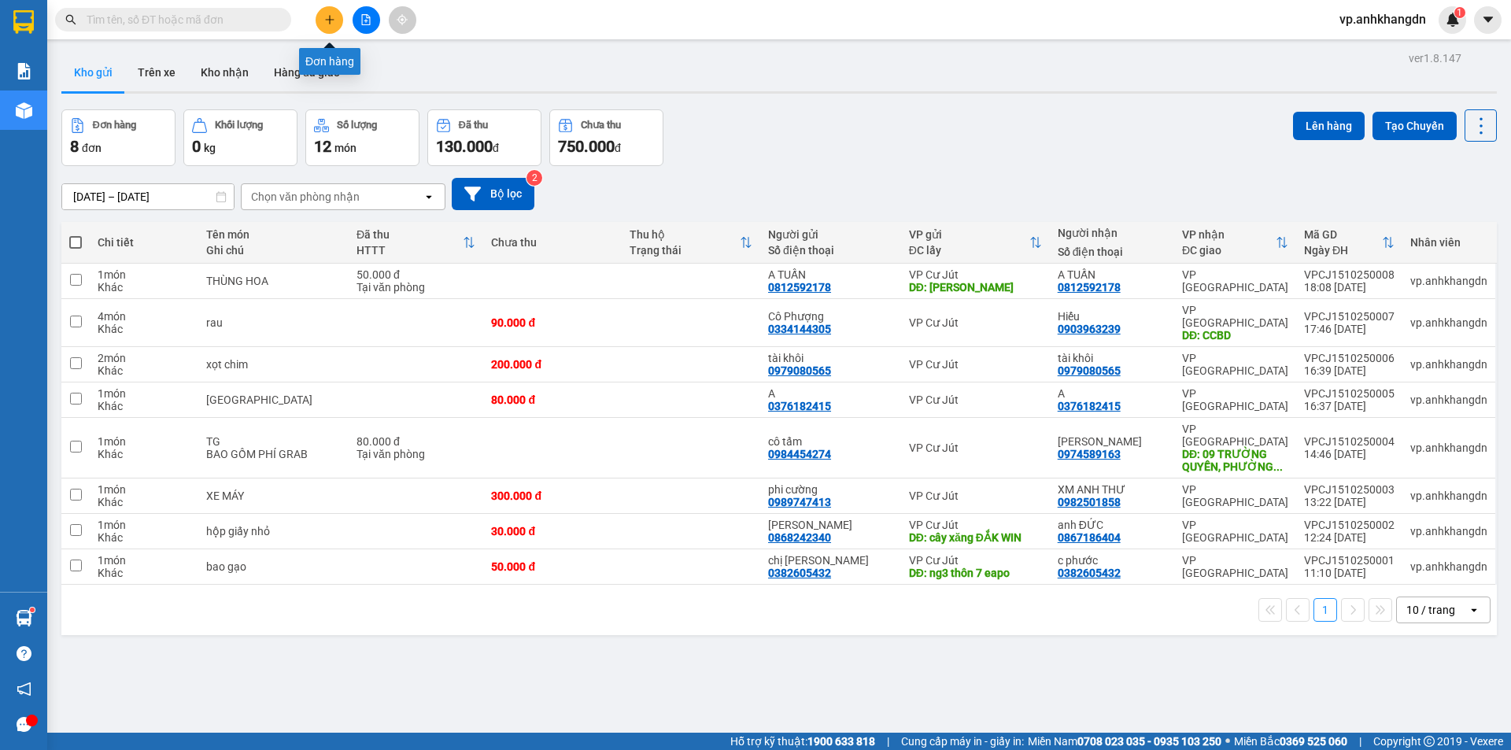
click at [329, 13] on button at bounding box center [330, 20] width 28 height 28
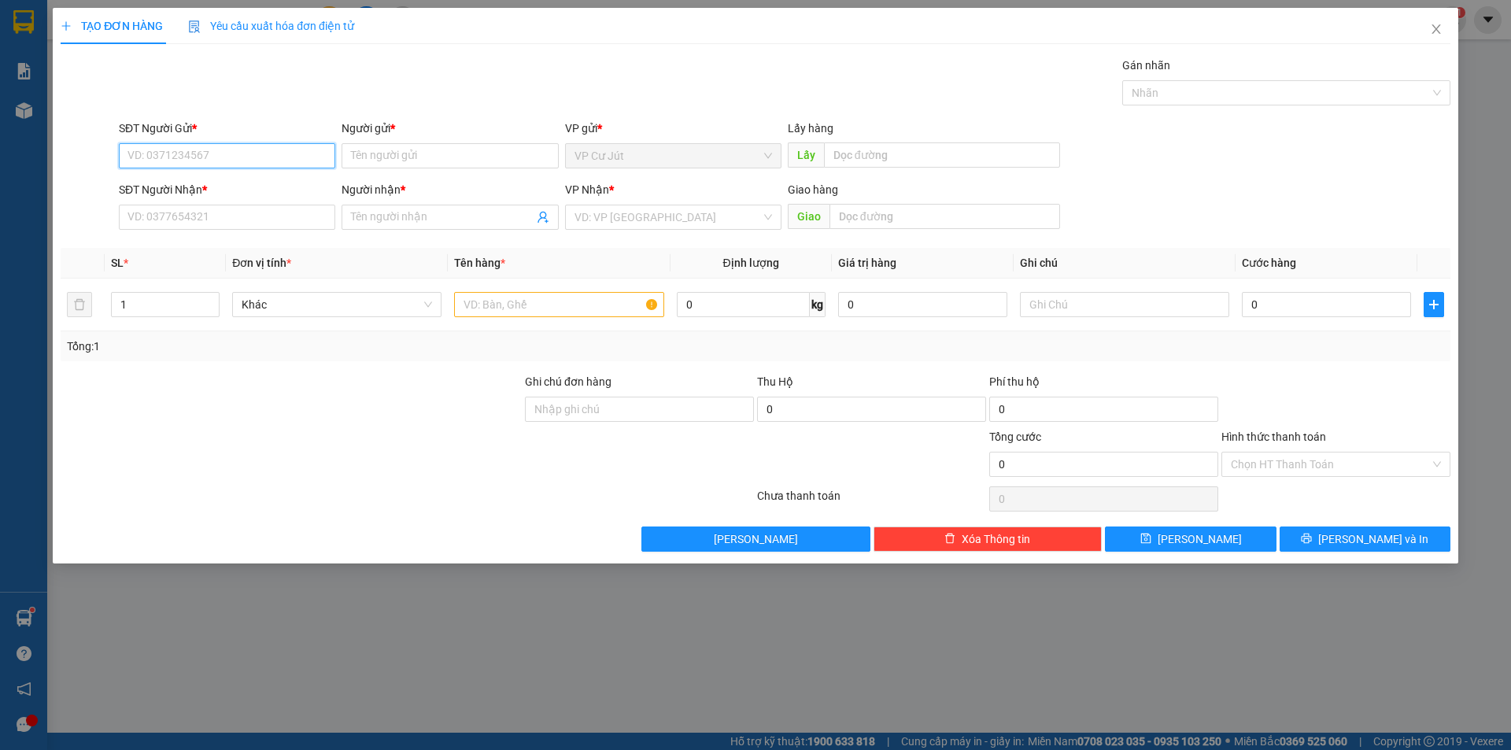
click at [277, 163] on input "SĐT Người Gửi *" at bounding box center [227, 155] width 216 height 25
click at [485, 297] on input "text" at bounding box center [558, 304] width 209 height 25
type input "[GEOGRAPHIC_DATA]"
click at [244, 145] on input "SĐT Người Gửi *" at bounding box center [227, 155] width 216 height 25
click at [253, 185] on div "0914399661 - [PERSON_NAME]" at bounding box center [227, 187] width 198 height 17
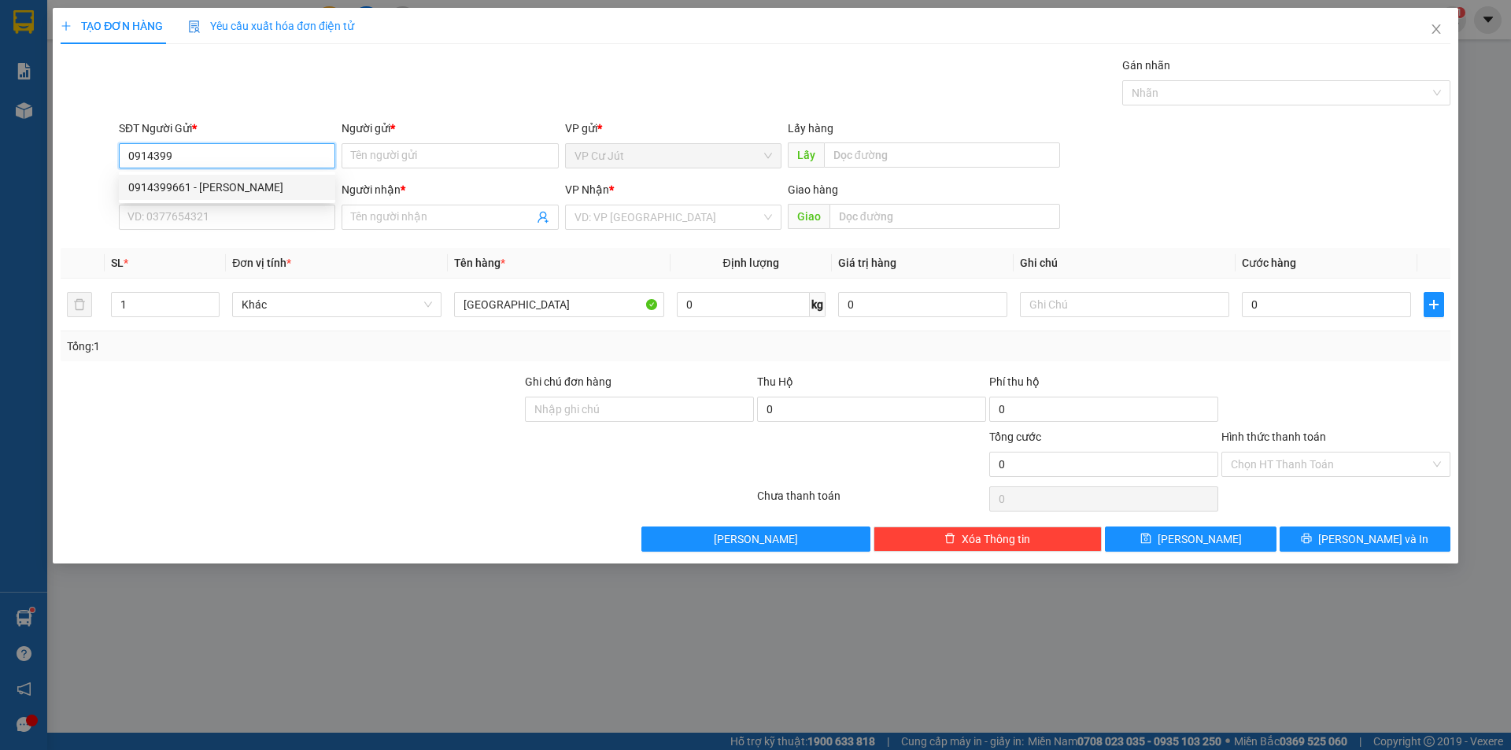
type input "0914399661"
type input "CHÚ TƯỜNG"
type input "0915449958"
type input "[PERSON_NAME]"
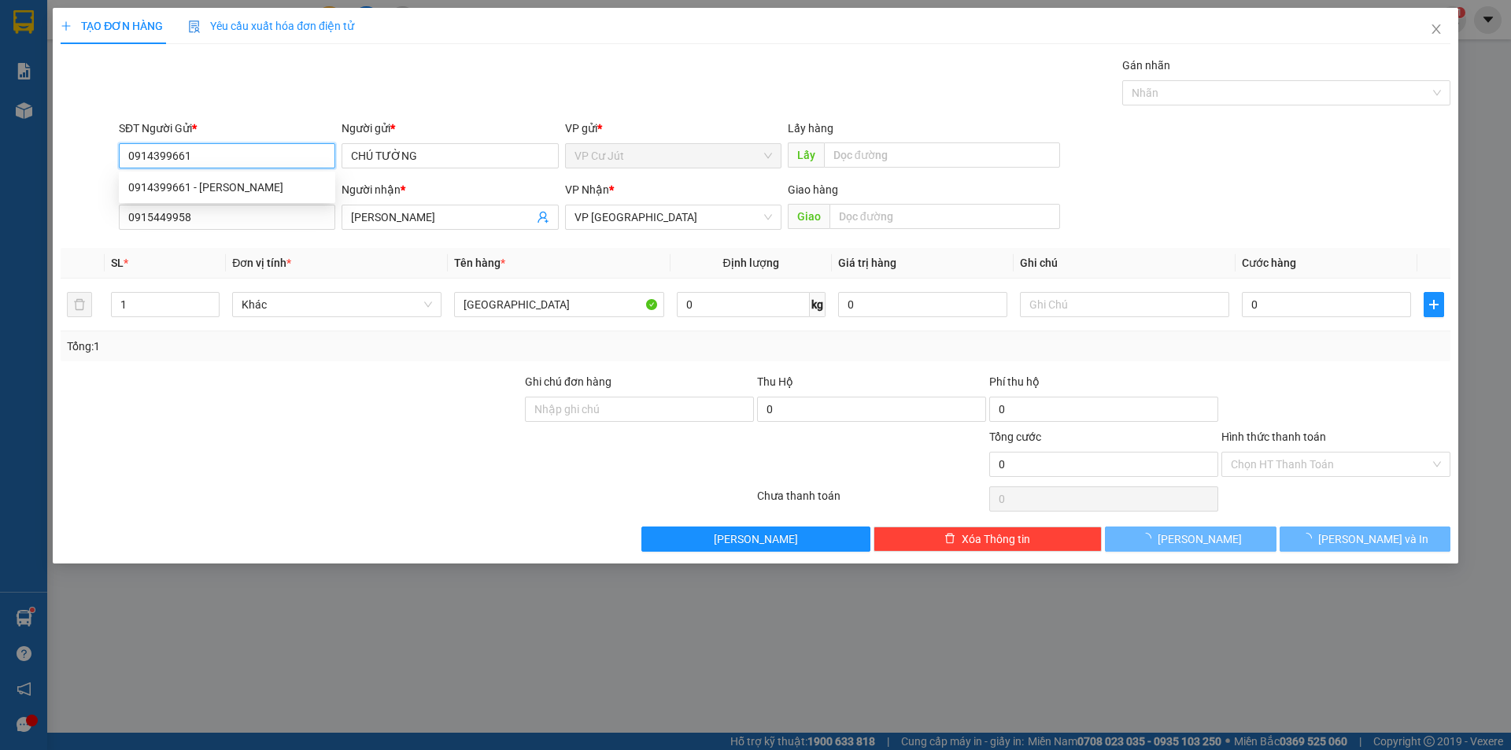
type input "30.000"
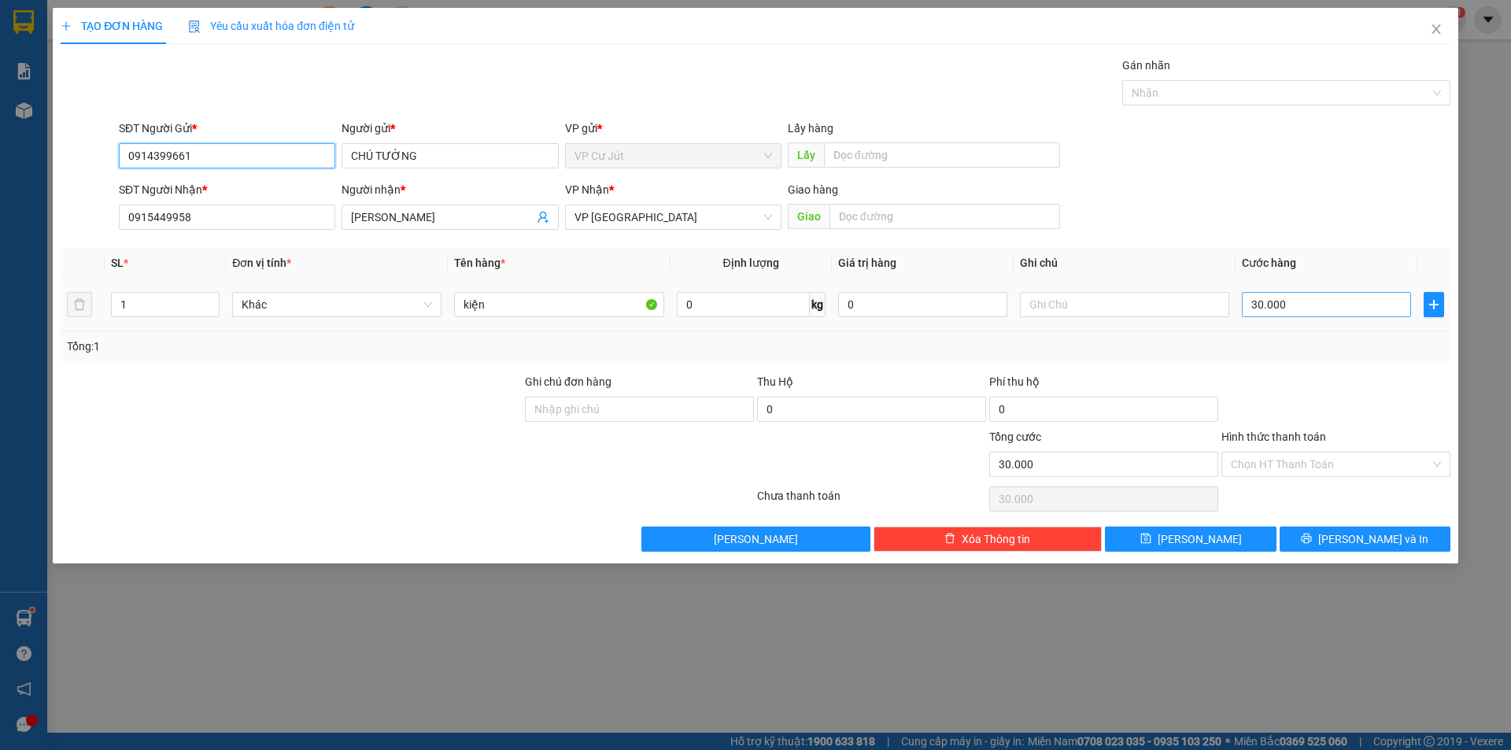
type input "0914399661"
click at [1309, 309] on input "30.000" at bounding box center [1326, 304] width 169 height 25
type input "0"
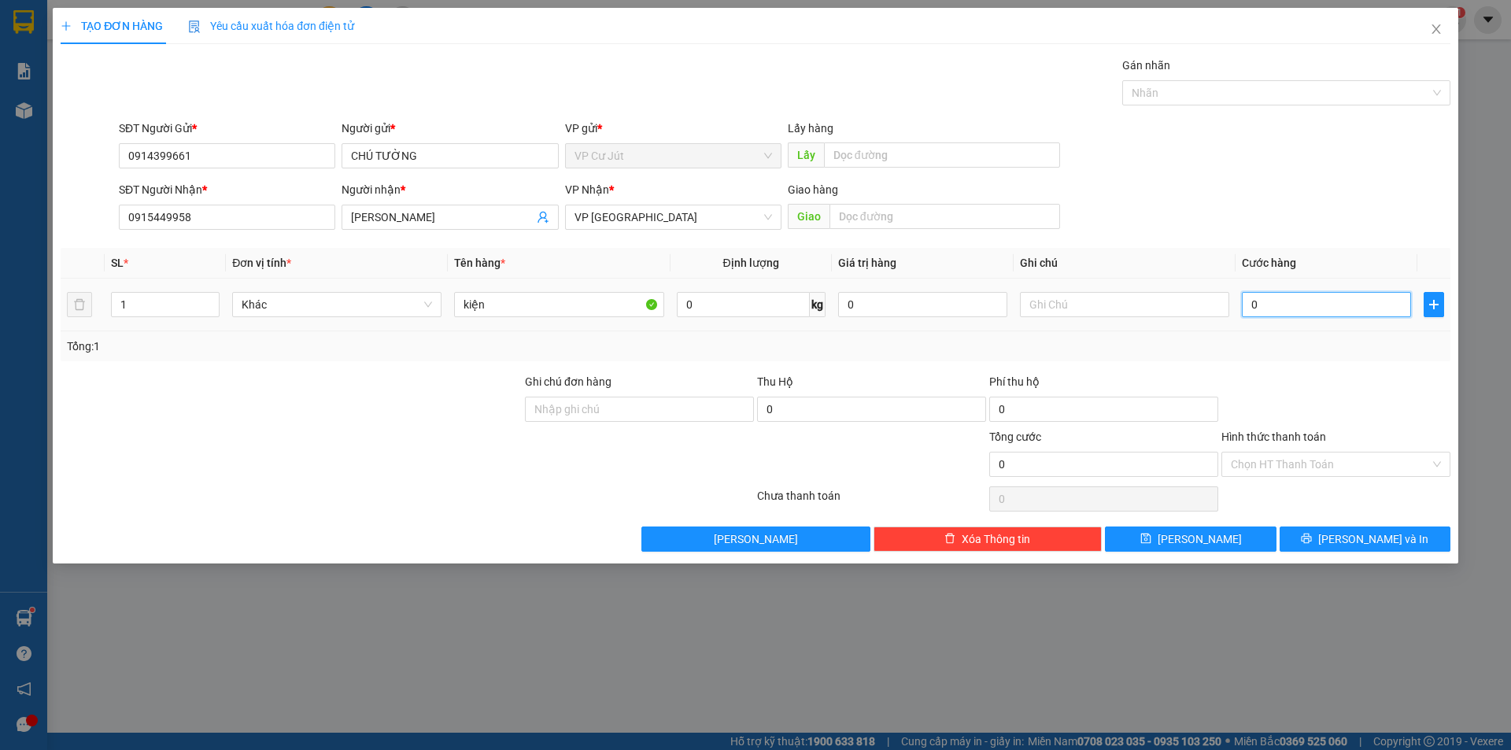
type input "40"
type input "400"
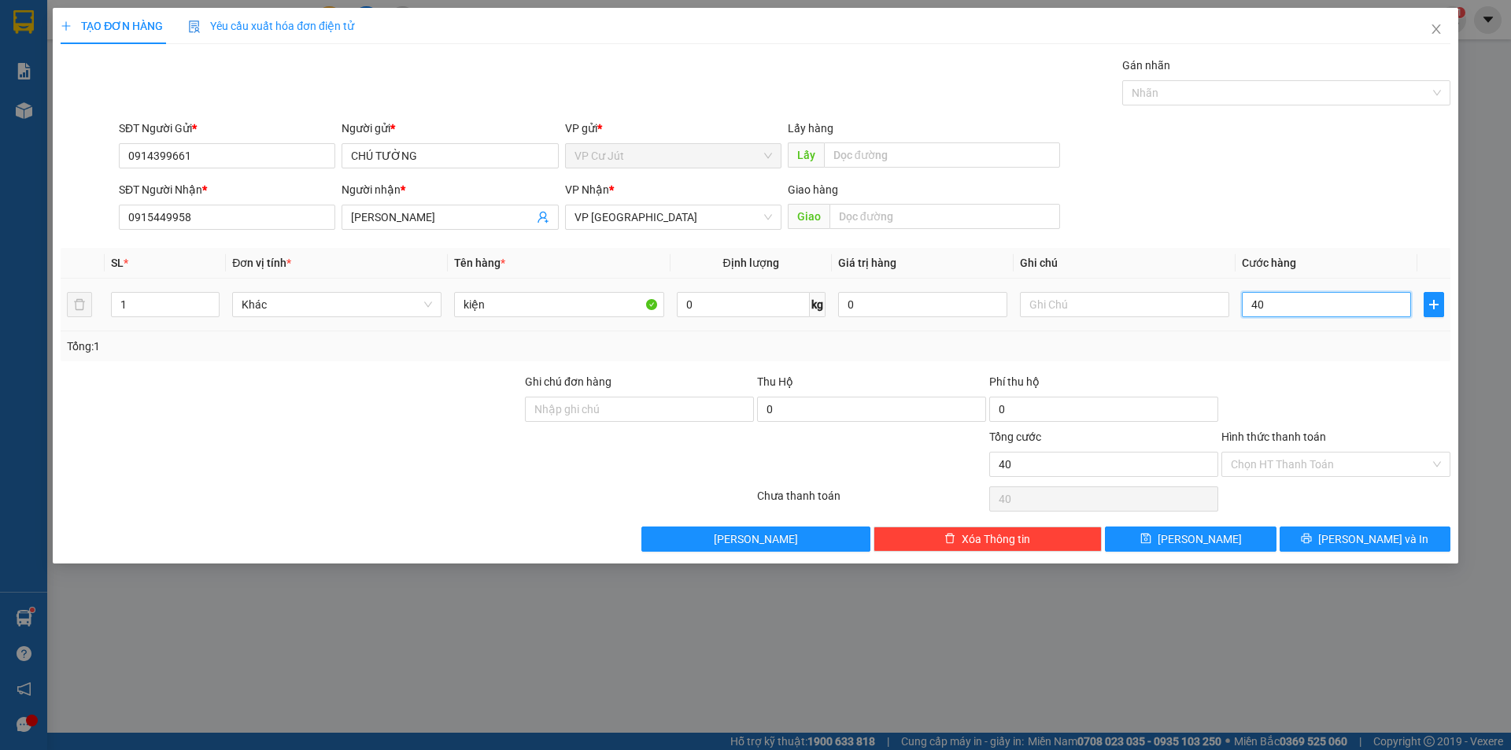
type input "400"
type input "4.000"
type input "40.000"
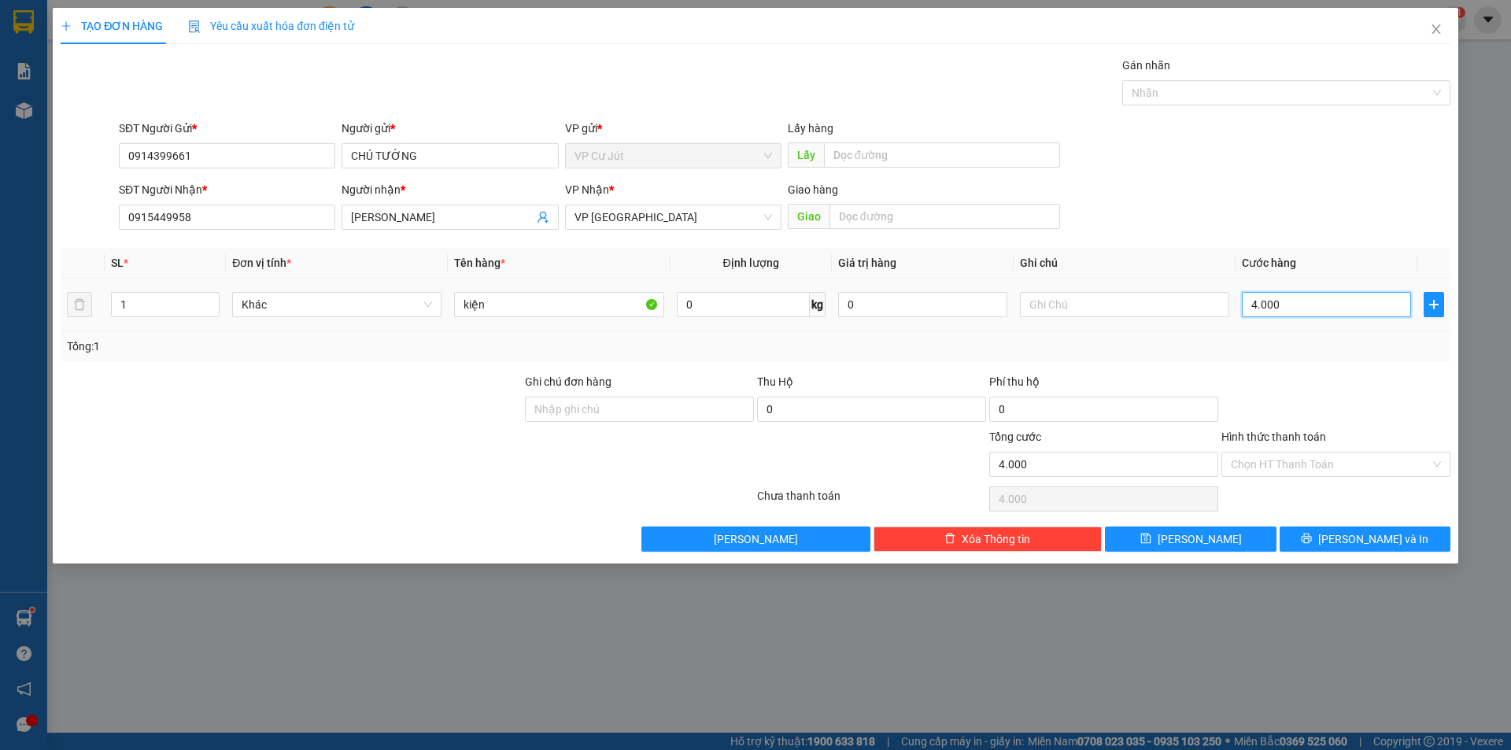
type input "40.000"
click at [1368, 545] on span "[PERSON_NAME] và In" at bounding box center [1373, 538] width 110 height 17
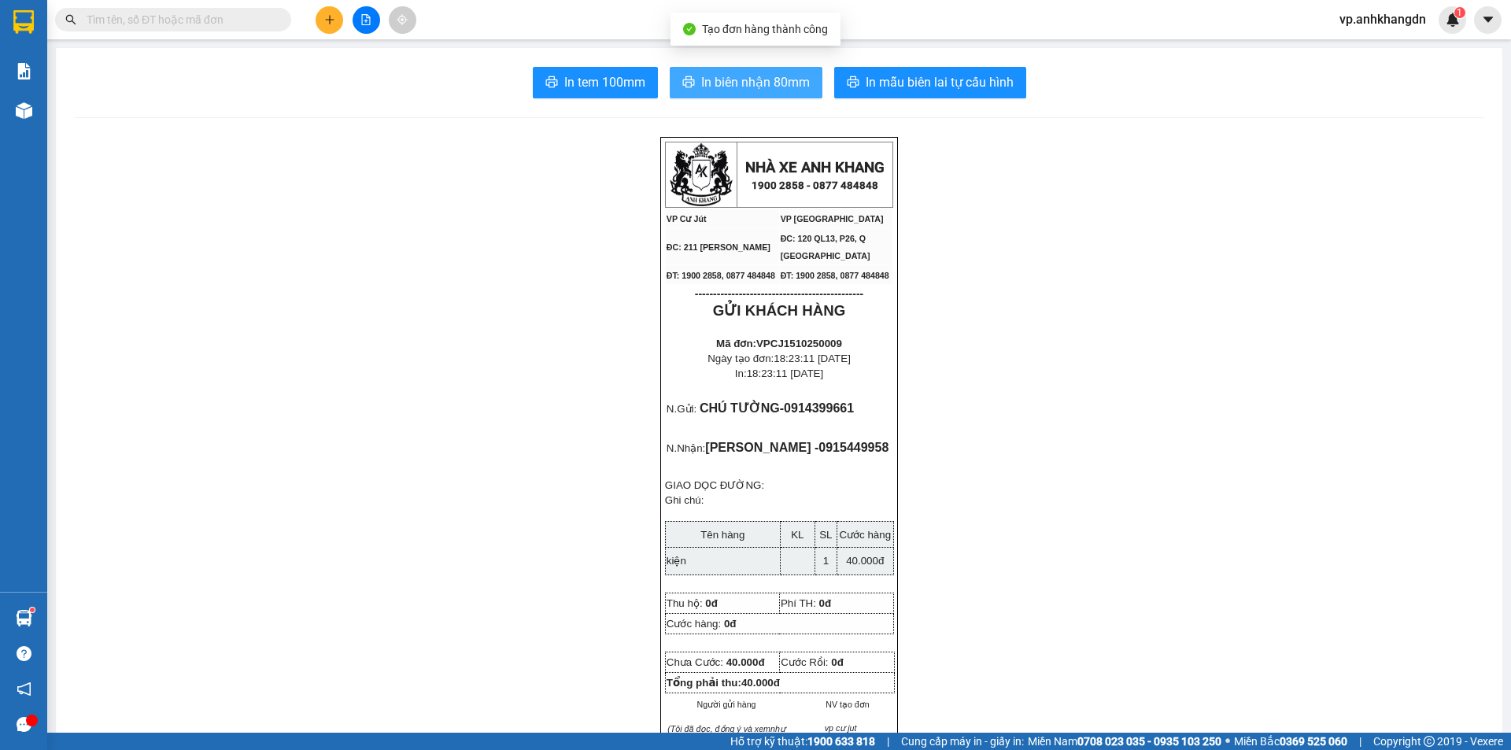
click at [754, 88] on span "In biên nhận 80mm" at bounding box center [755, 82] width 109 height 20
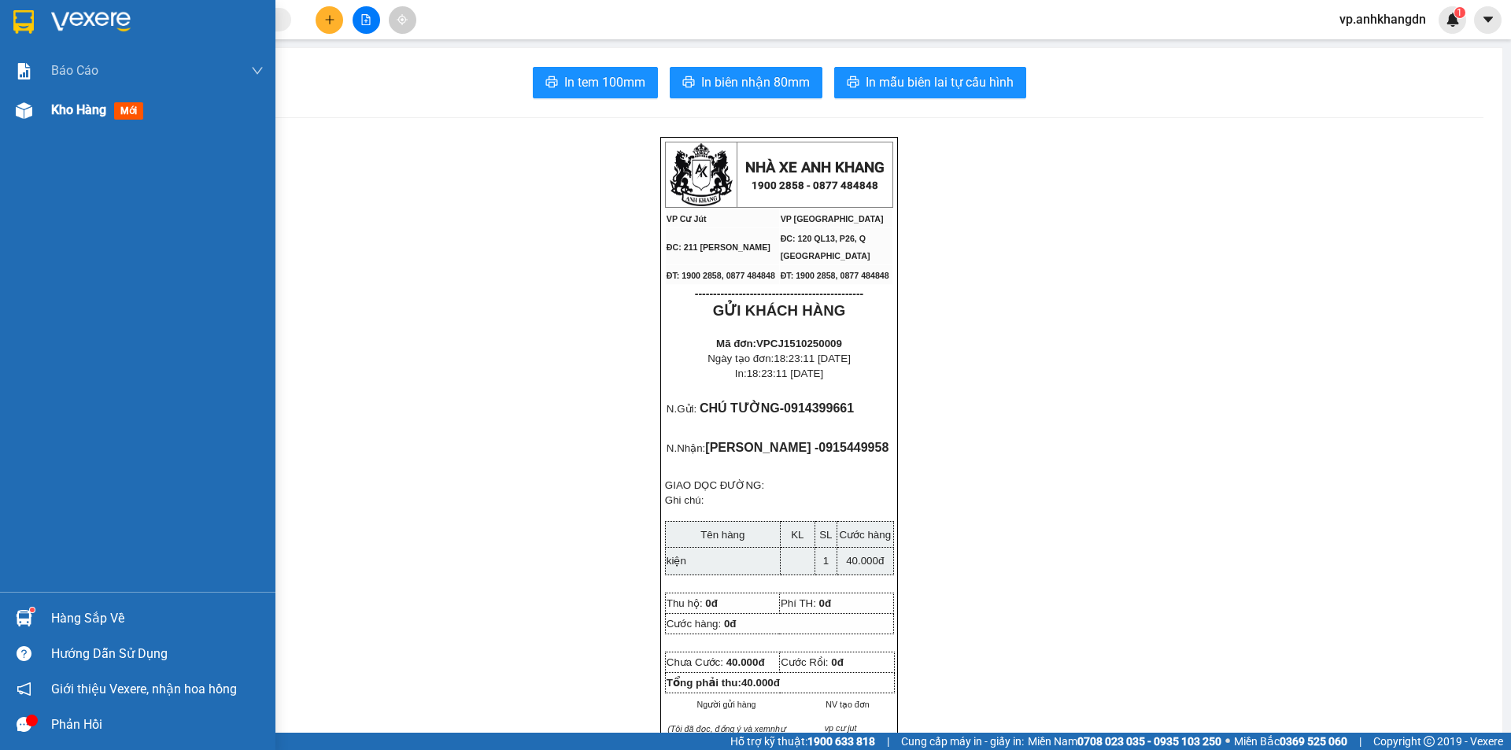
click at [68, 119] on div "Kho hàng mới" at bounding box center [100, 110] width 98 height 20
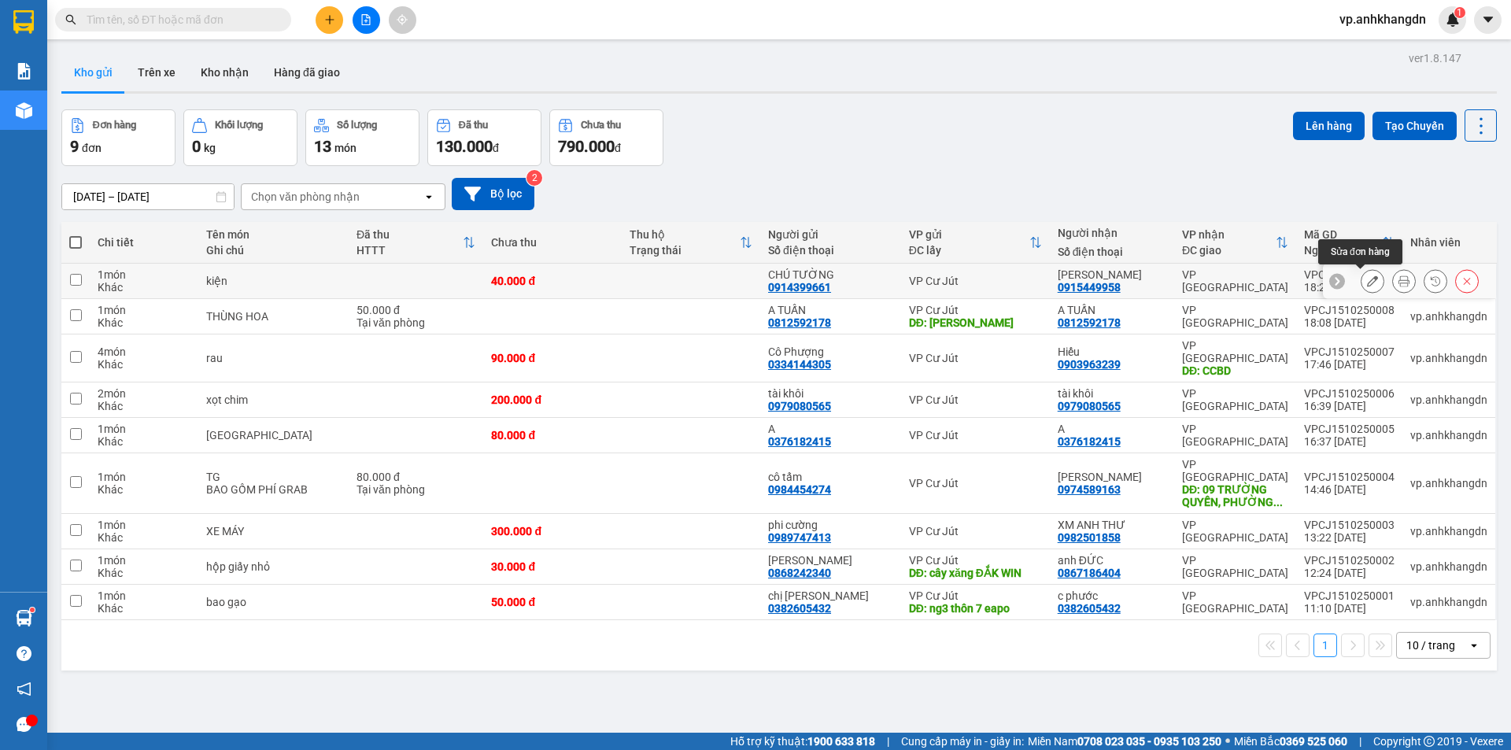
click at [1366, 279] on button at bounding box center [1372, 282] width 22 height 28
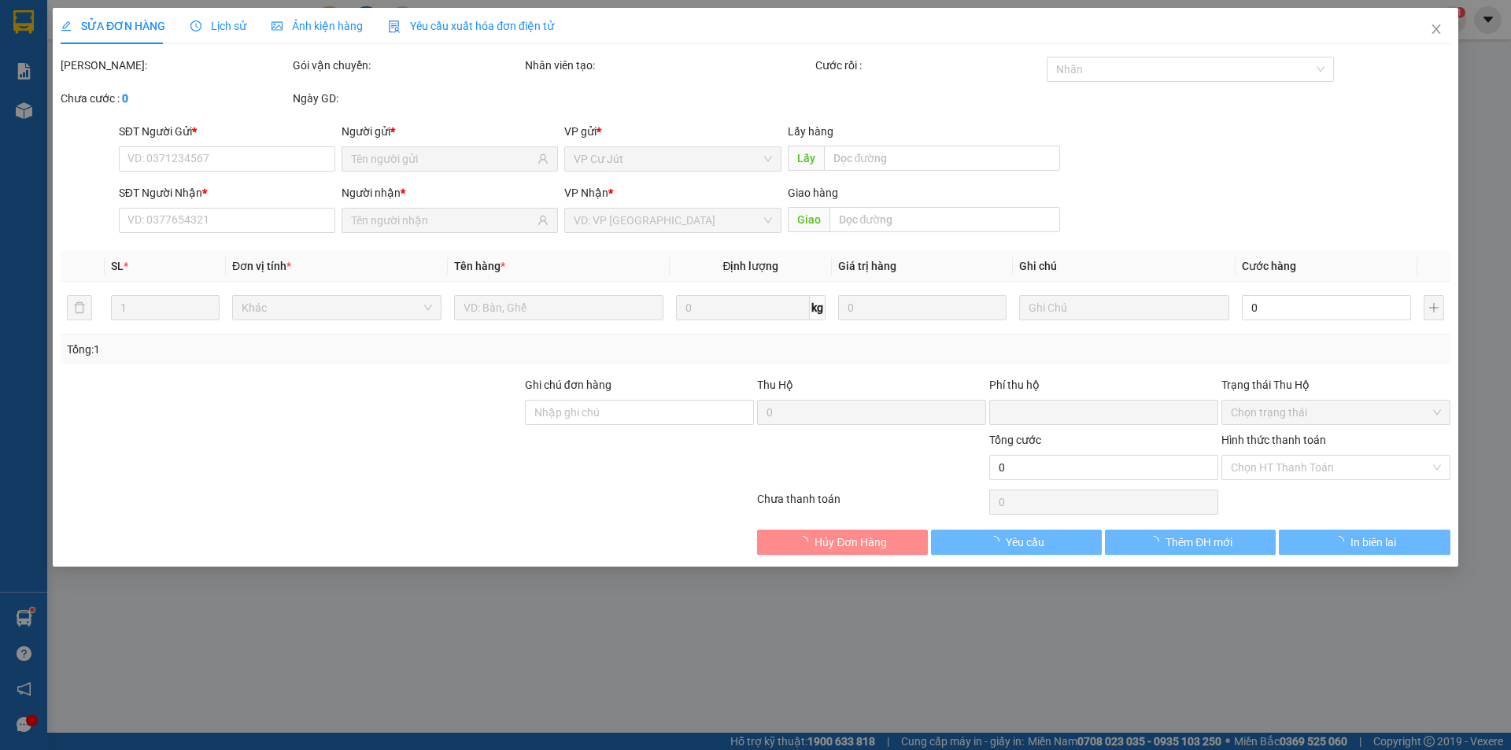
type input "0914399661"
type input "0915449958"
type input "0"
type input "40.000"
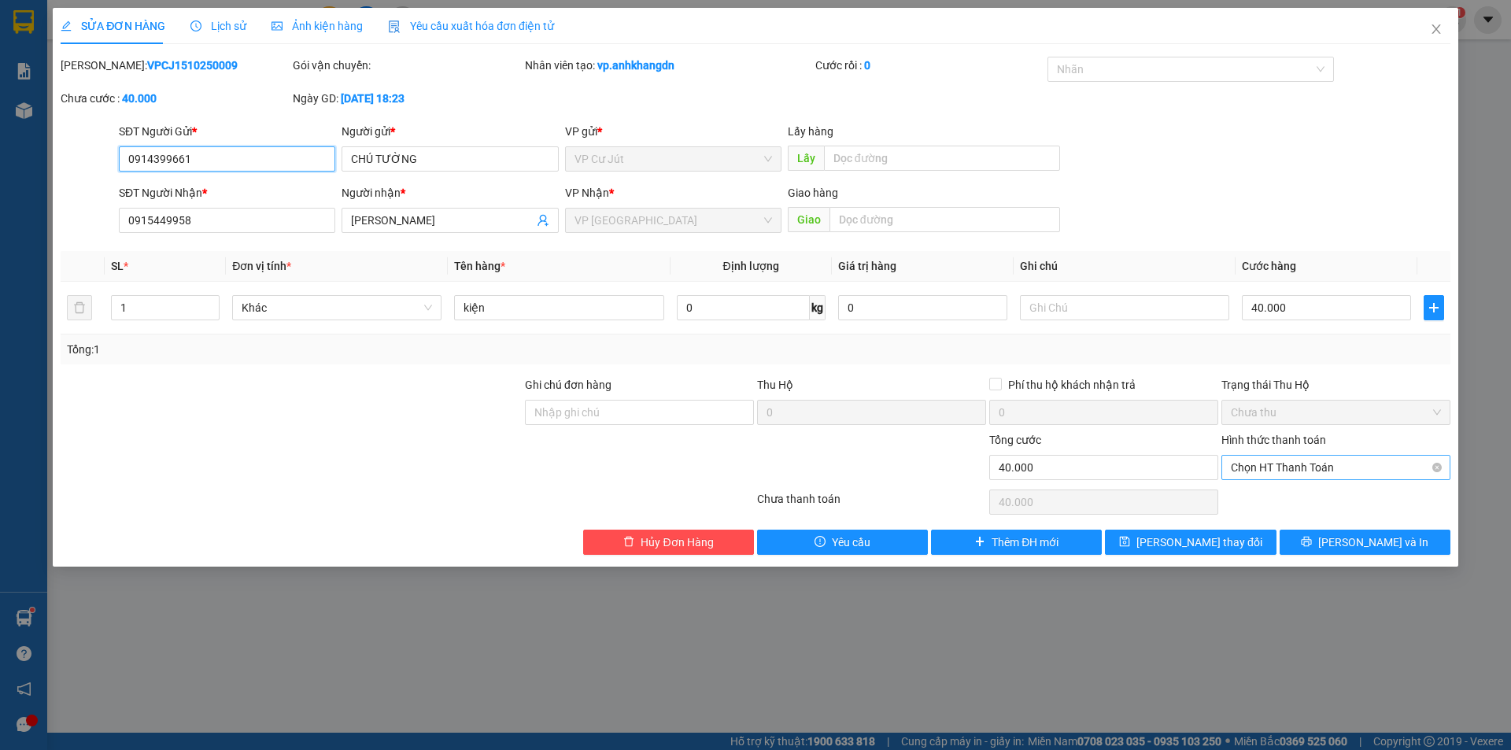
click at [1324, 468] on span "Chọn HT Thanh Toán" at bounding box center [1336, 468] width 210 height 24
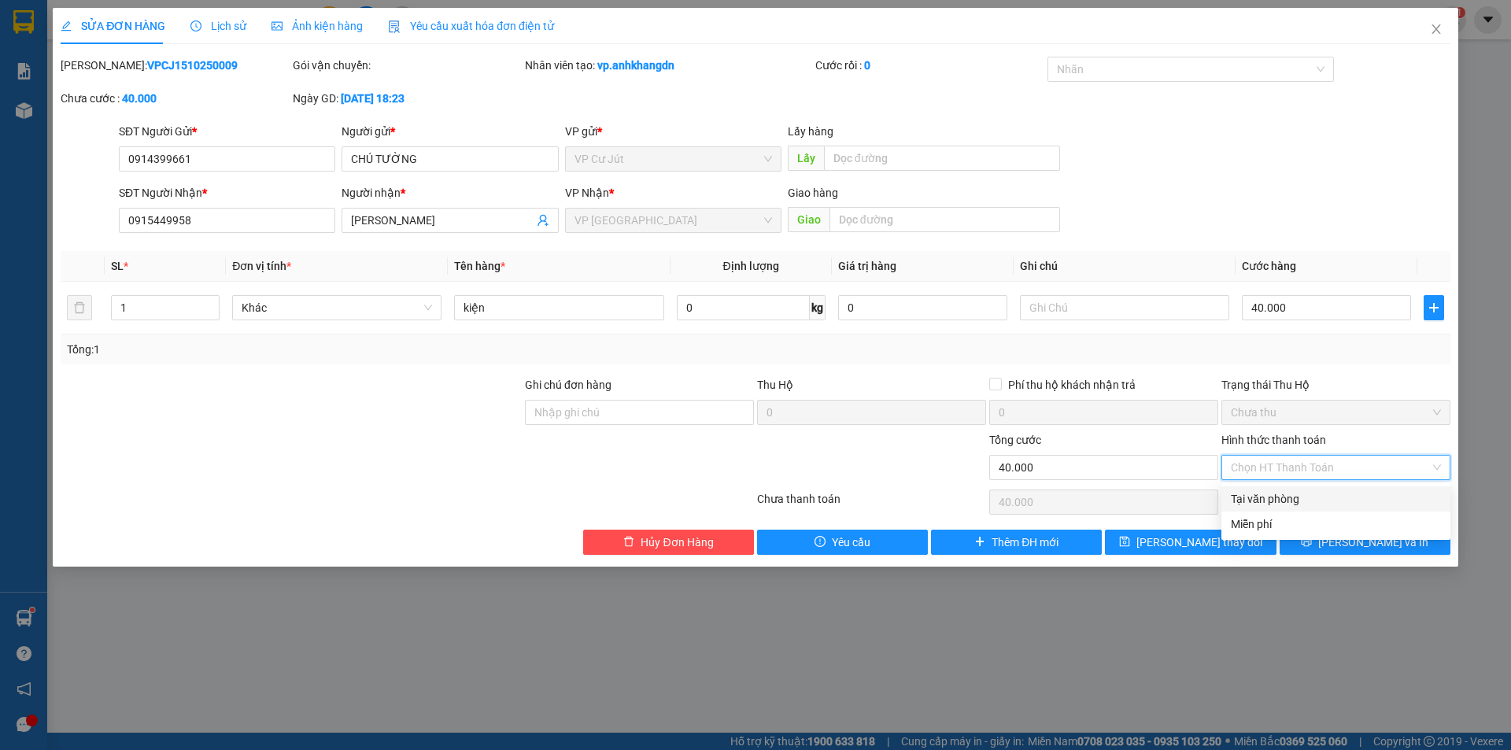
click at [1324, 497] on div "Tại văn phòng" at bounding box center [1336, 498] width 210 height 17
type input "0"
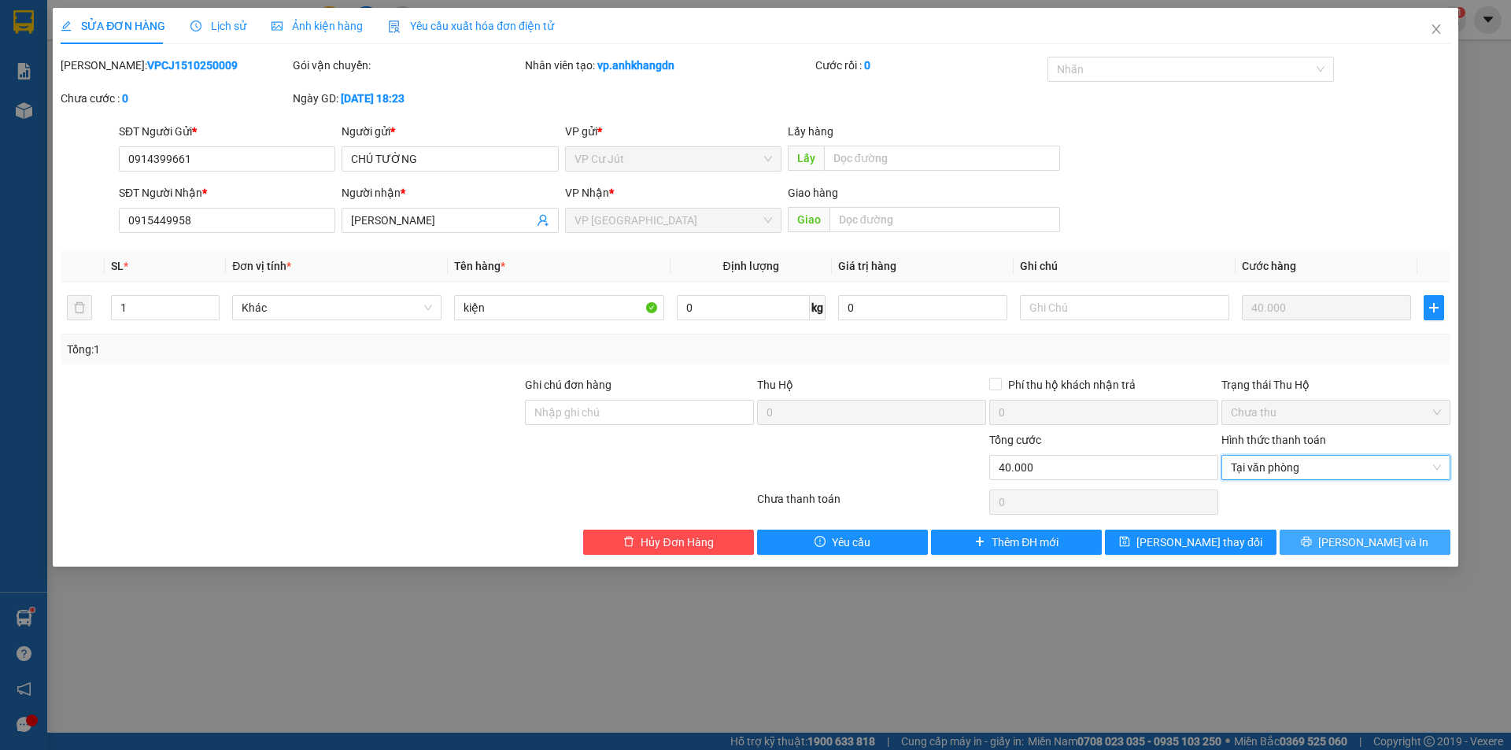
drag, startPoint x: 1355, startPoint y: 542, endPoint x: 1284, endPoint y: 489, distance: 88.8
click at [1355, 543] on span "[PERSON_NAME] và In" at bounding box center [1373, 541] width 110 height 17
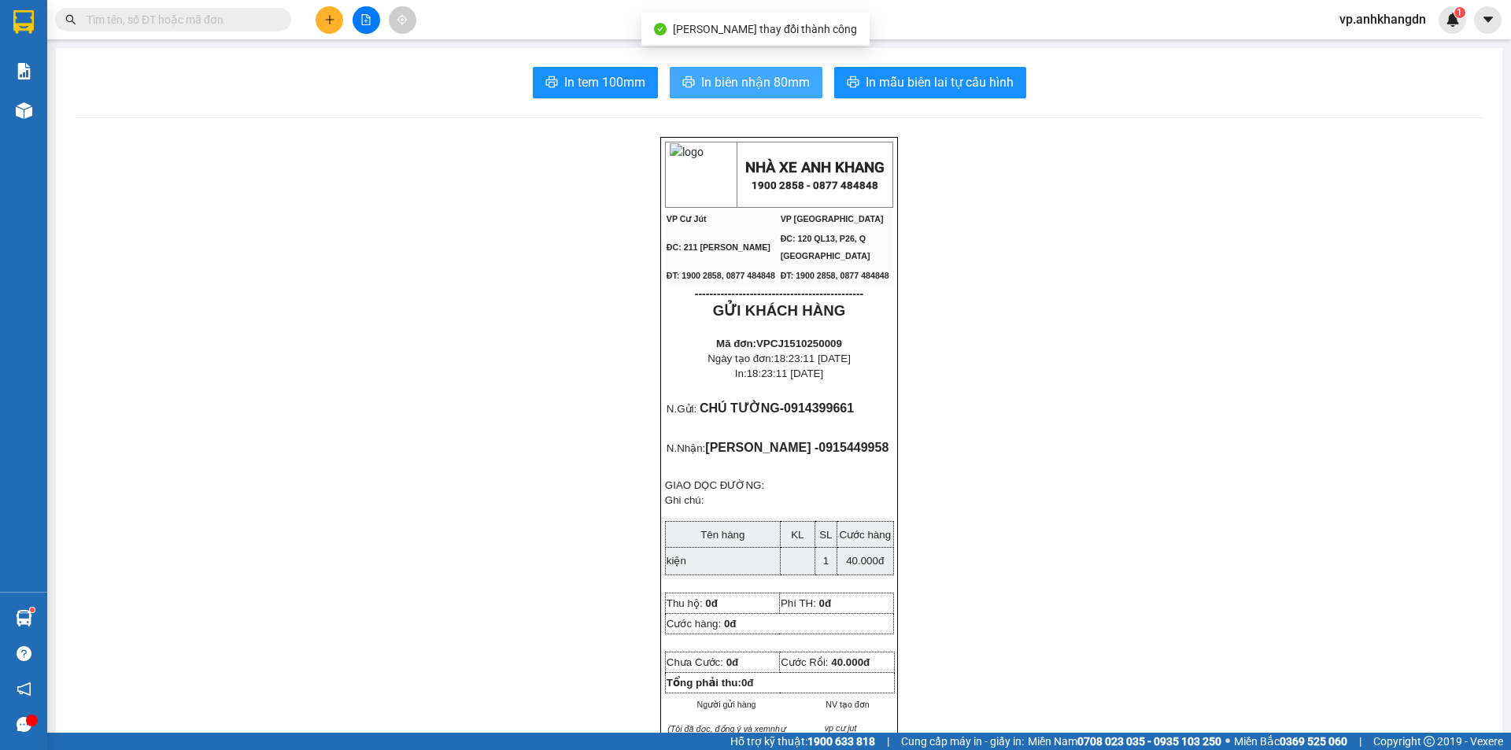
click at [759, 86] on span "In biên nhận 80mm" at bounding box center [755, 82] width 109 height 20
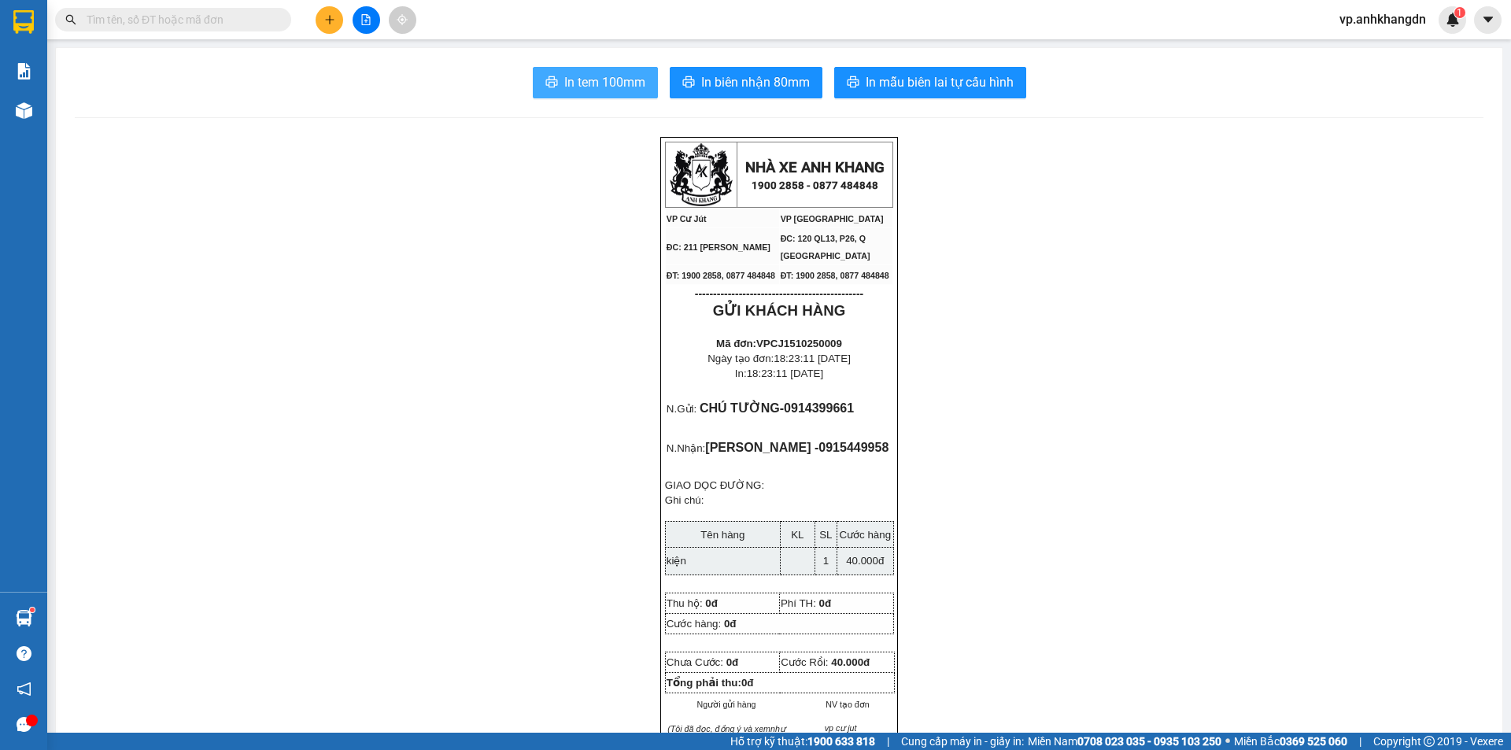
click at [596, 84] on span "In tem 100mm" at bounding box center [604, 82] width 81 height 20
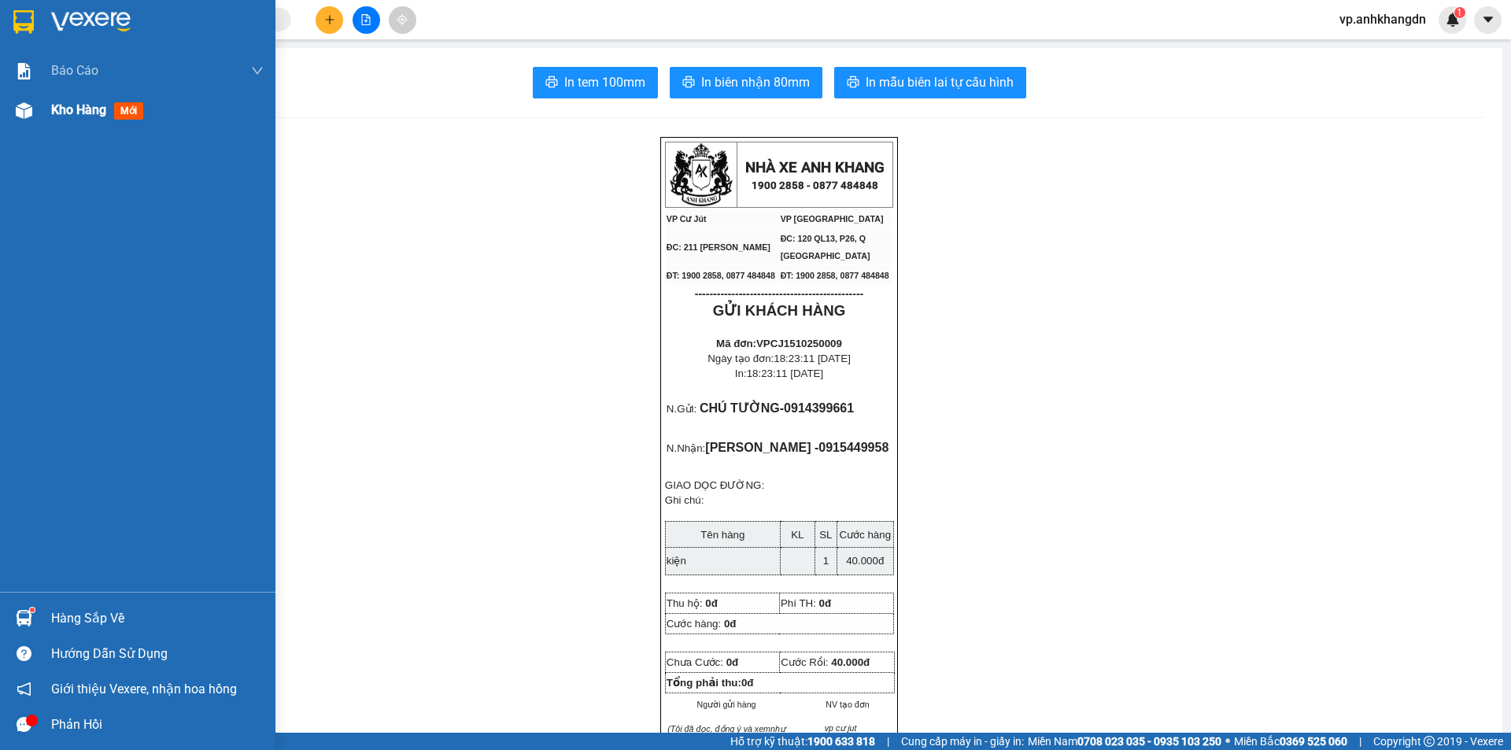
click at [47, 116] on div "Kho hàng mới" at bounding box center [137, 109] width 275 height 39
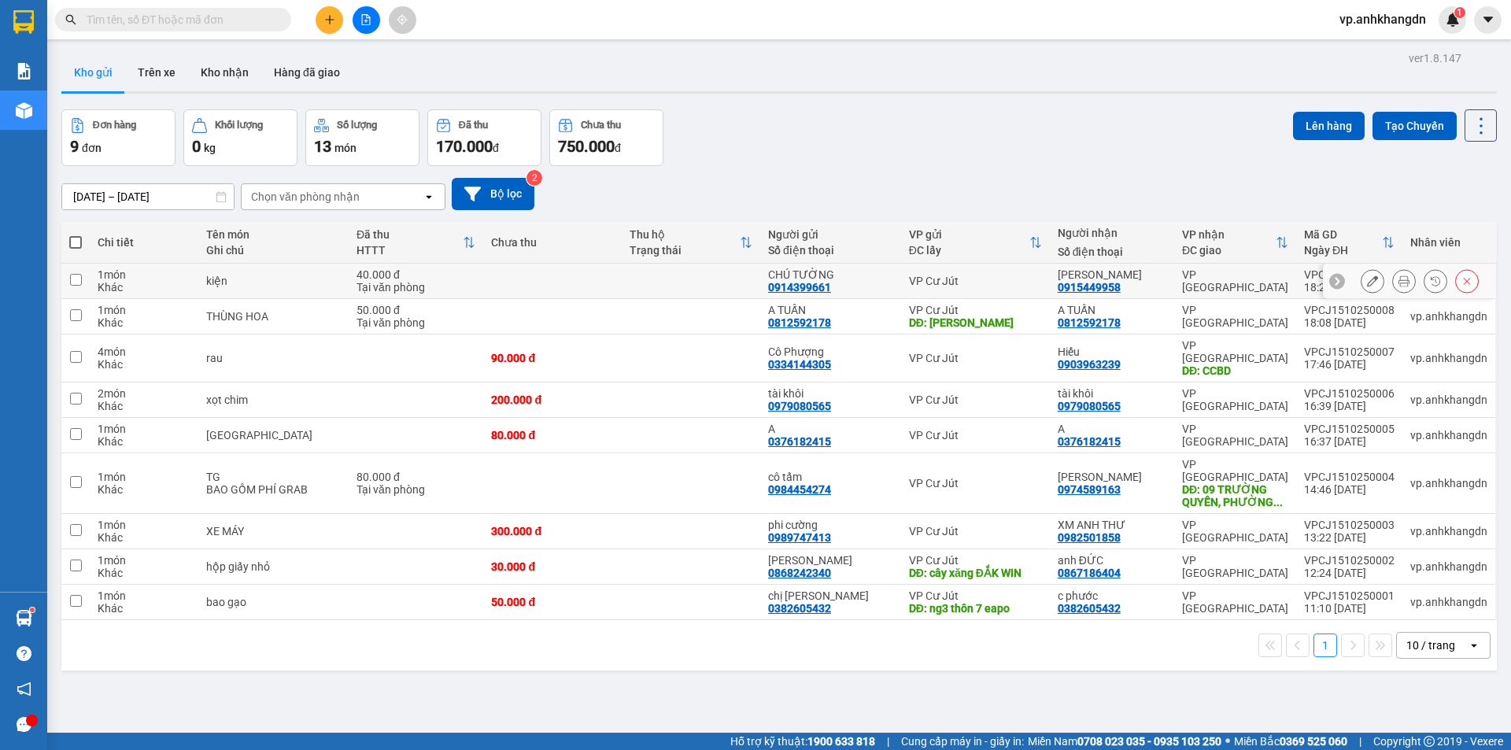
click at [386, 277] on div "40.000 đ" at bounding box center [415, 274] width 119 height 13
checkbox input "true"
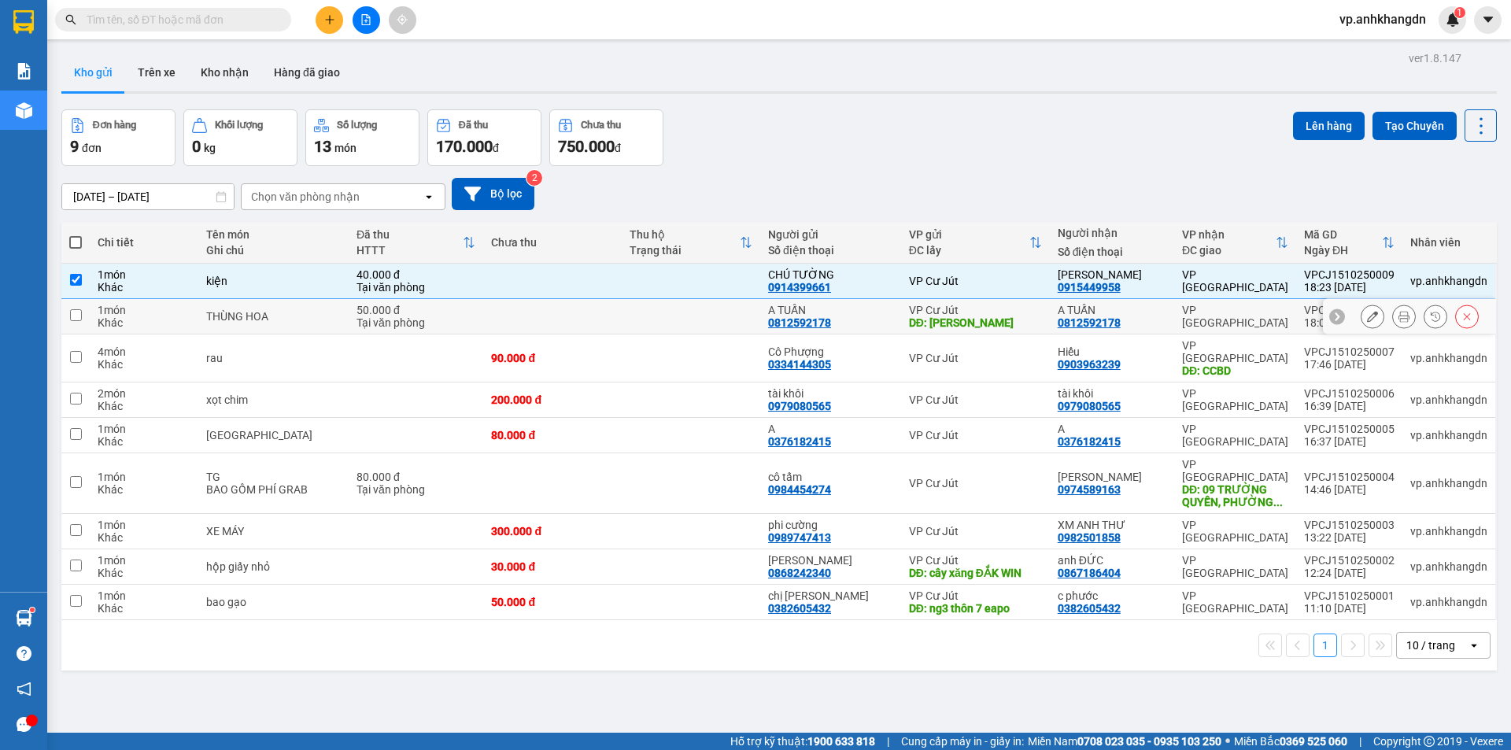
click at [391, 319] on div "Tại văn phòng" at bounding box center [415, 322] width 119 height 13
checkbox input "true"
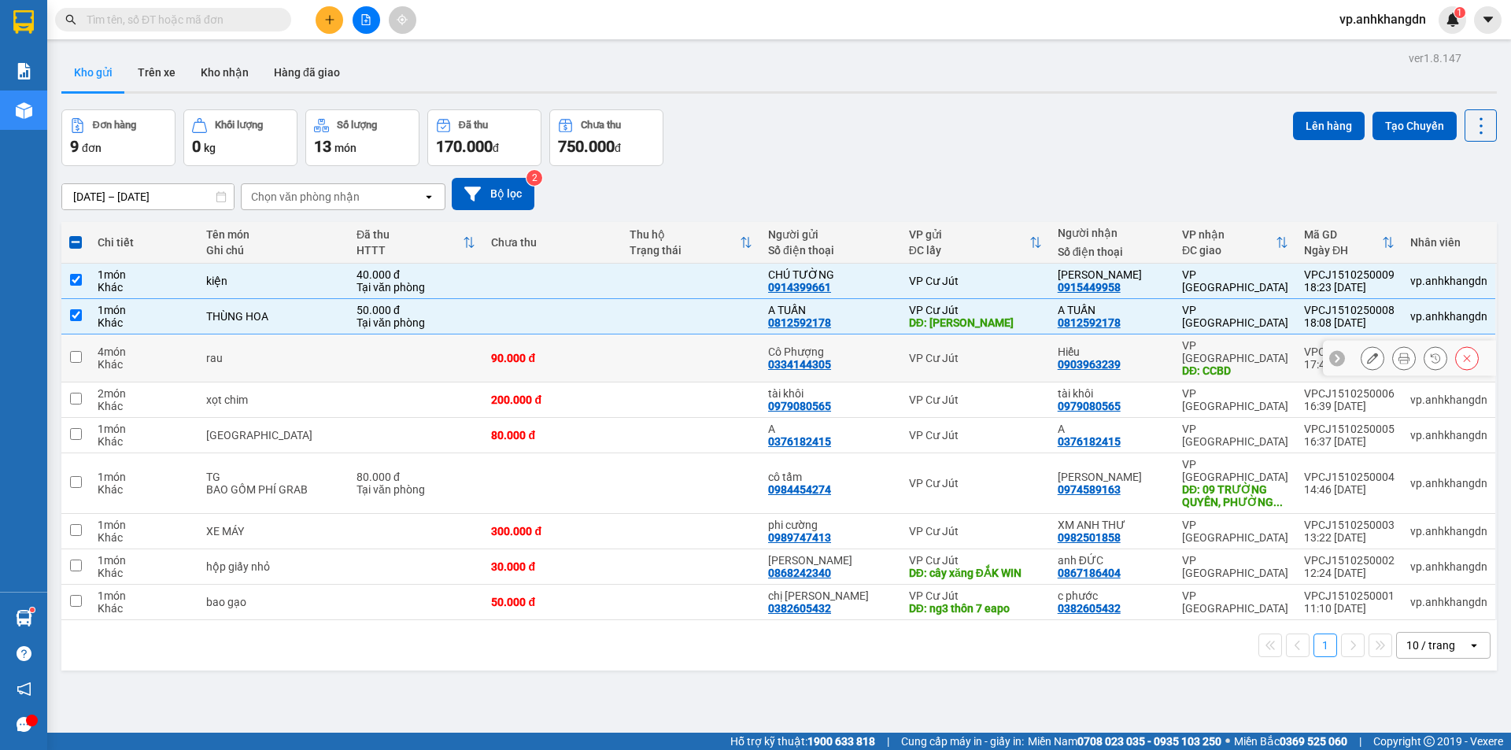
click at [406, 346] on td at bounding box center [416, 358] width 135 height 48
checkbox input "true"
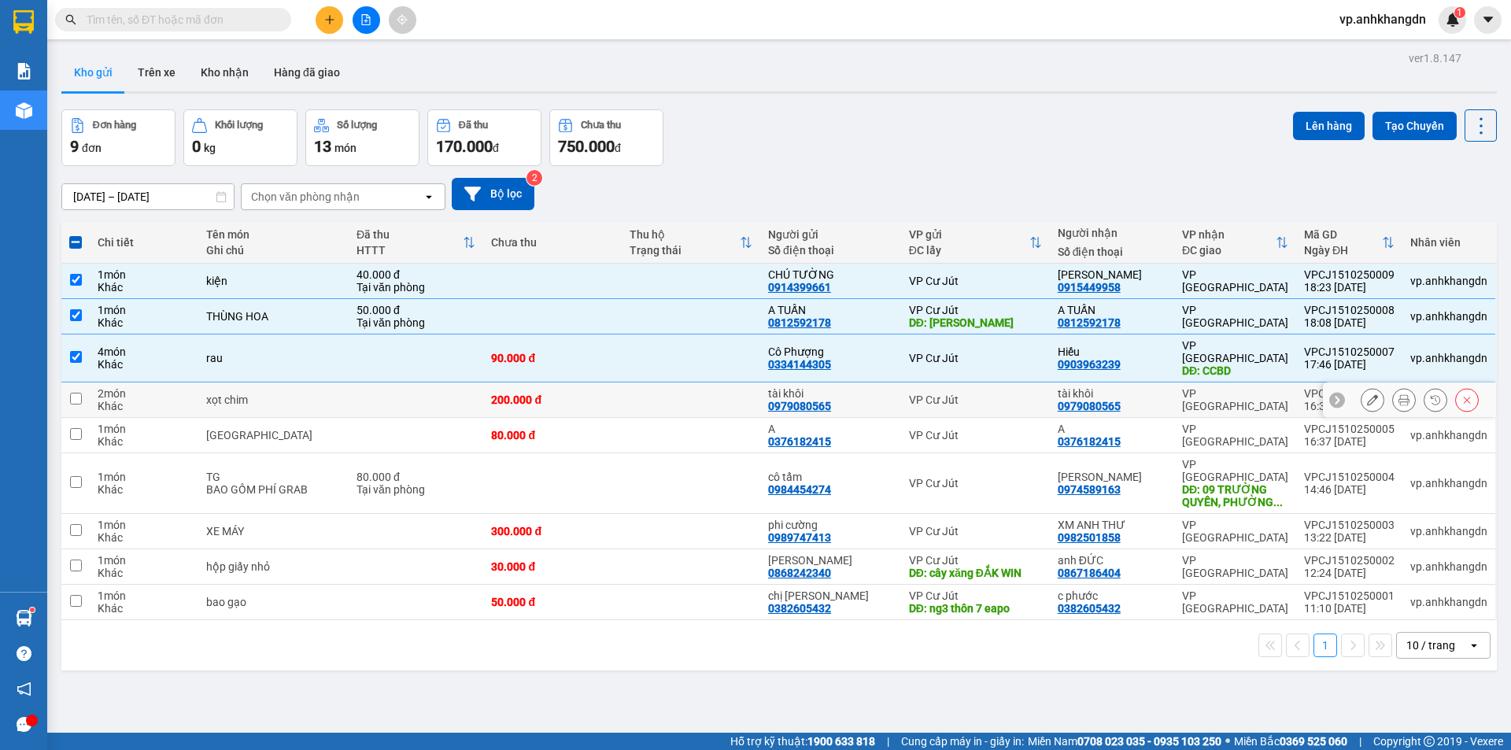
click at [401, 382] on td at bounding box center [416, 399] width 135 height 35
checkbox input "true"
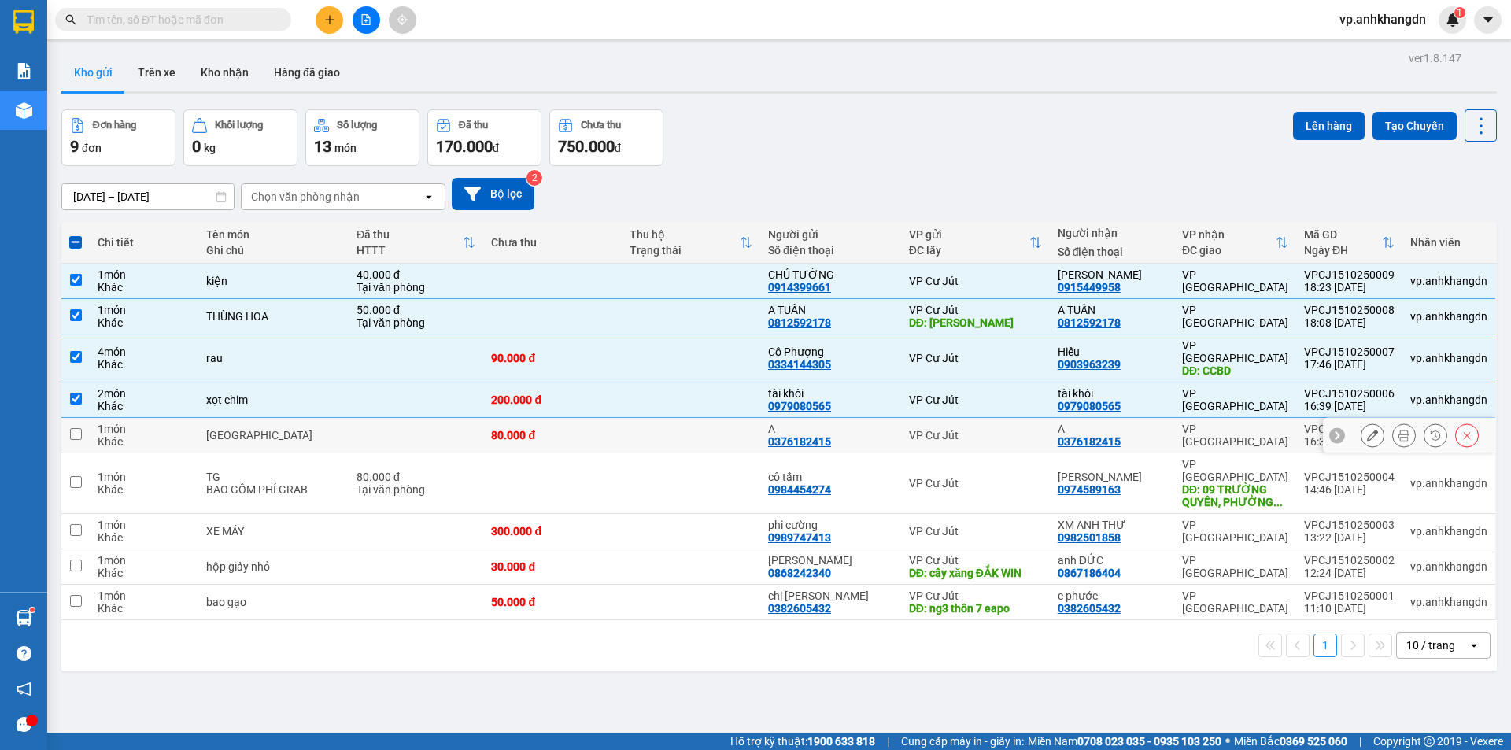
click at [395, 419] on td at bounding box center [416, 435] width 135 height 35
checkbox input "true"
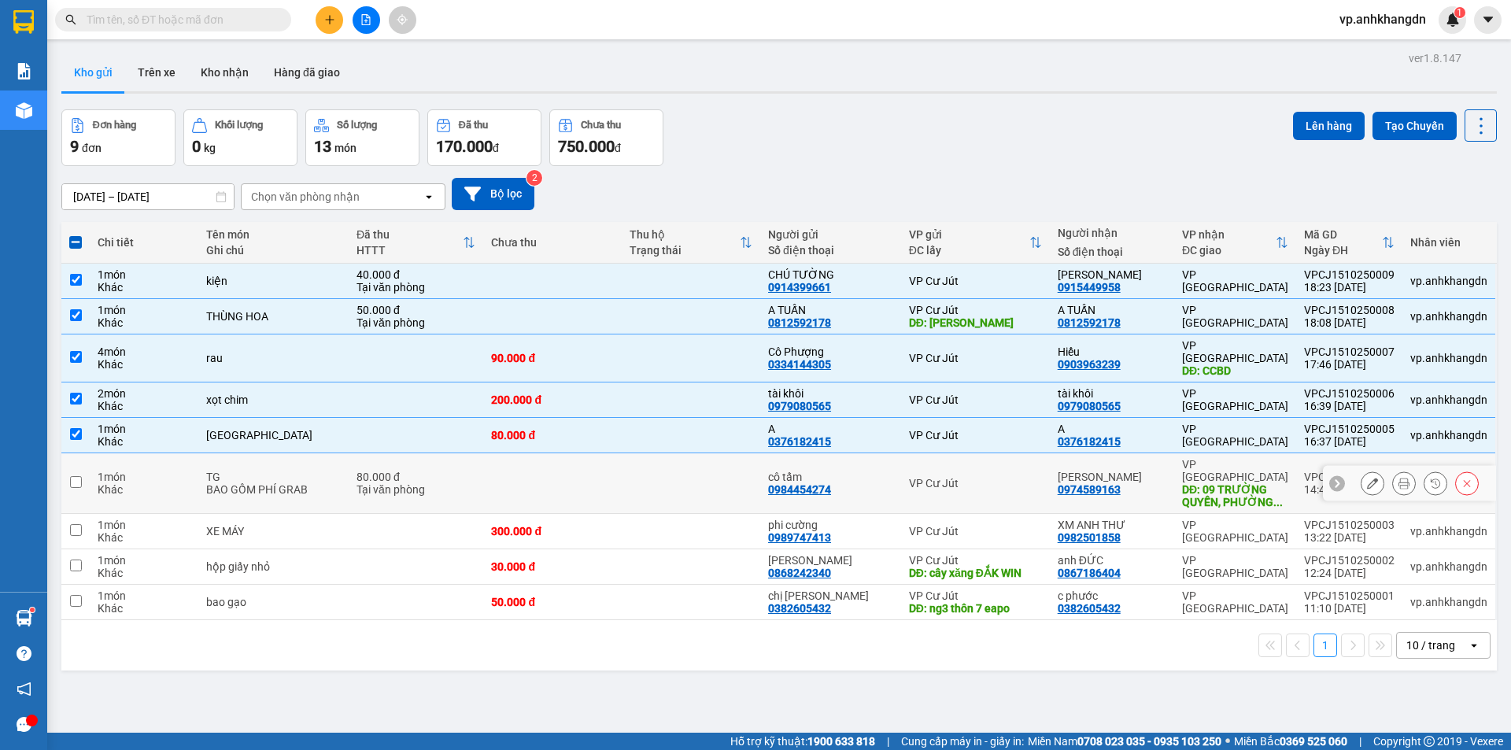
click at [401, 471] on div "80.000 đ" at bounding box center [415, 477] width 119 height 13
checkbox input "true"
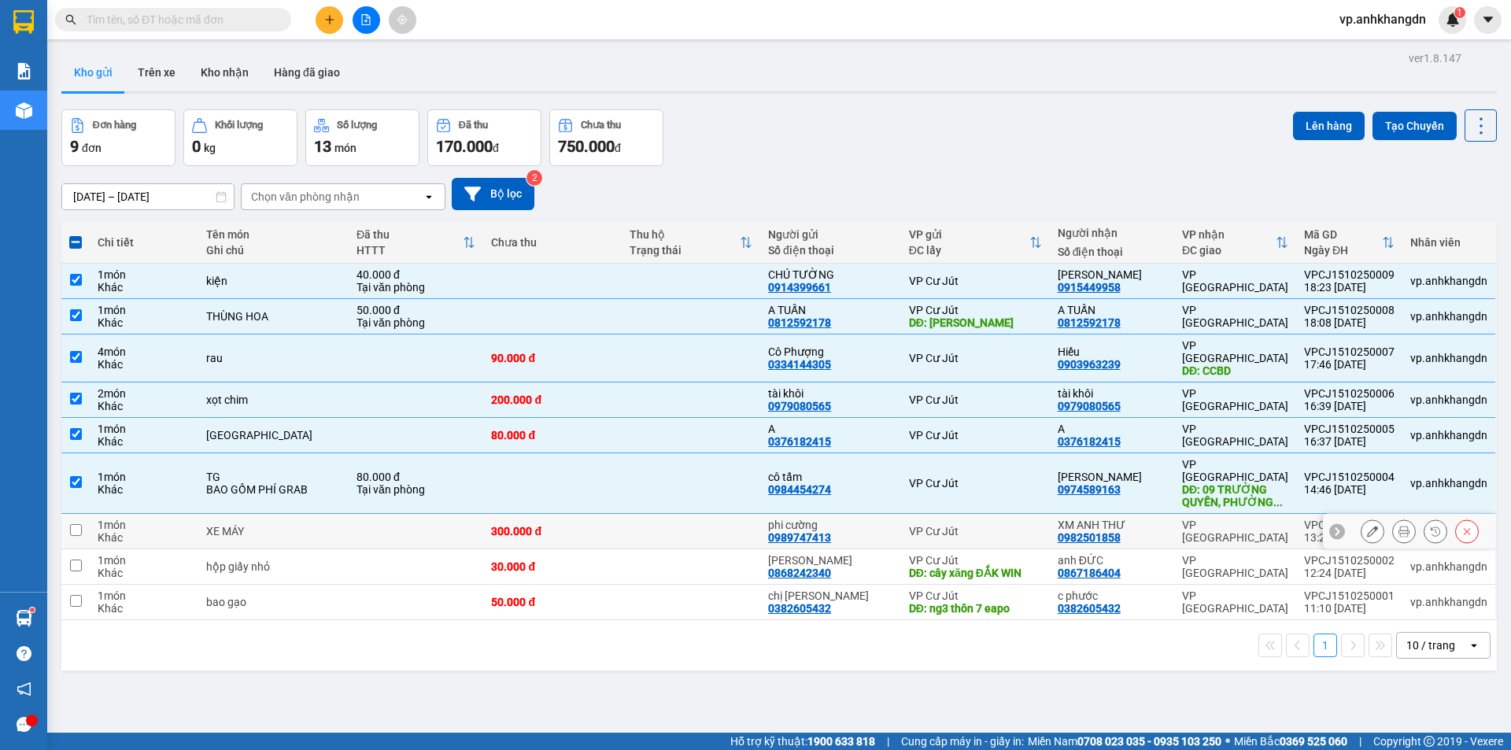
drag, startPoint x: 412, startPoint y: 497, endPoint x: 420, endPoint y: 506, distance: 12.2
click at [413, 514] on td at bounding box center [416, 531] width 135 height 35
checkbox input "true"
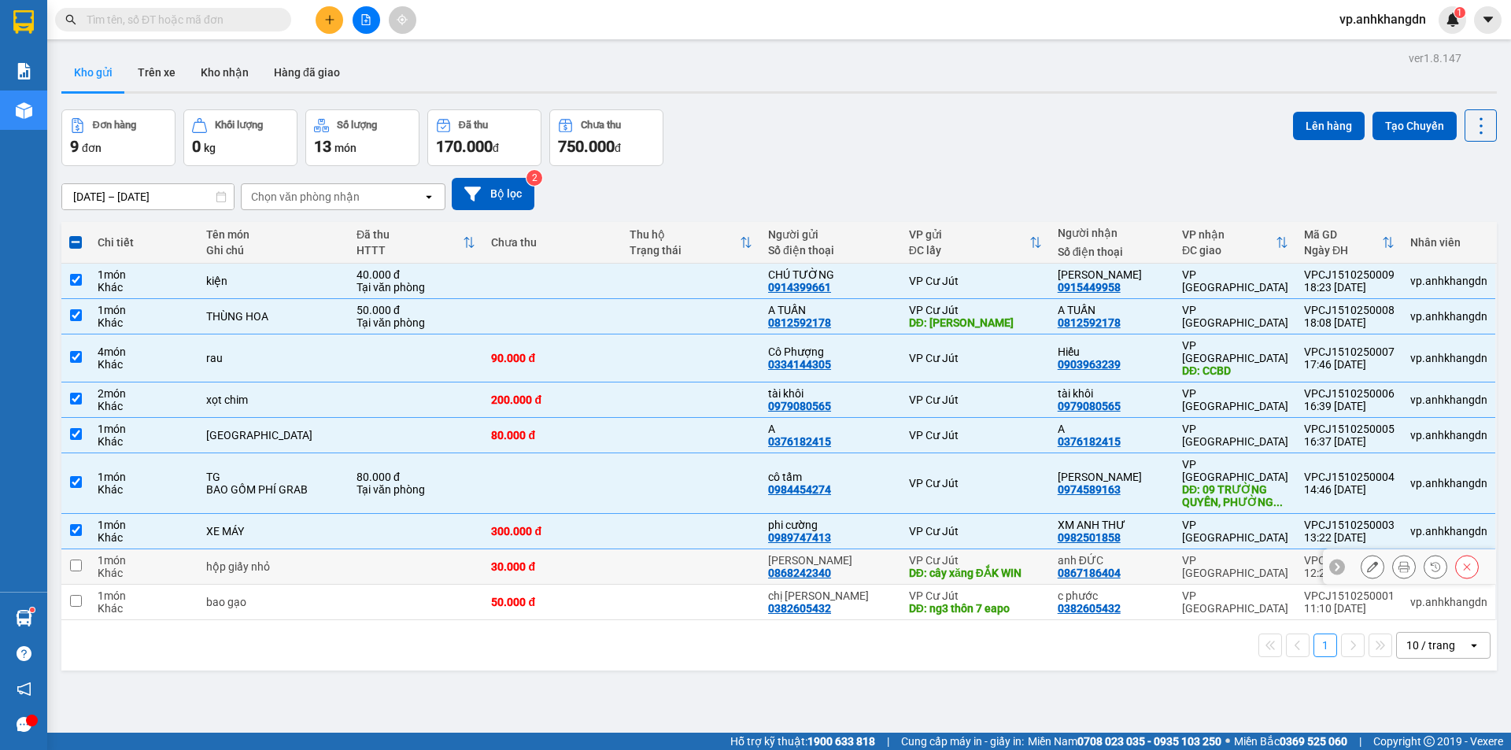
click at [422, 549] on td at bounding box center [416, 566] width 135 height 35
checkbox input "true"
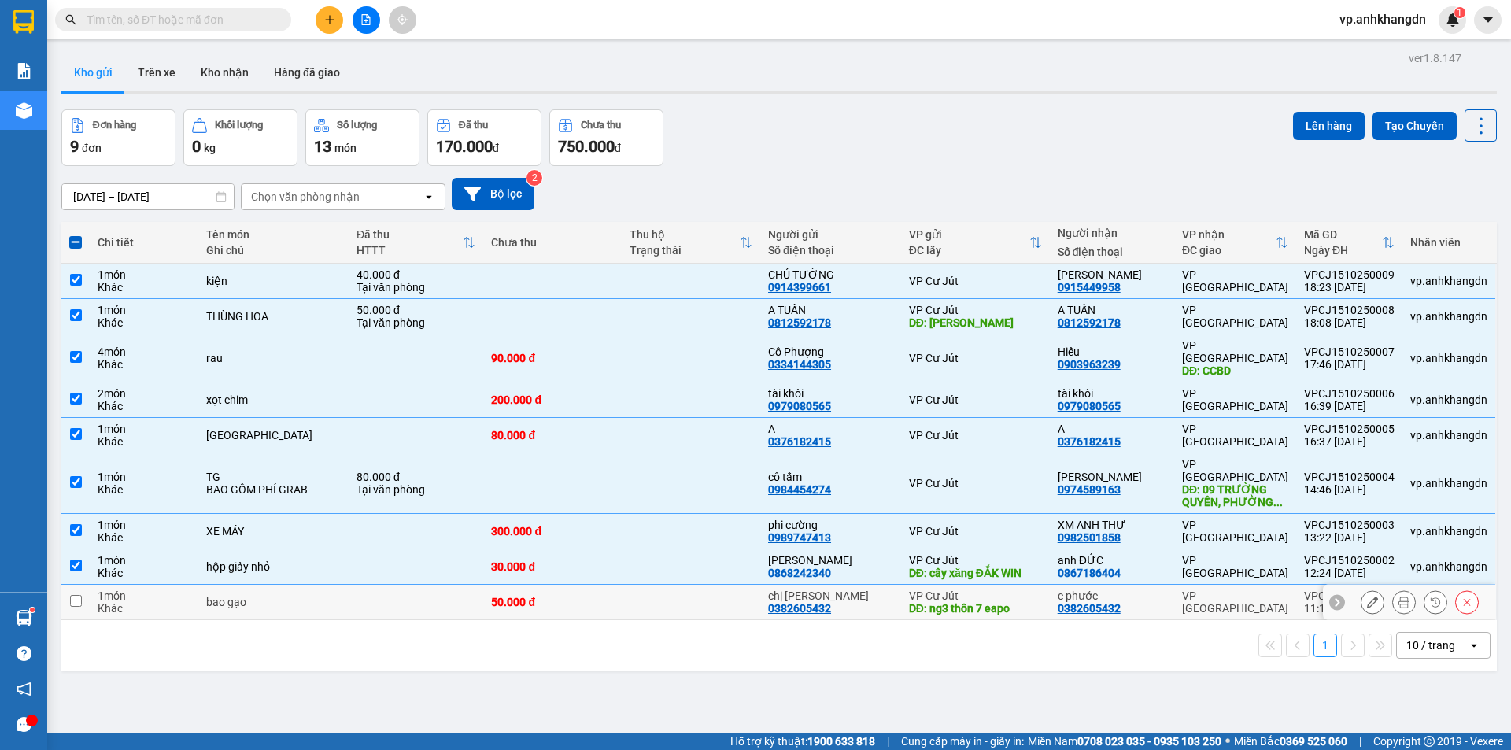
click at [412, 589] on td at bounding box center [416, 602] width 135 height 35
checkbox input "true"
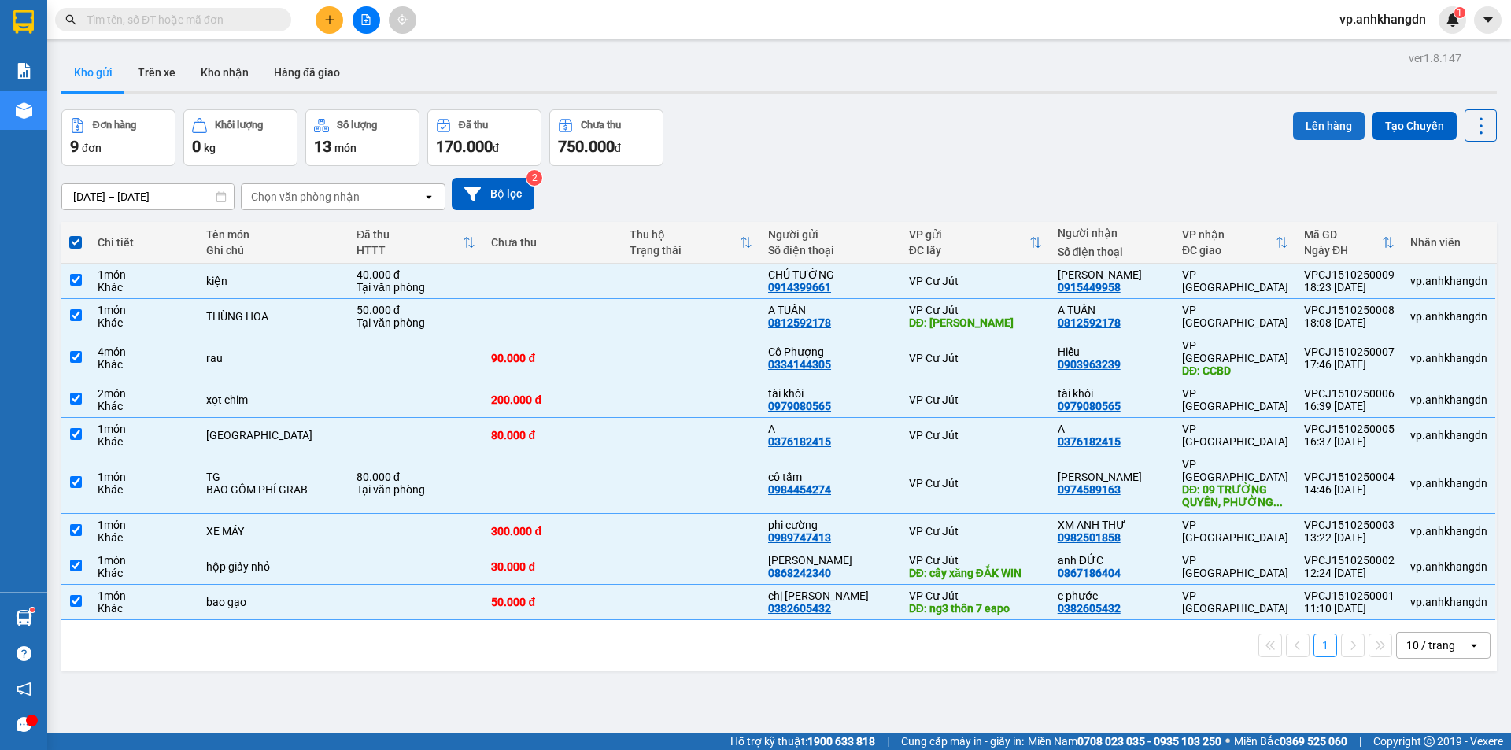
click at [1294, 128] on button "Lên hàng" at bounding box center [1329, 126] width 72 height 28
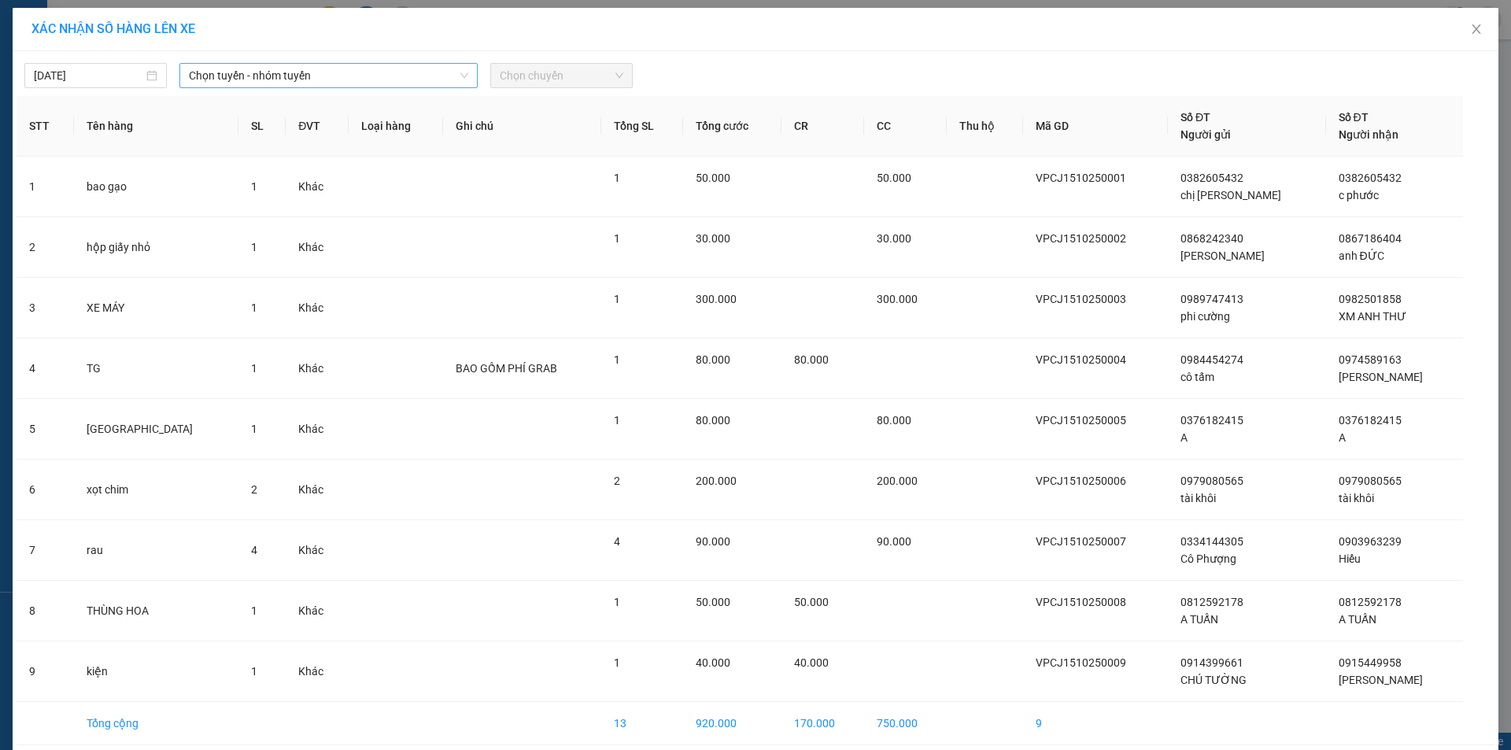
click at [252, 82] on span "Chọn tuyến - nhóm tuyến" at bounding box center [328, 76] width 279 height 24
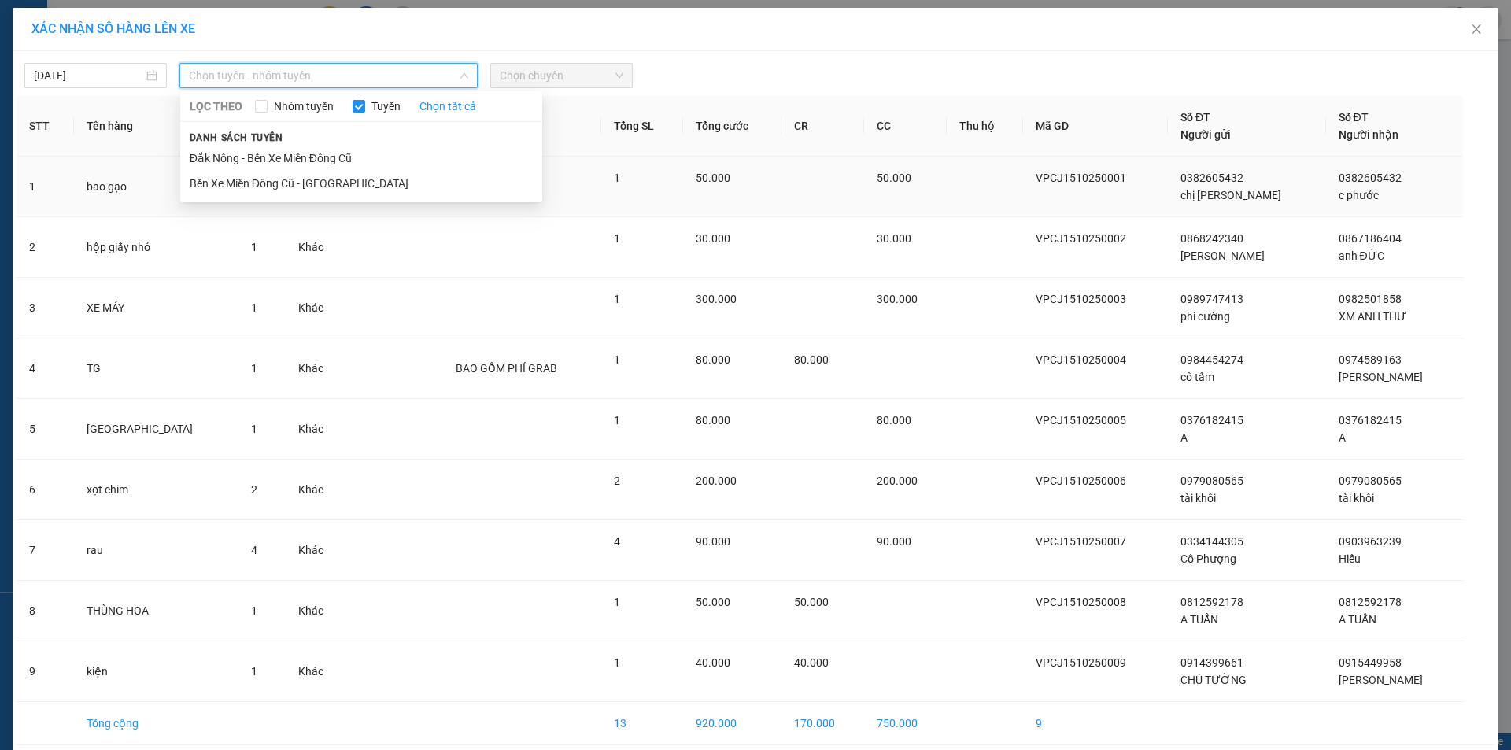
drag, startPoint x: 261, startPoint y: 158, endPoint x: 290, endPoint y: 159, distance: 28.3
click at [279, 159] on li "Đắk Nông - Bến Xe Miền Đông Cũ" at bounding box center [361, 158] width 362 height 25
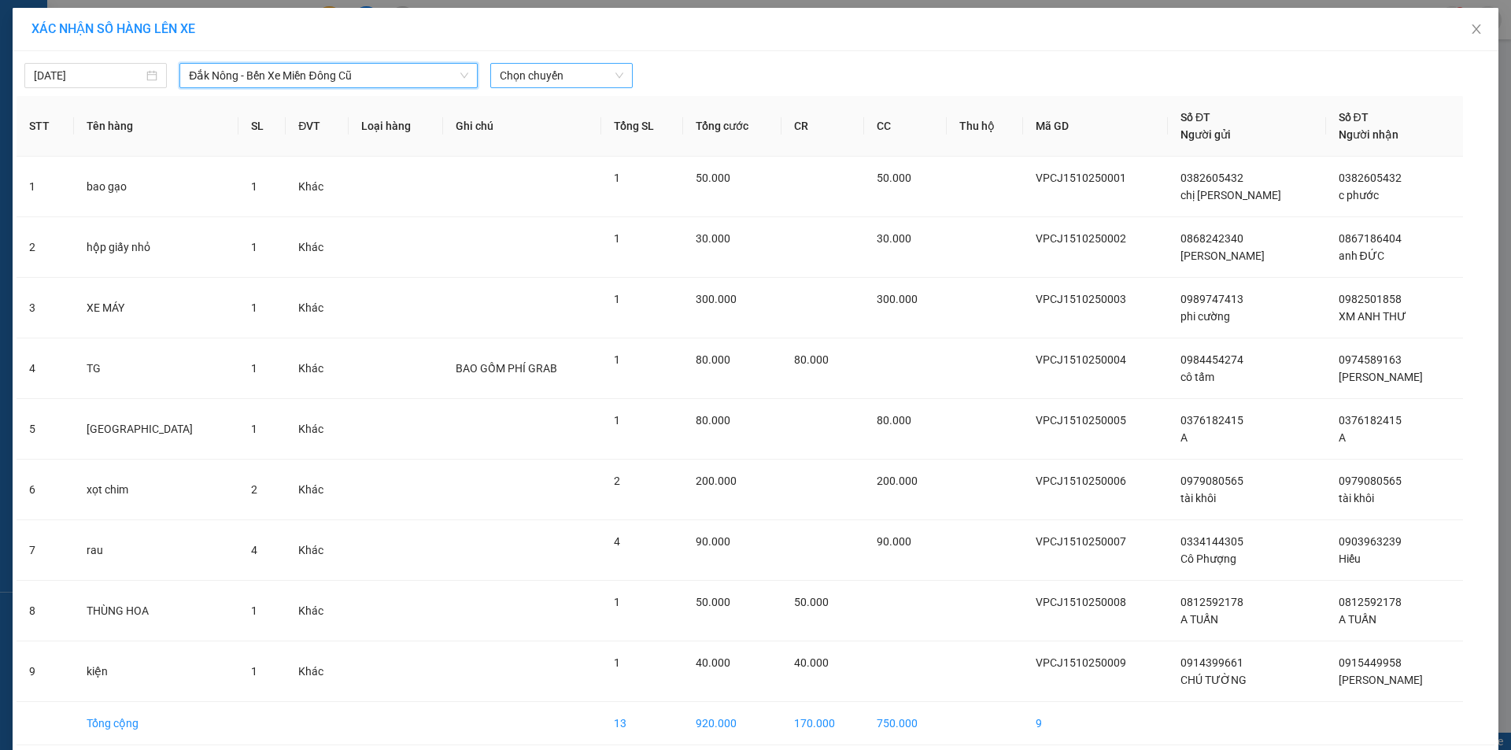
click at [525, 72] on span "Chọn chuyến" at bounding box center [562, 76] width 124 height 24
click at [534, 144] on div "20:30" at bounding box center [556, 132] width 142 height 25
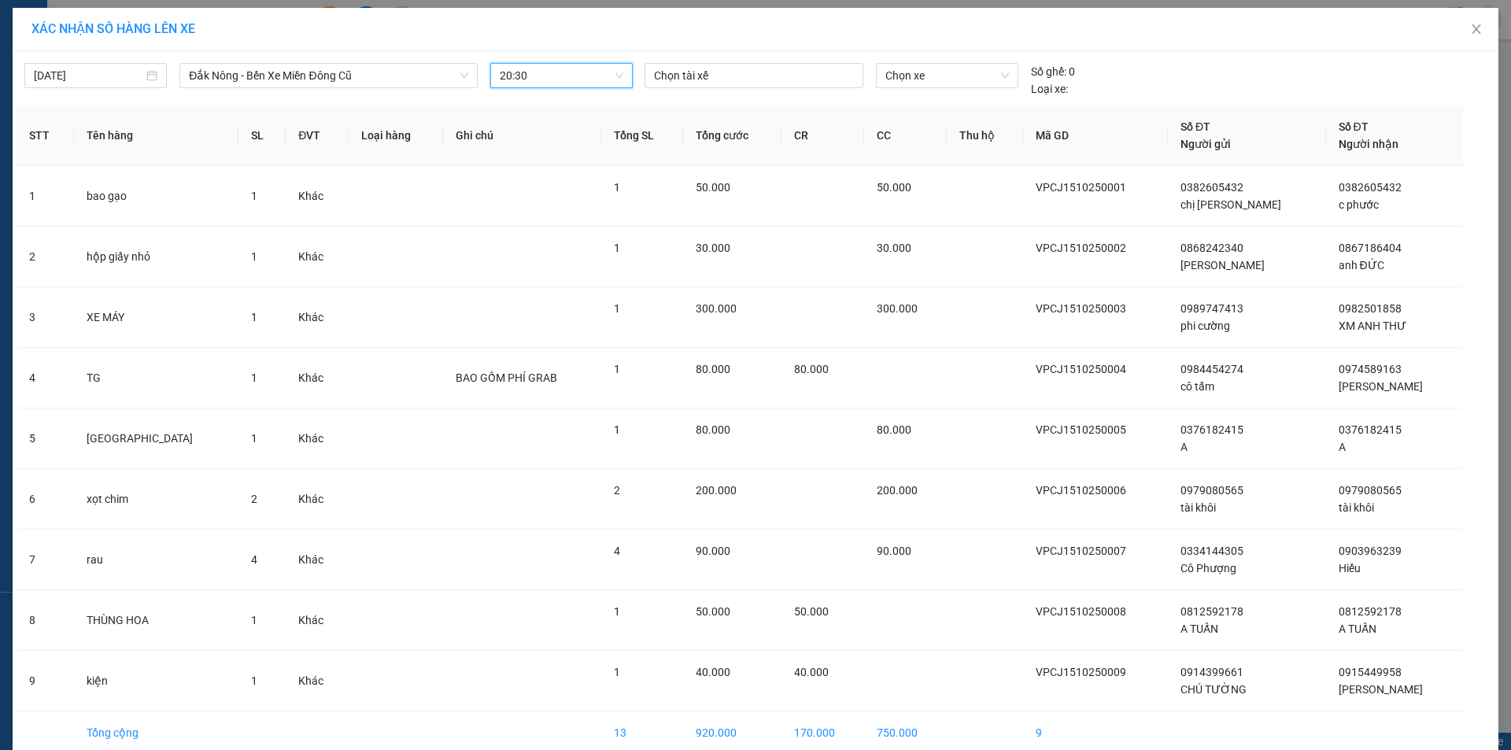
click at [545, 82] on span "20:30" at bounding box center [562, 76] width 124 height 24
click at [541, 151] on div "21:30 - 74F-005.74" at bounding box center [555, 157] width 123 height 17
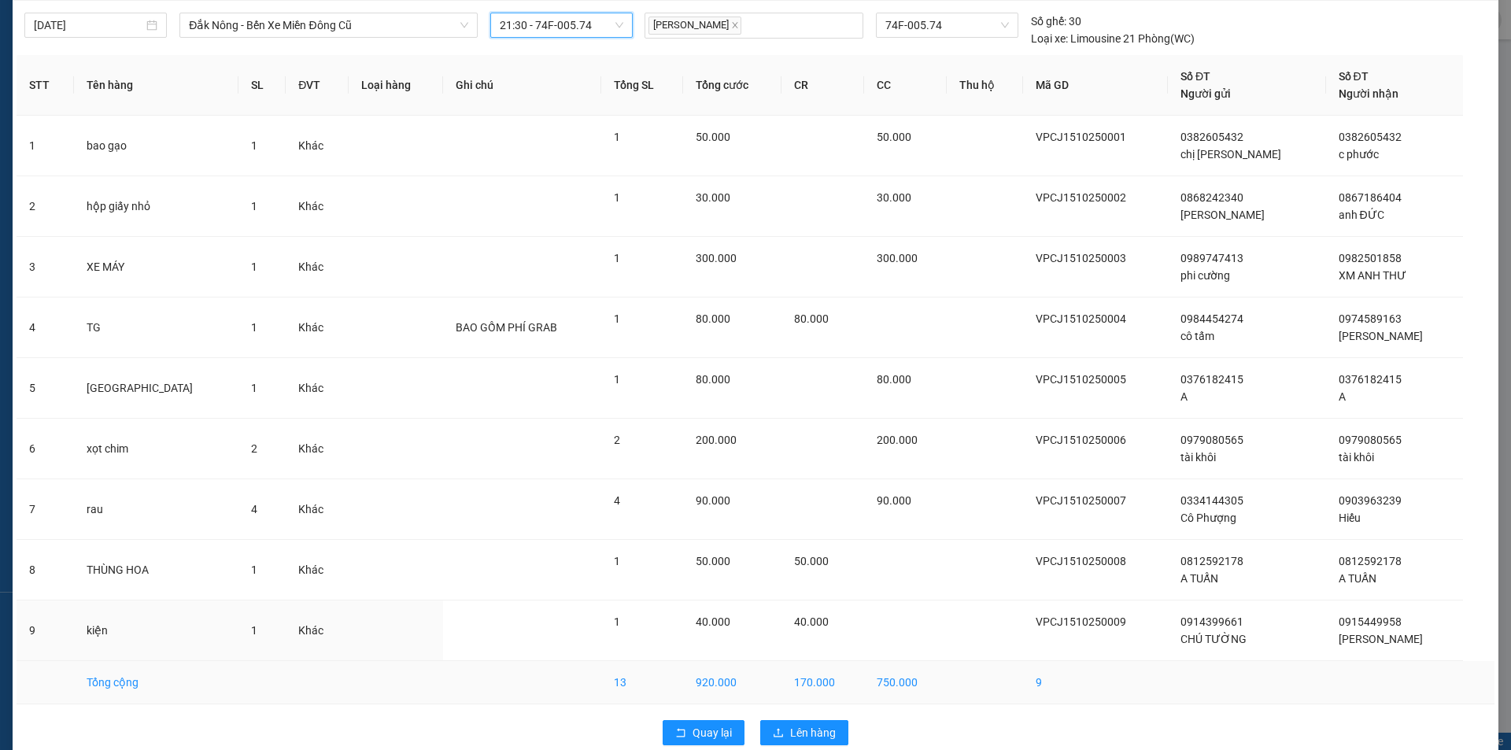
scroll to position [76, 0]
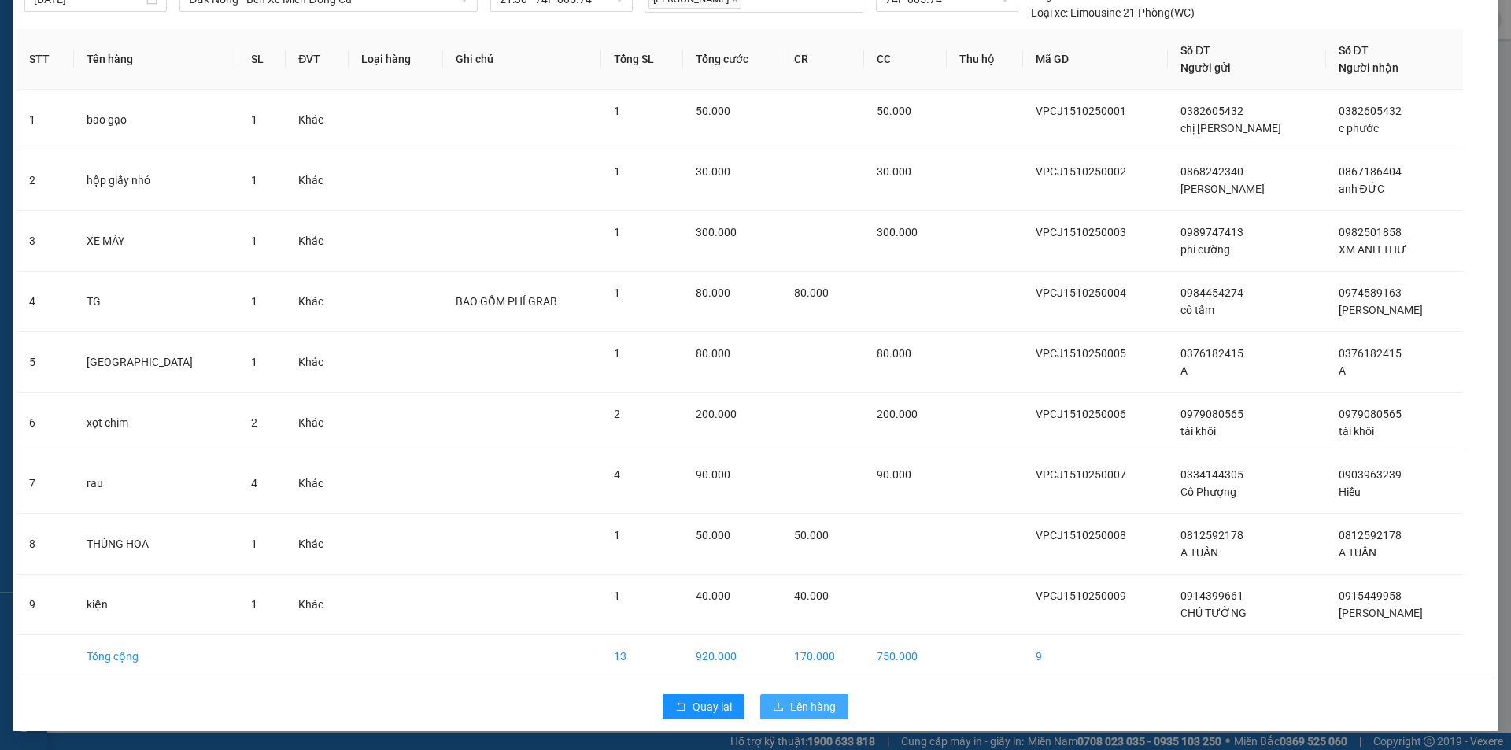
click at [831, 704] on button "Lên hàng" at bounding box center [804, 706] width 88 height 25
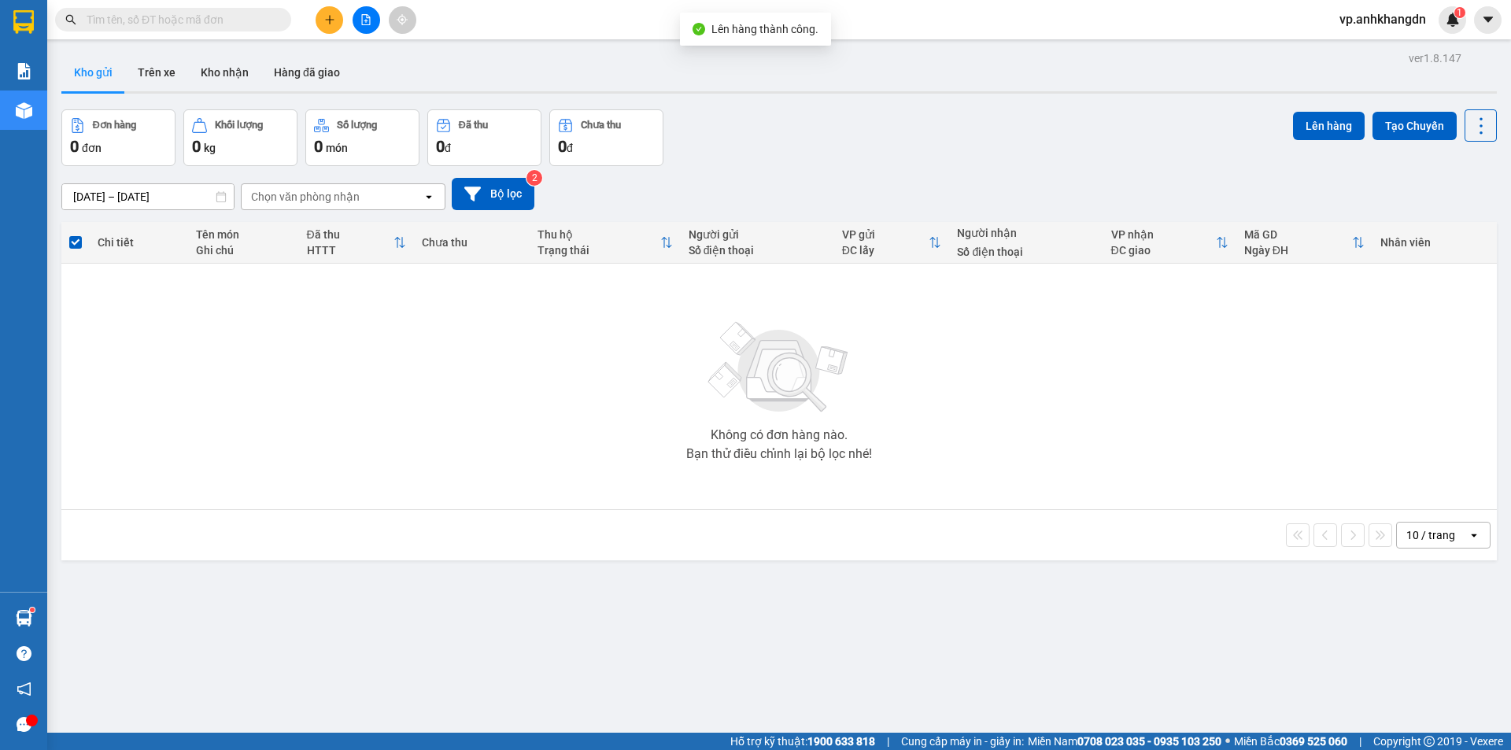
click at [360, 30] on button at bounding box center [367, 20] width 28 height 28
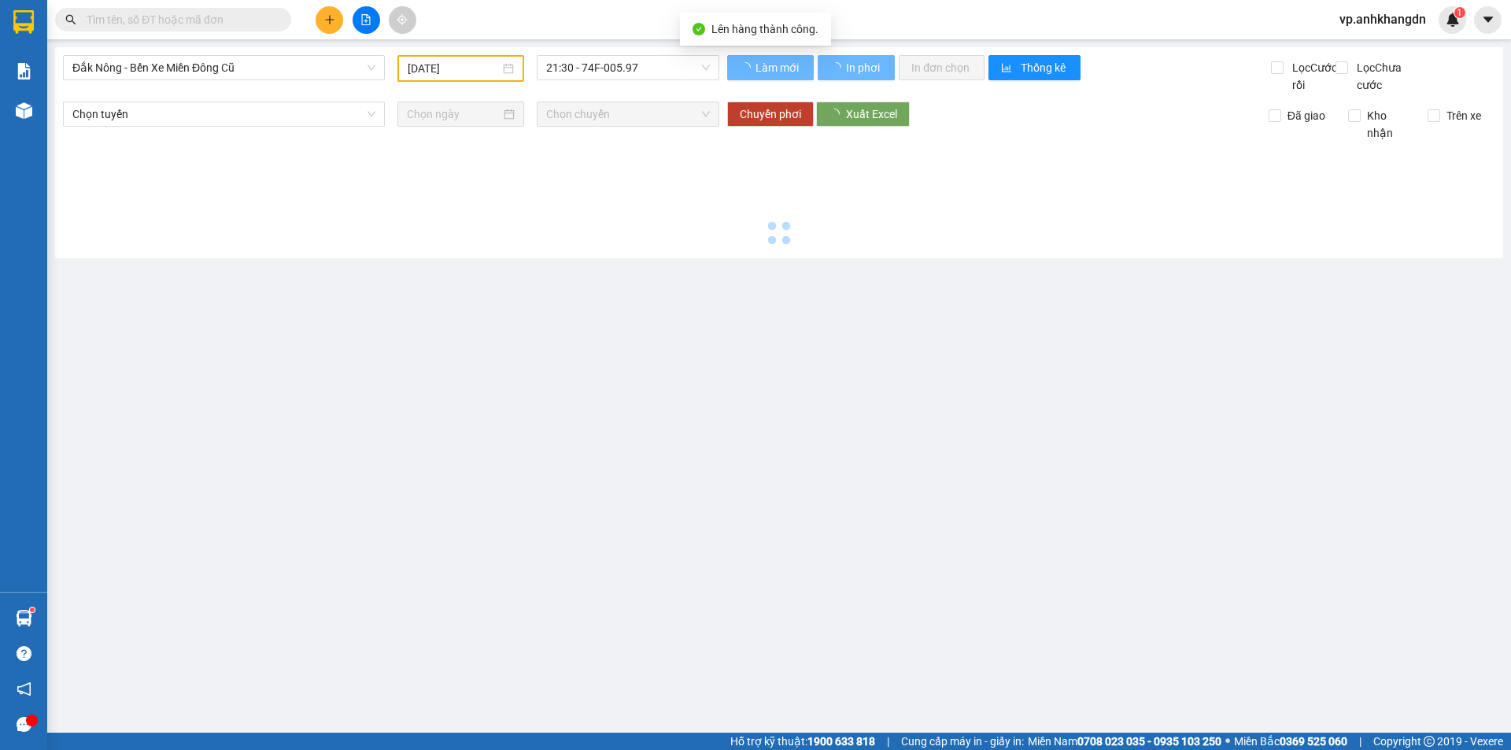
type input "[DATE]"
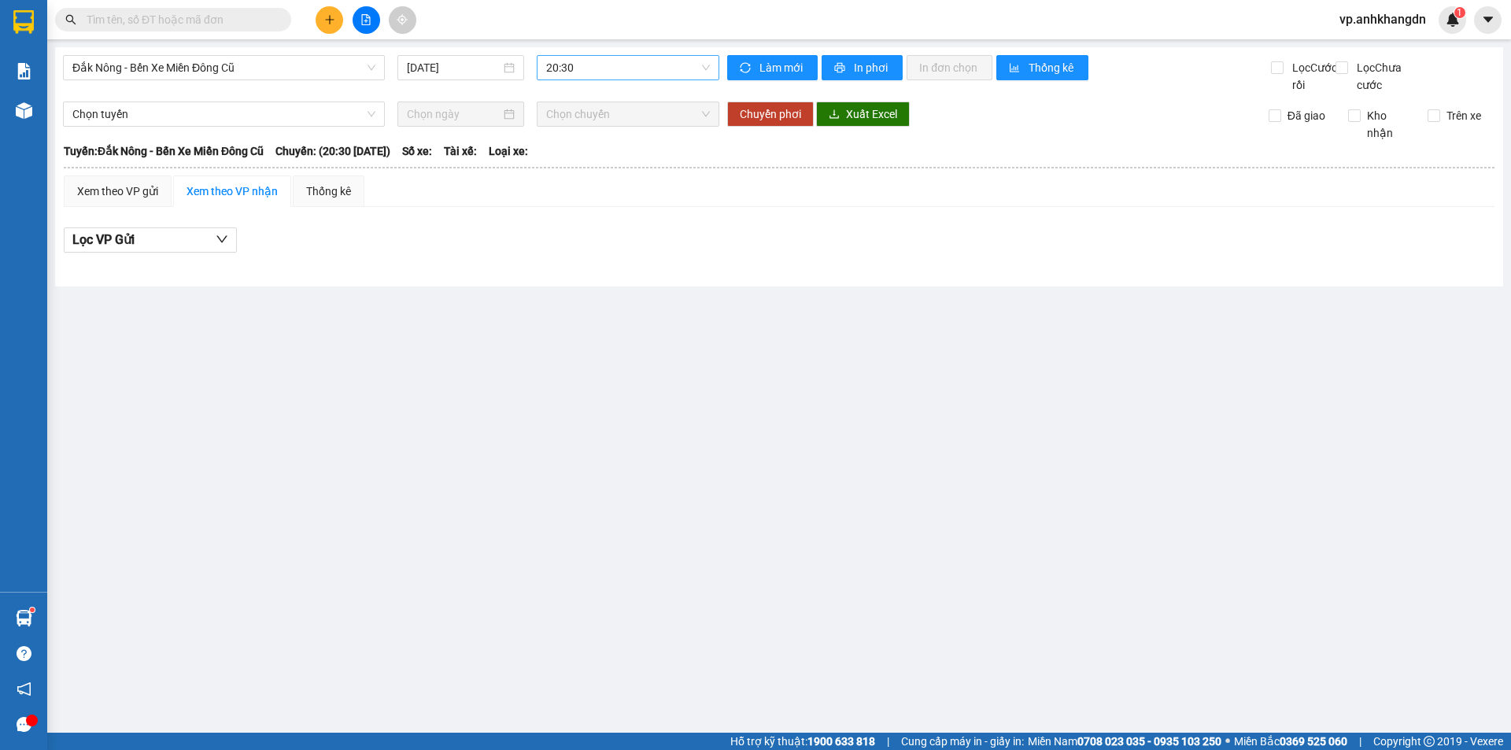
click at [574, 74] on span "20:30" at bounding box center [628, 68] width 164 height 24
click at [589, 145] on div "21:30 - 74F-005.74" at bounding box center [607, 149] width 123 height 17
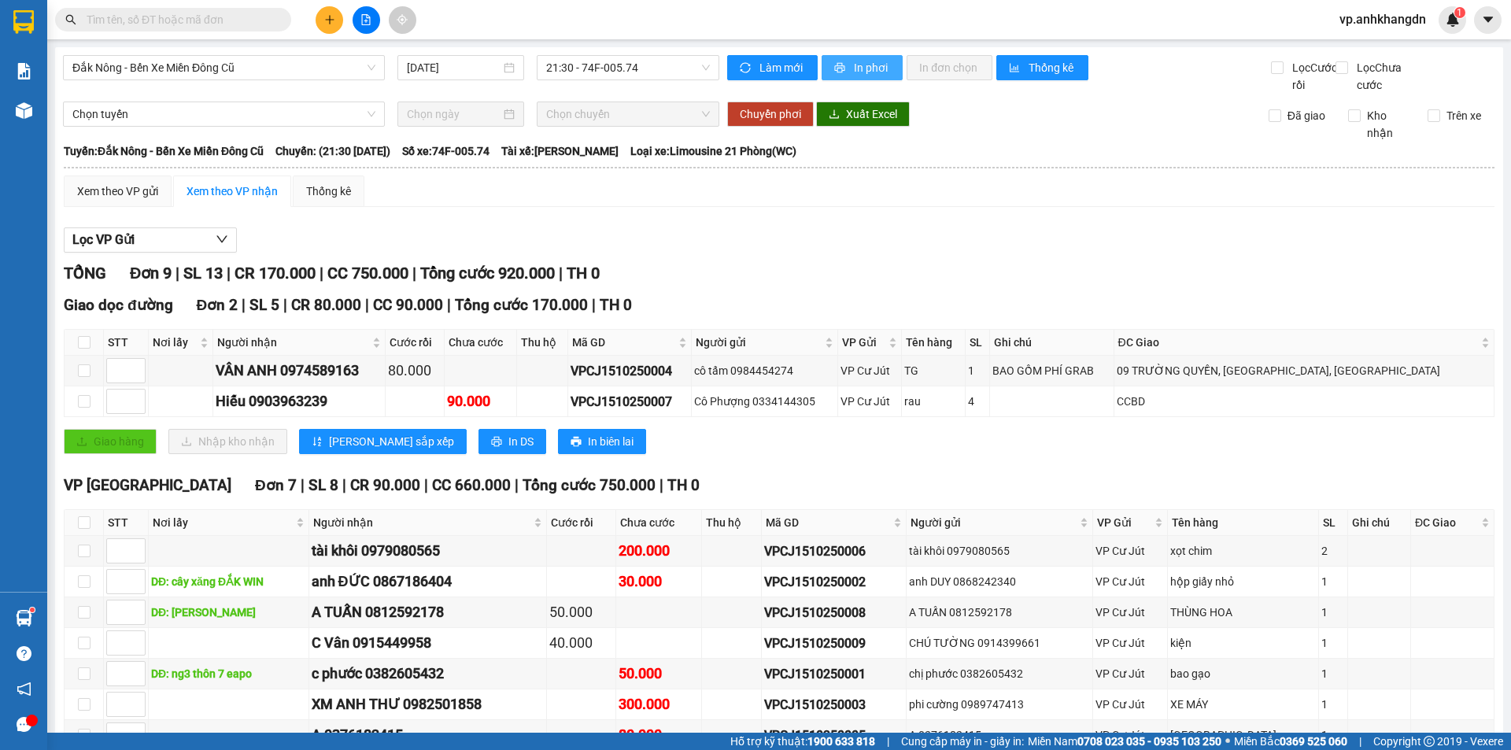
click at [855, 79] on button "In phơi" at bounding box center [861, 67] width 81 height 25
